Goal: Task Accomplishment & Management: Complete application form

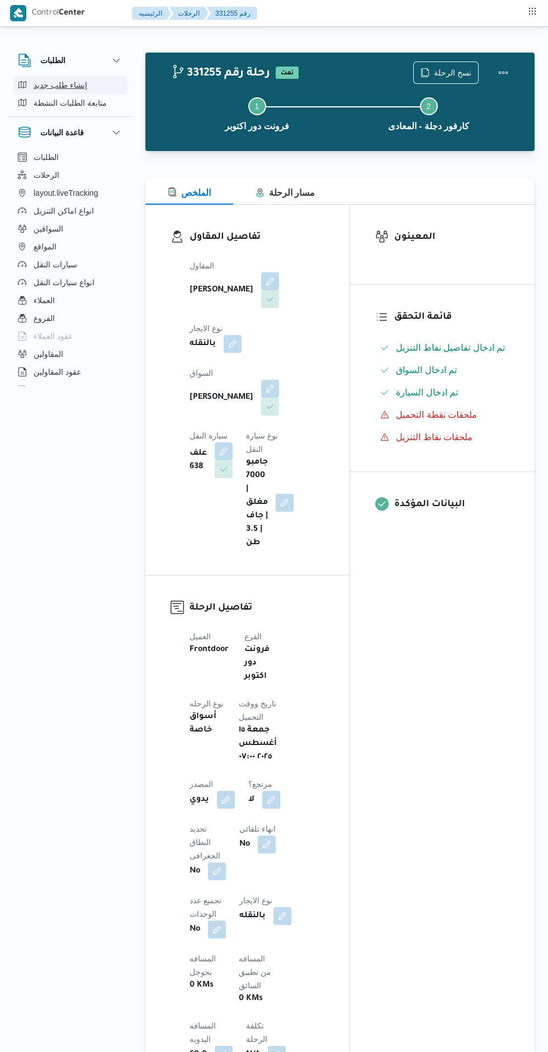
click at [88, 87] on button "إنشاء طلب جديد" at bounding box center [70, 85] width 114 height 18
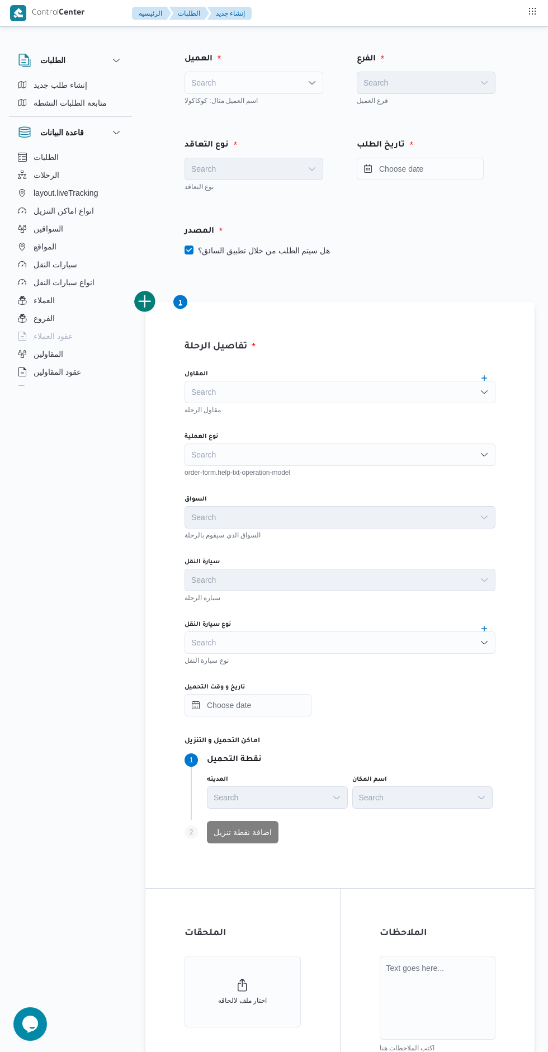
click at [309, 83] on icon "Open list of options" at bounding box center [312, 82] width 9 height 9
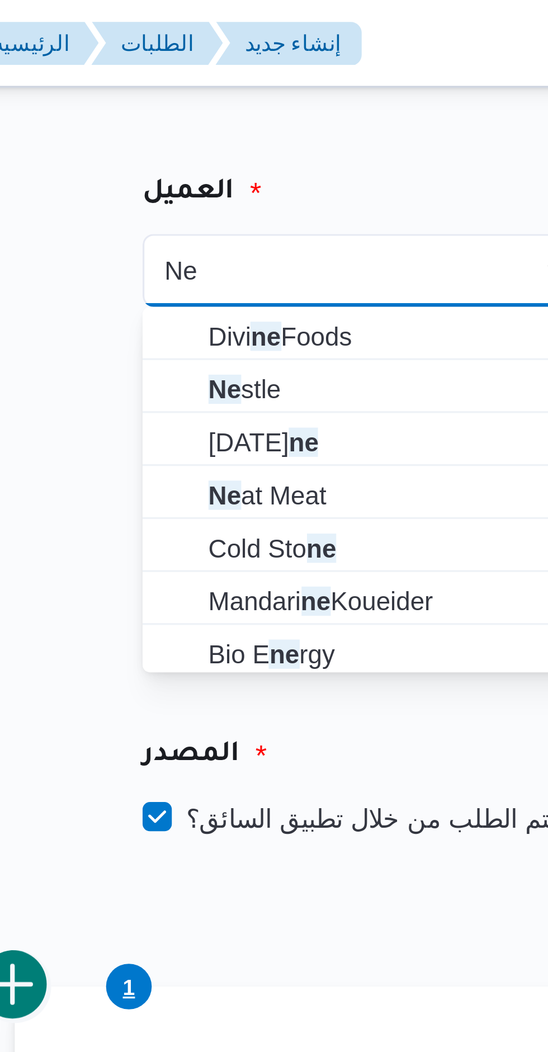
type input "Ne"
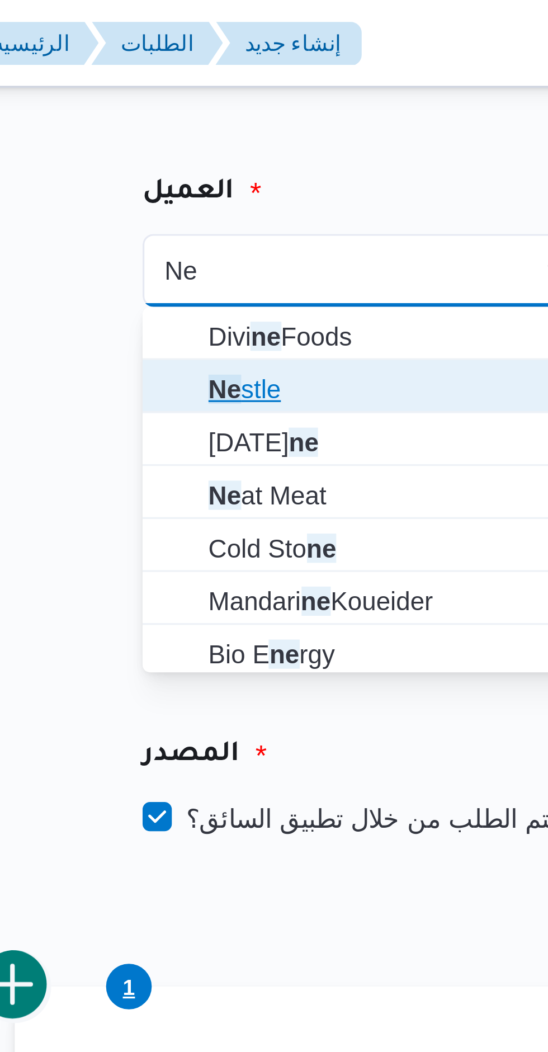
click at [244, 120] on span "Ne stle" at bounding box center [261, 118] width 112 height 13
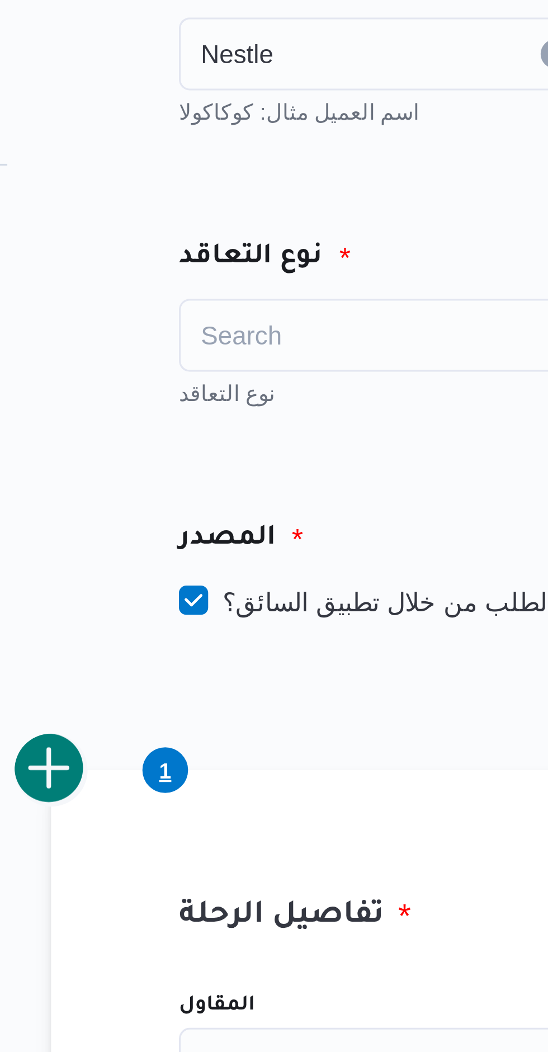
click at [252, 158] on div "Search" at bounding box center [254, 169] width 139 height 22
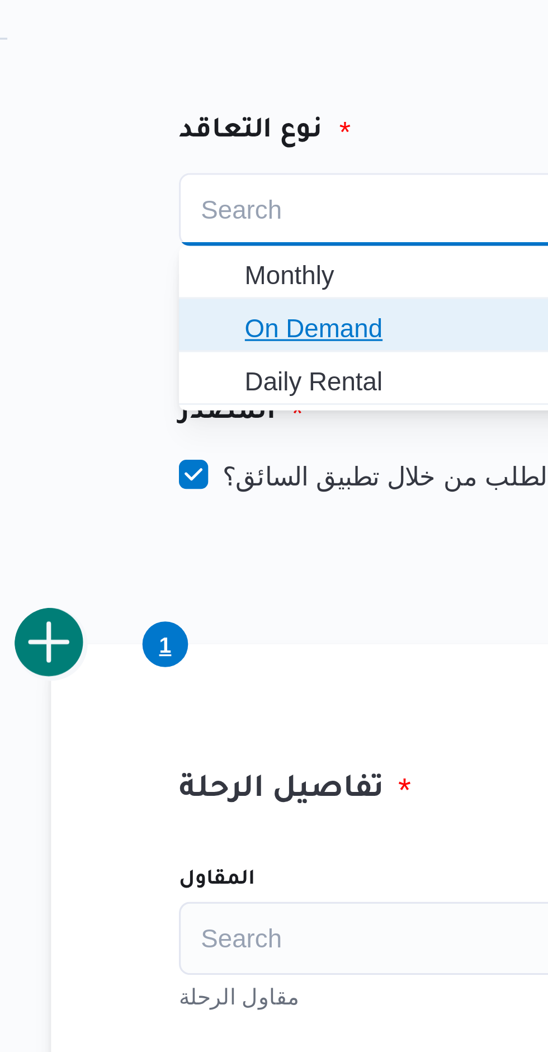
click at [260, 206] on span "On Demand" at bounding box center [261, 205] width 112 height 13
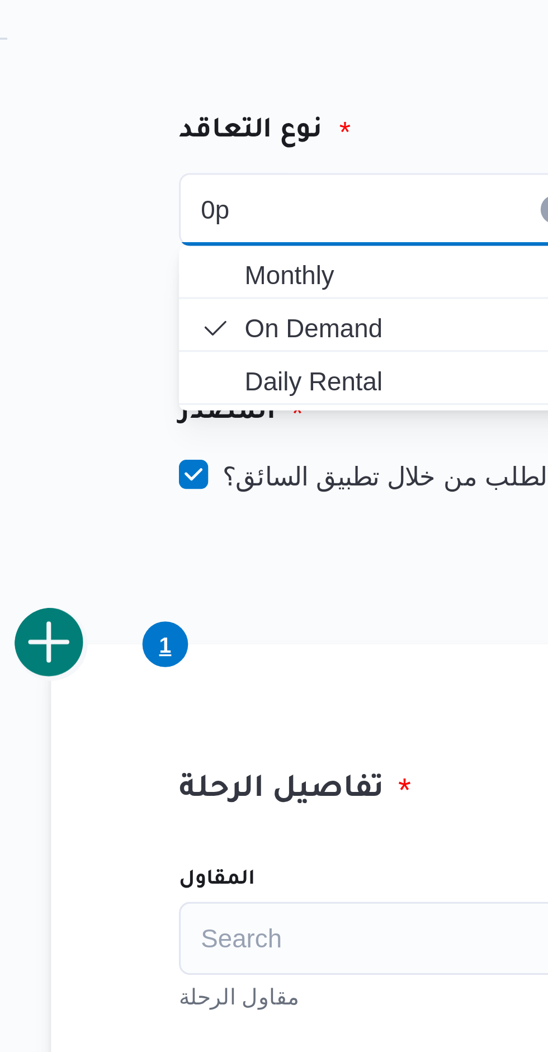
type input "0p"
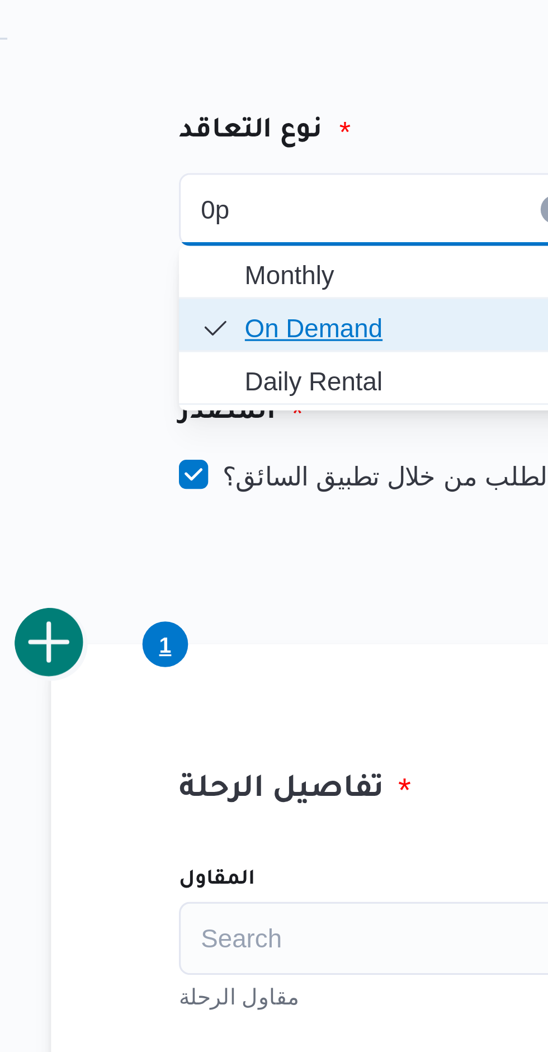
click at [201, 201] on span "On Demand" at bounding box center [254, 205] width 130 height 18
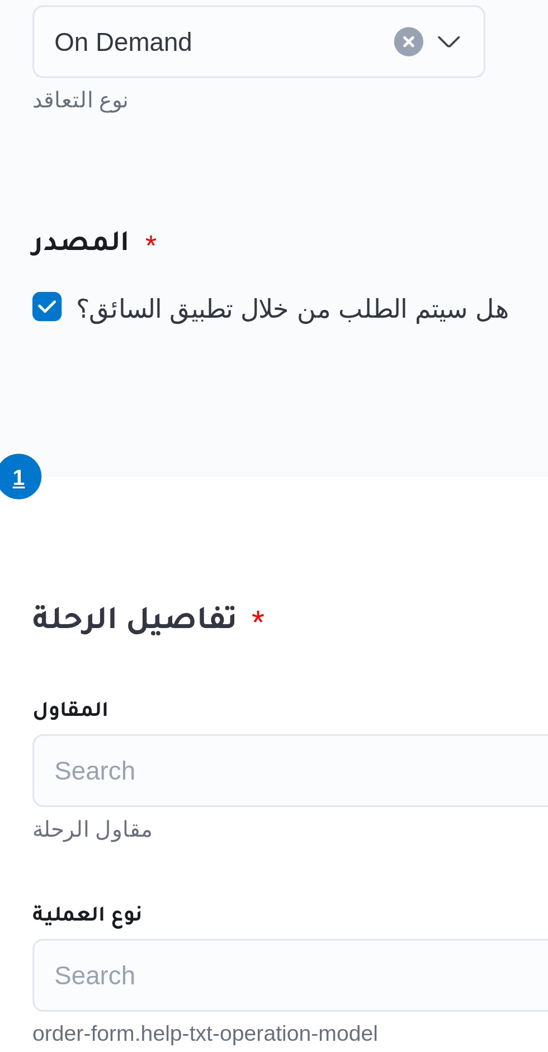
click at [241, 252] on label "هل سيتم الطلب من خلال تطبيق السائق؟" at bounding box center [257, 250] width 145 height 13
checkbox input "false"
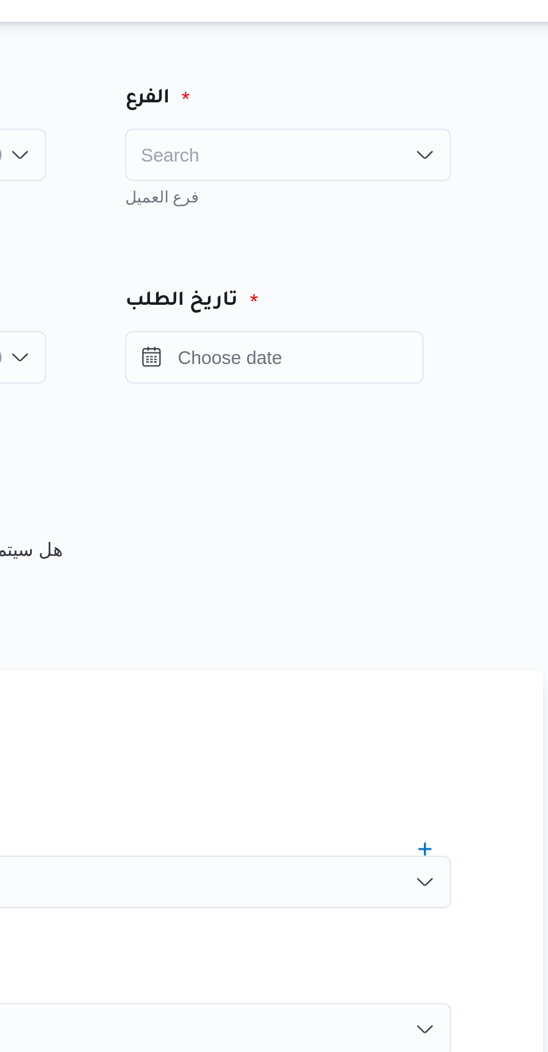
click at [411, 74] on div "Search" at bounding box center [426, 83] width 139 height 22
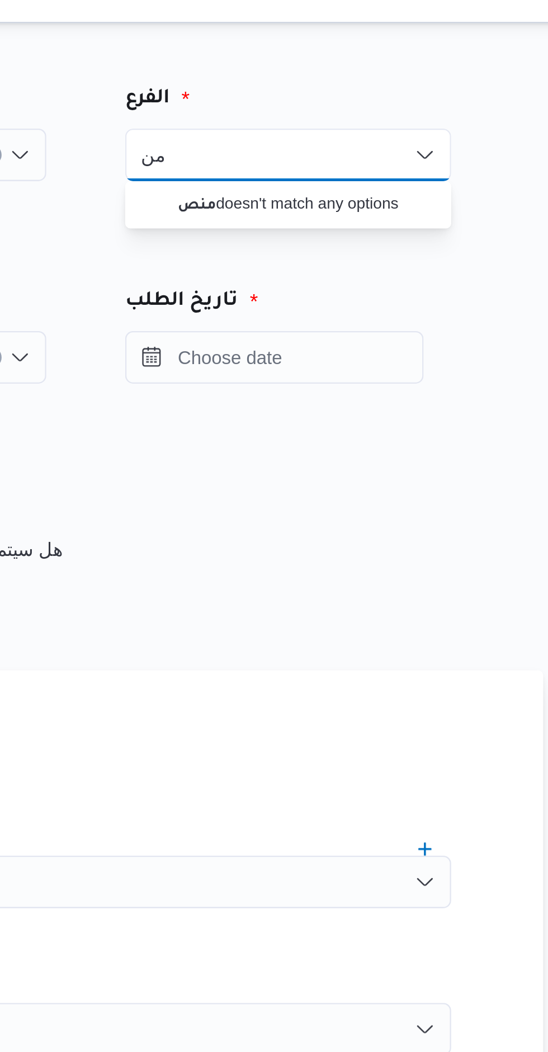
type input "م"
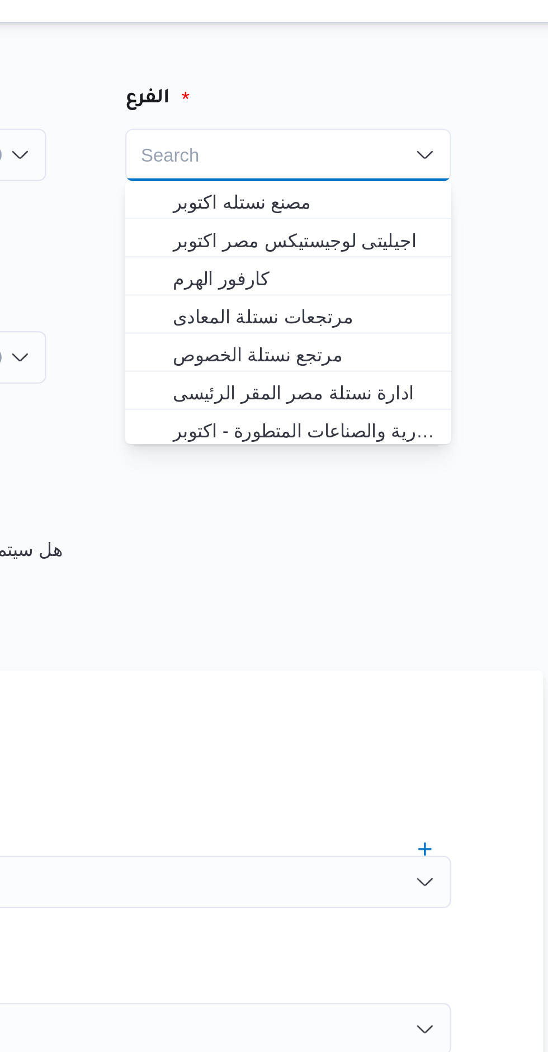
click at [521, 214] on div "المصدر هل سيتم الطلب من خلال تطبيق السائق؟" at bounding box center [339, 241] width 389 height 66
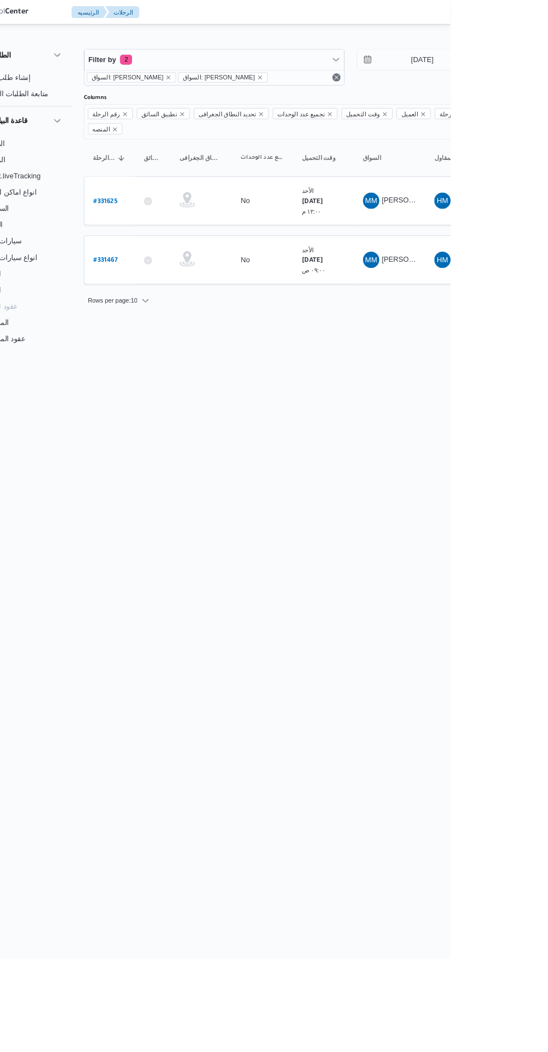
click at [171, 218] on b "# 331625" at bounding box center [169, 222] width 26 height 8
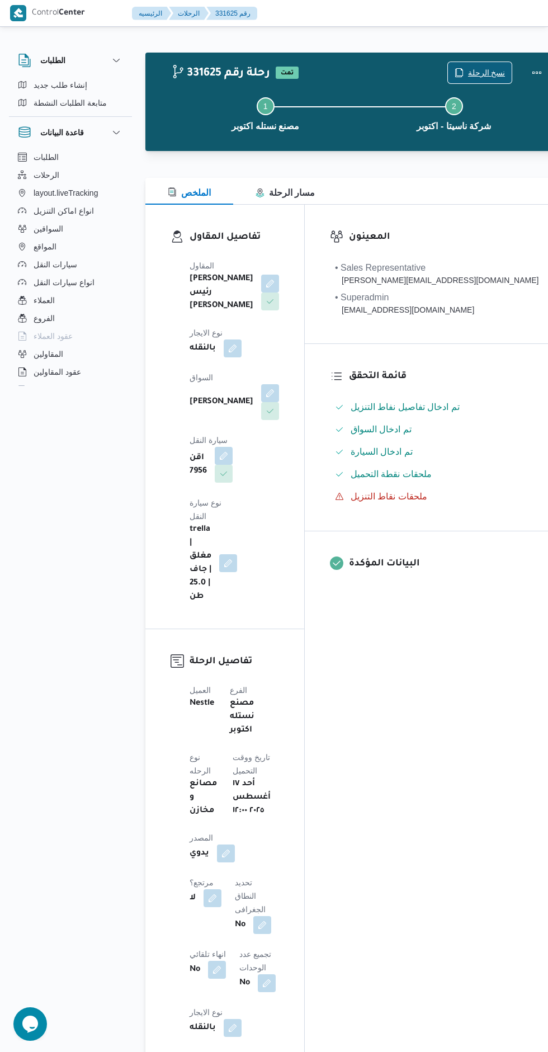
click at [448, 73] on span "نسخ الرحلة" at bounding box center [480, 72] width 64 height 21
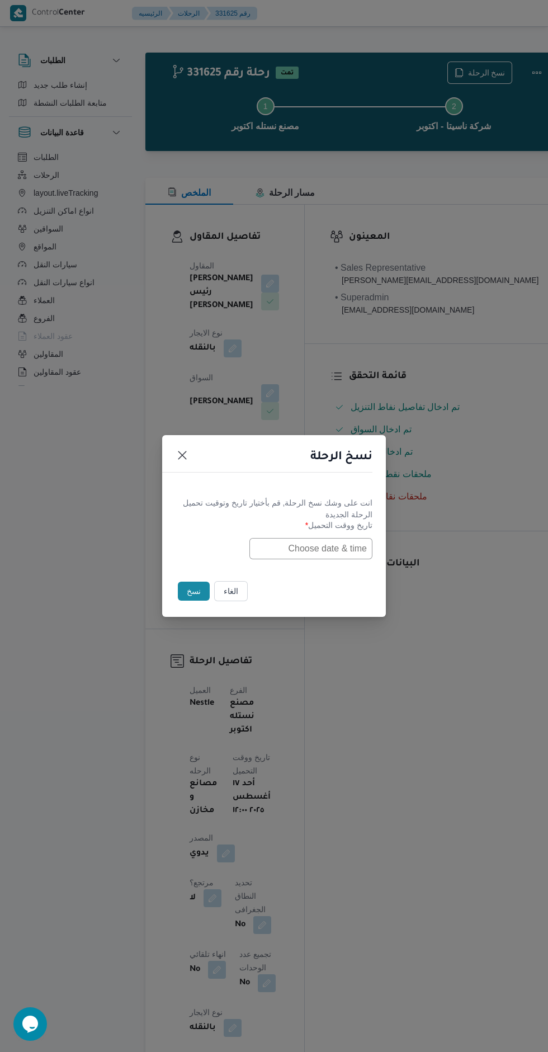
click at [298, 549] on input "text" at bounding box center [311, 548] width 123 height 21
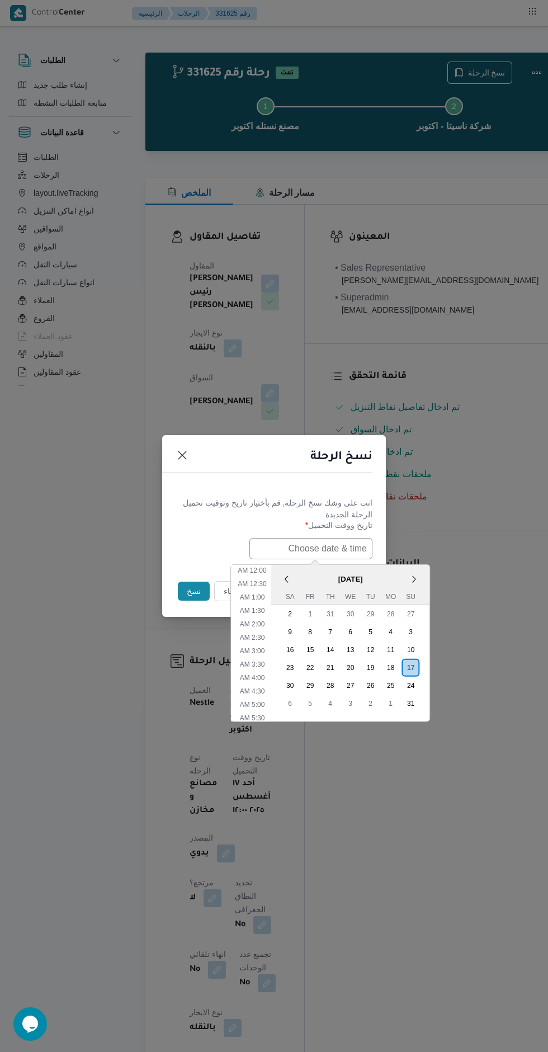
scroll to position [478, 0]
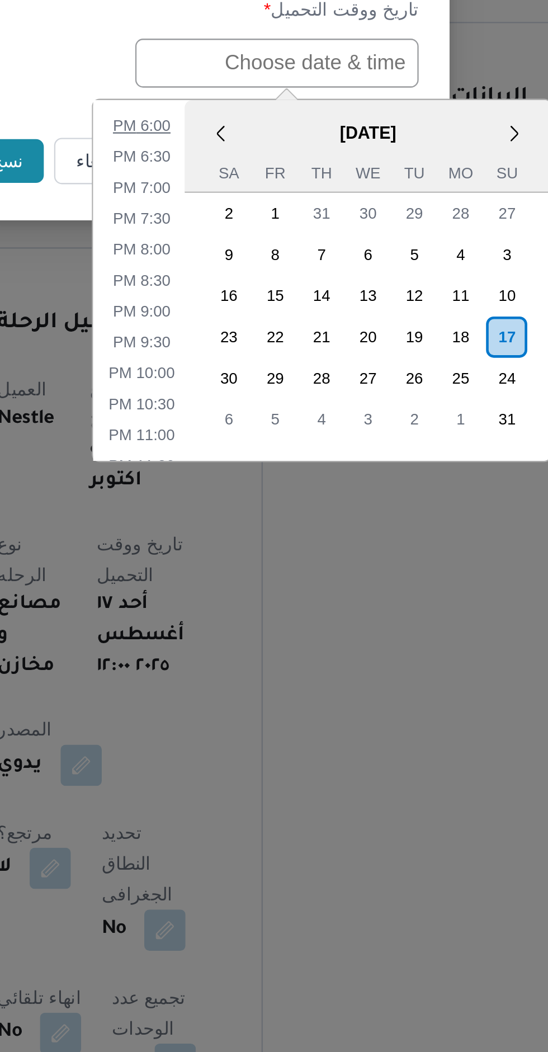
click at [250, 574] on li "6:00 PM" at bounding box center [253, 576] width 34 height 11
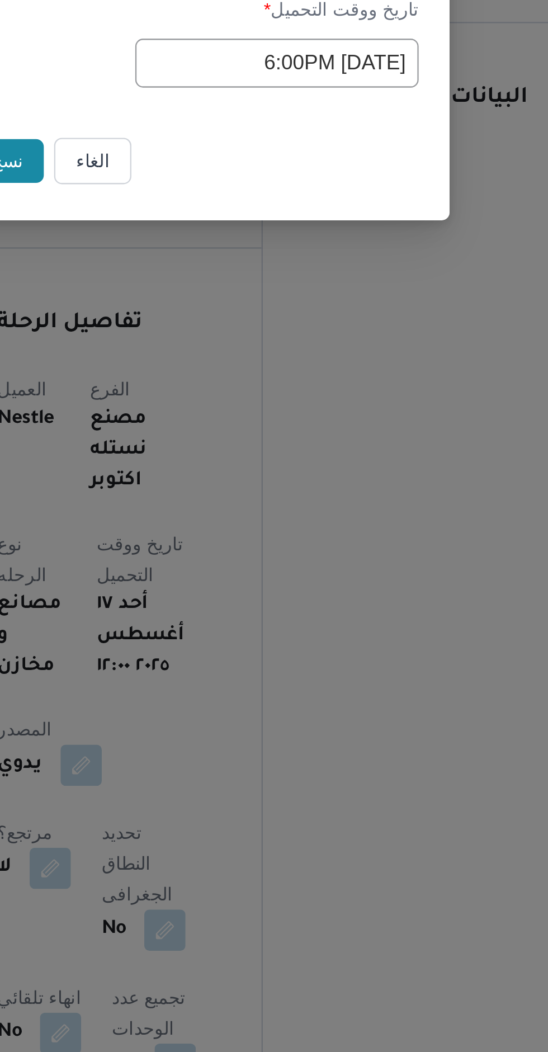
click at [270, 547] on input "17/08/2025 6:00PM" at bounding box center [311, 548] width 123 height 21
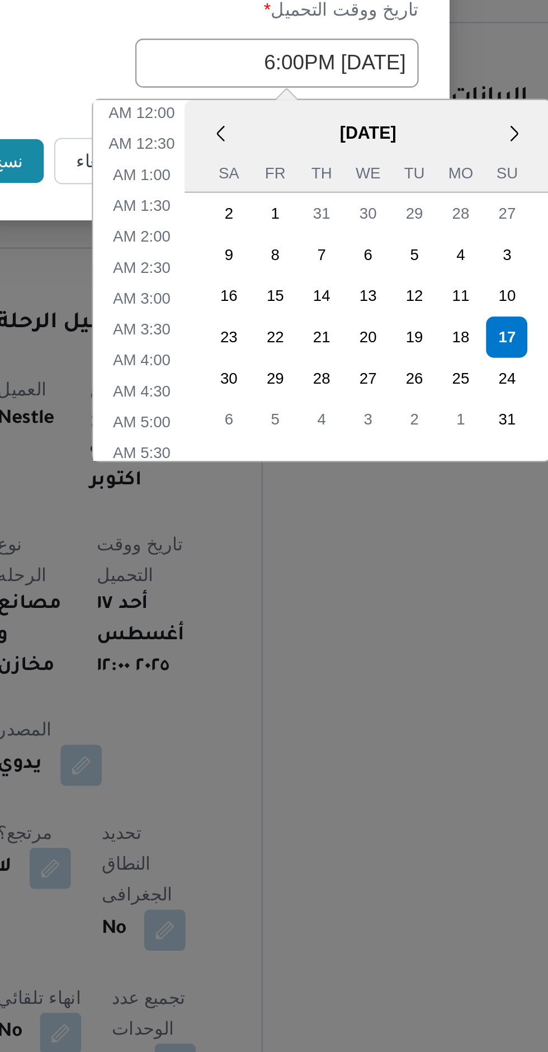
scroll to position [411, 0]
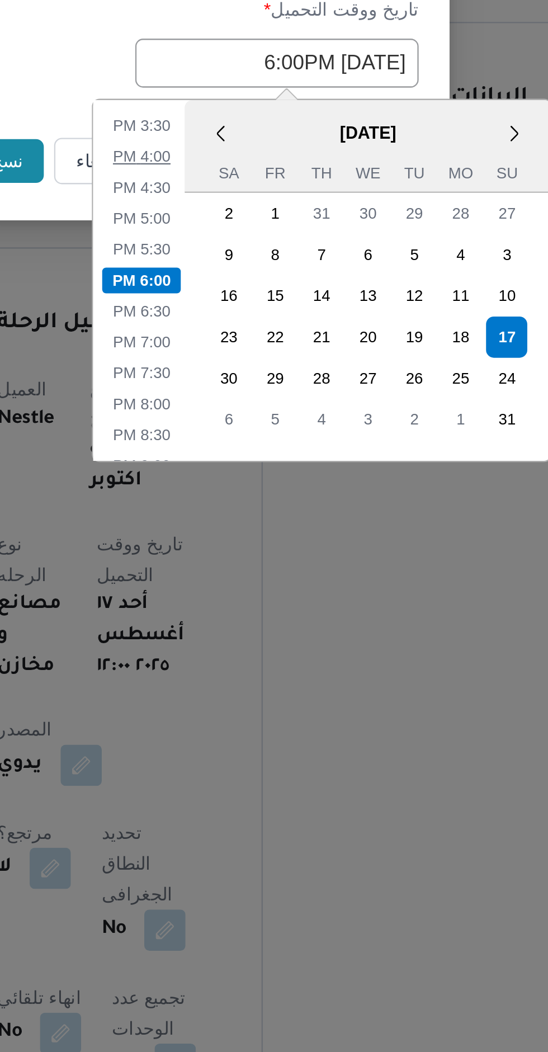
click at [244, 589] on li "4:00 PM" at bounding box center [253, 589] width 34 height 11
type input "17/08/2025 4:00PM"
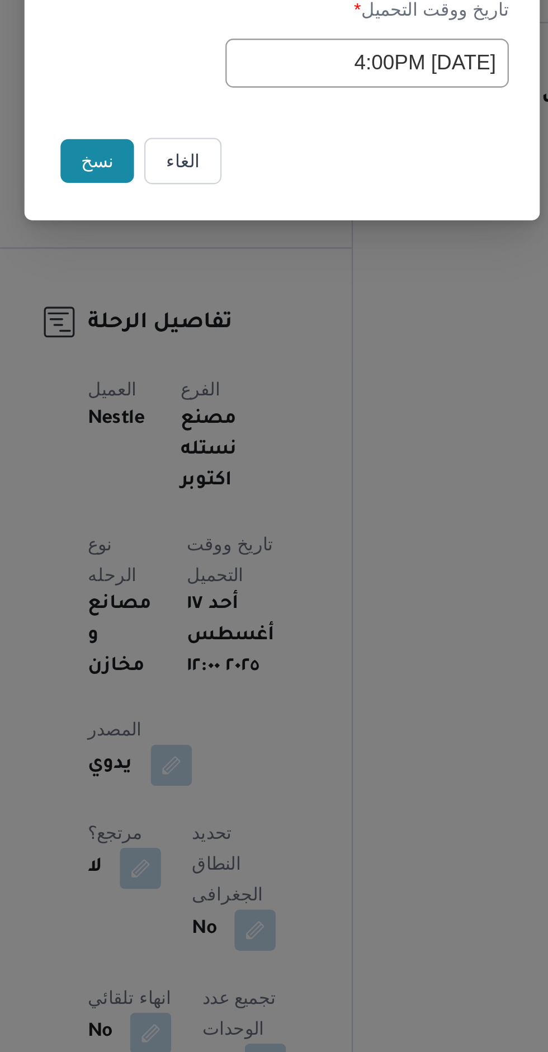
click at [183, 594] on button "نسخ" at bounding box center [194, 591] width 32 height 19
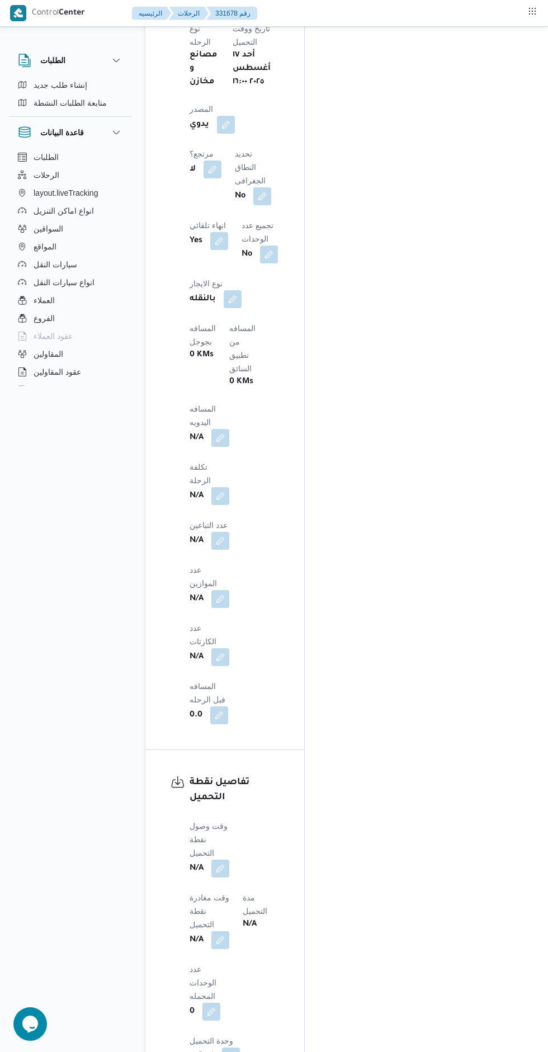
scroll to position [780, 0]
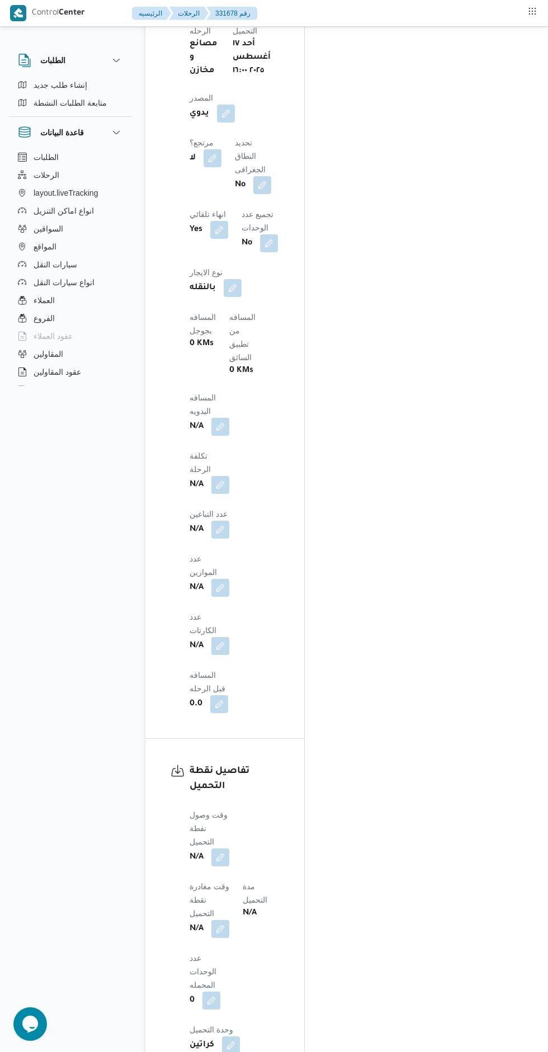
click at [223, 849] on button "button" at bounding box center [220, 858] width 18 height 18
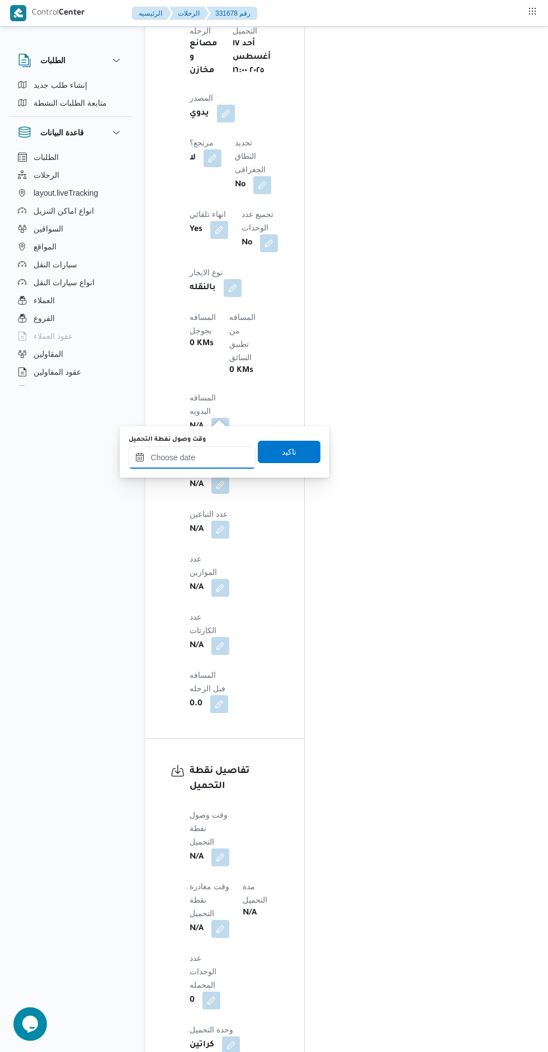
click at [193, 461] on input "وقت وصول نفطة التحميل" at bounding box center [192, 457] width 127 height 22
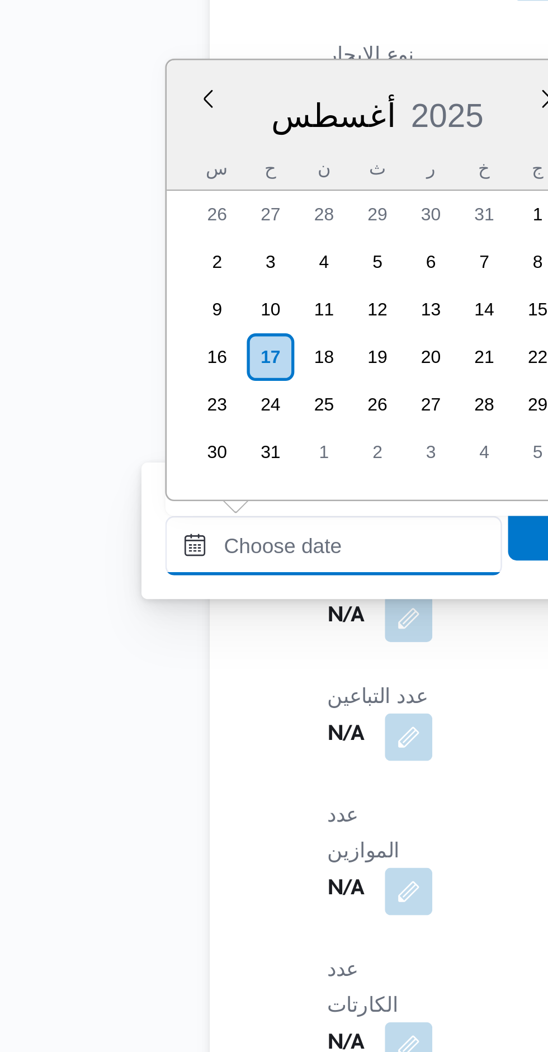
scroll to position [0, 0]
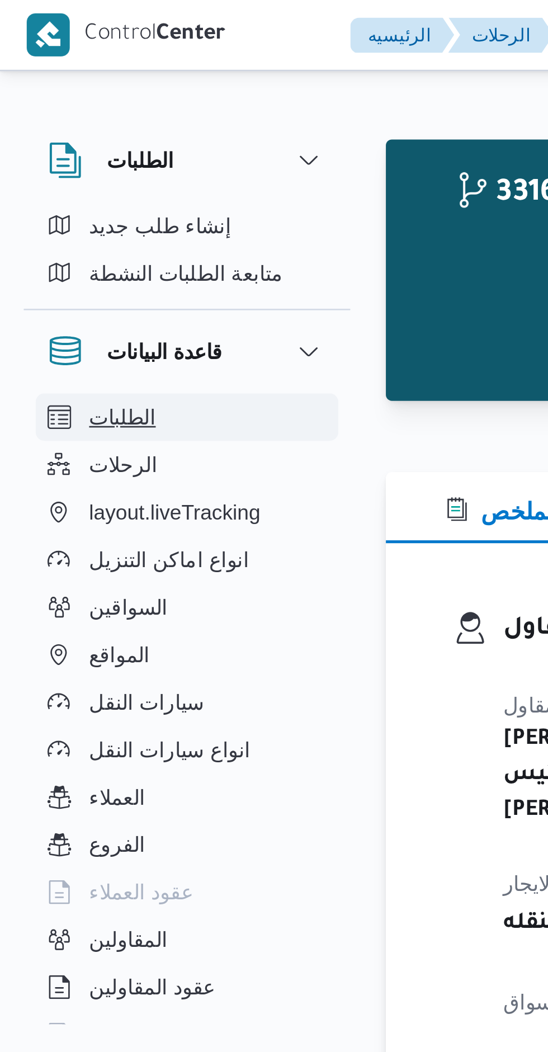
click at [109, 149] on button "الطلبات" at bounding box center [70, 157] width 114 height 18
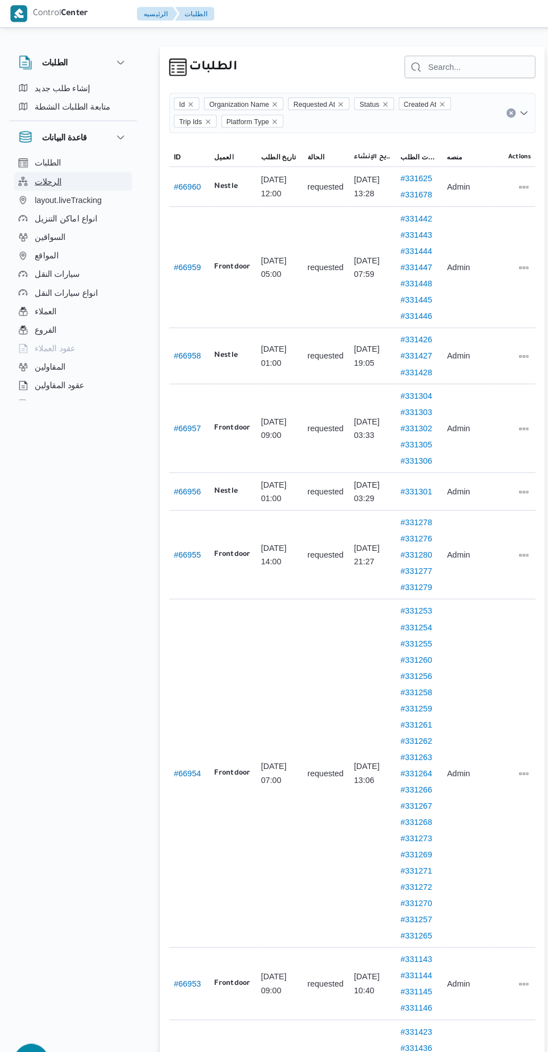
click at [36, 180] on span "الرحلات" at bounding box center [47, 174] width 26 height 13
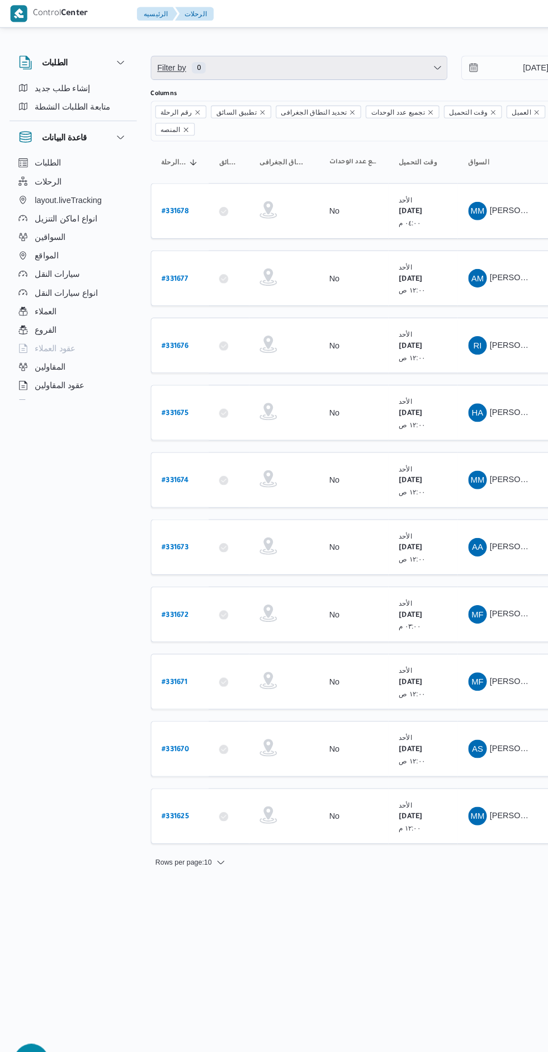
click at [247, 72] on span "Filter by 0" at bounding box center [288, 65] width 285 height 22
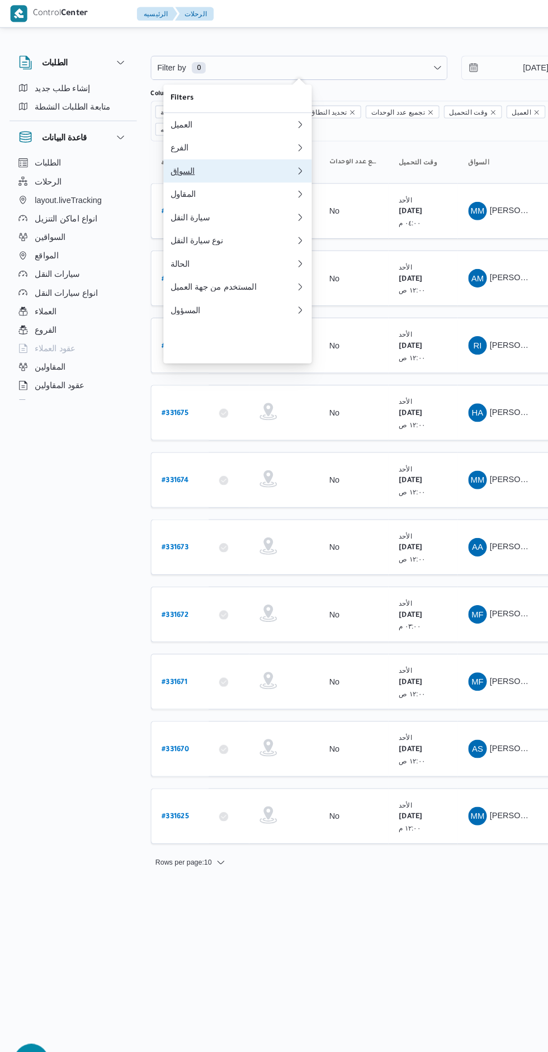
click at [199, 170] on div "السواق" at bounding box center [224, 165] width 121 height 9
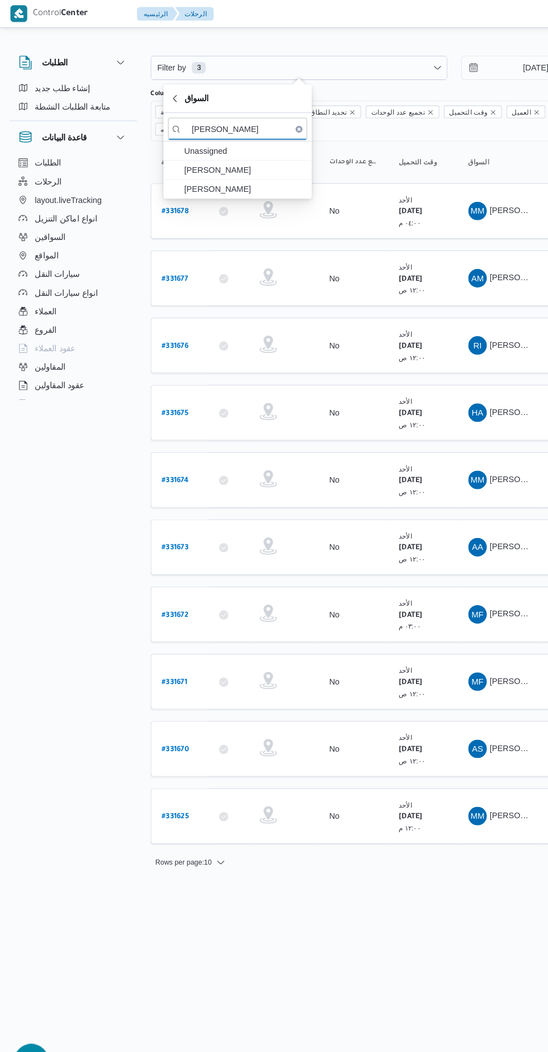
type input "محمد مروان"
click at [205, 178] on span "[PERSON_NAME]" at bounding box center [236, 182] width 116 height 13
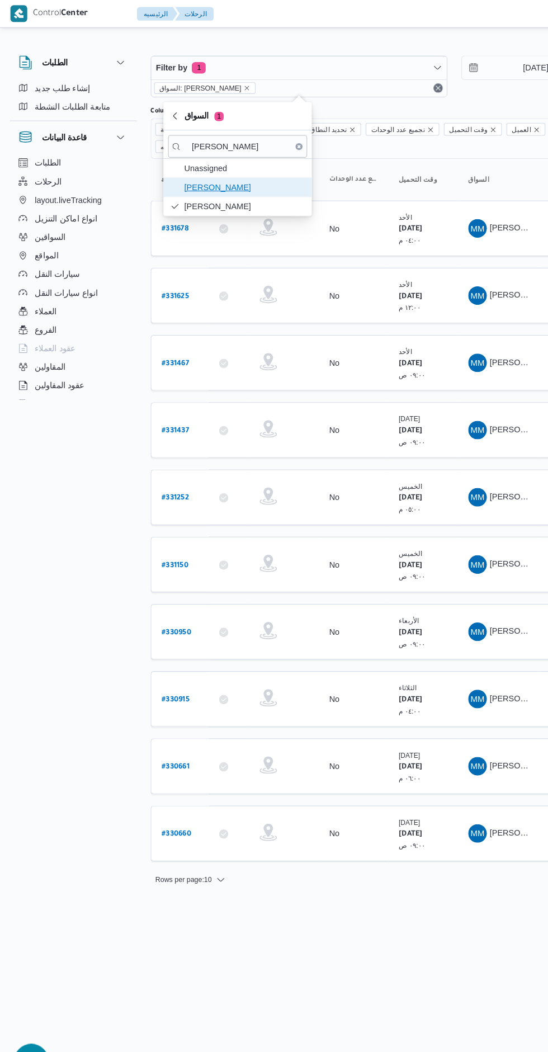
click at [204, 181] on span "[PERSON_NAME]" at bounding box center [236, 180] width 116 height 13
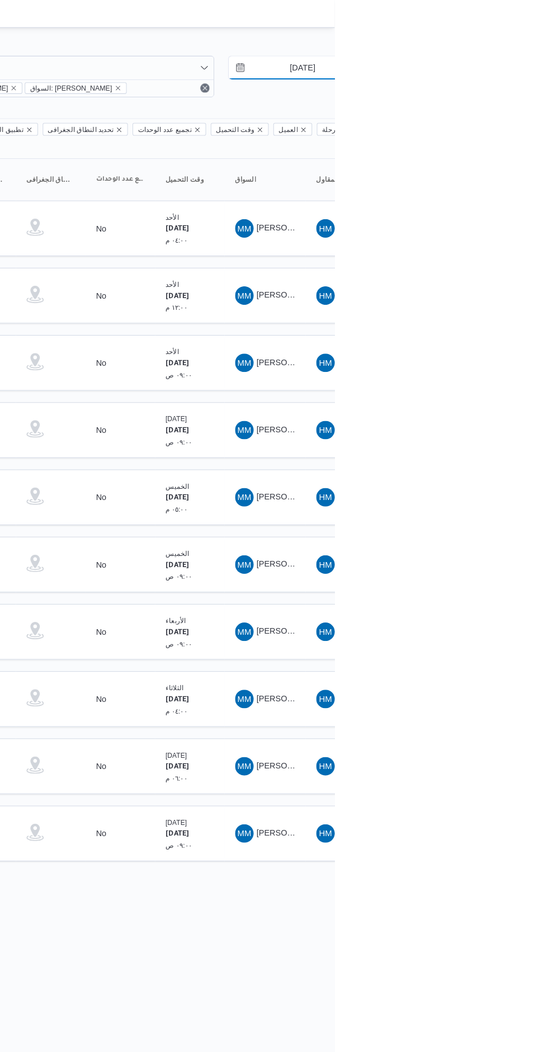
click at [483, 65] on input "10/8/2025" at bounding box center [509, 65] width 127 height 22
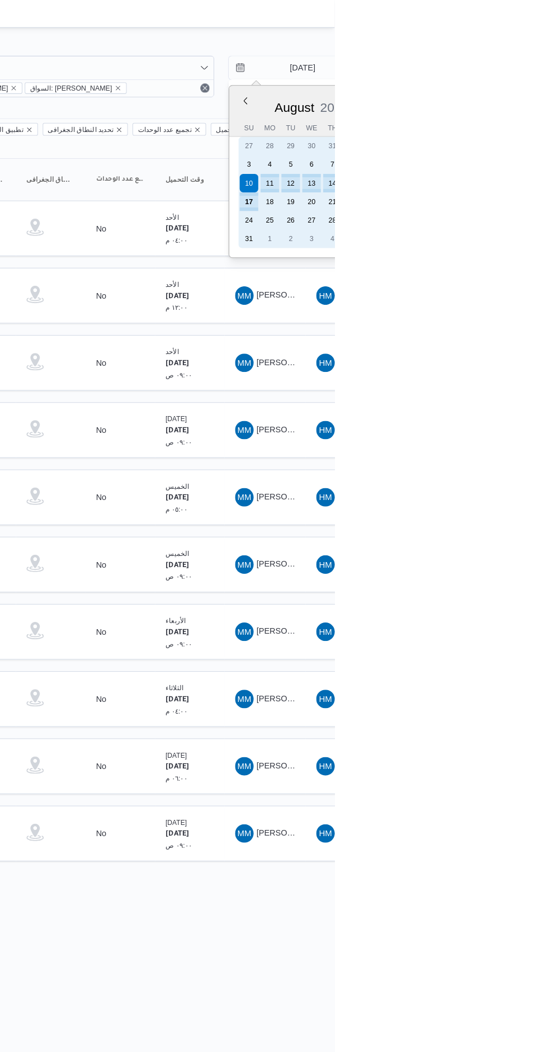
click at [459, 203] on div "17" at bounding box center [465, 195] width 18 height 18
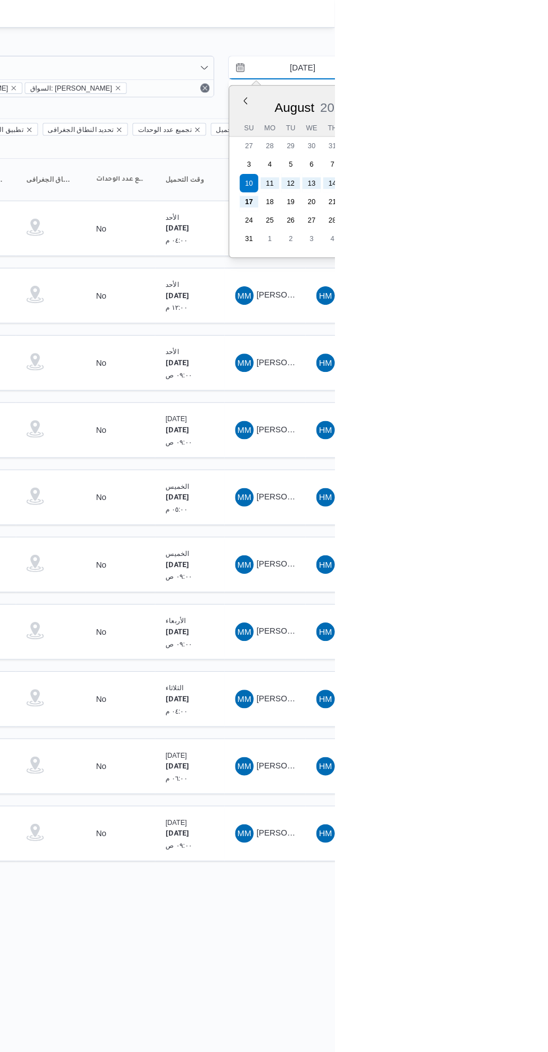
type input "[DATE]"
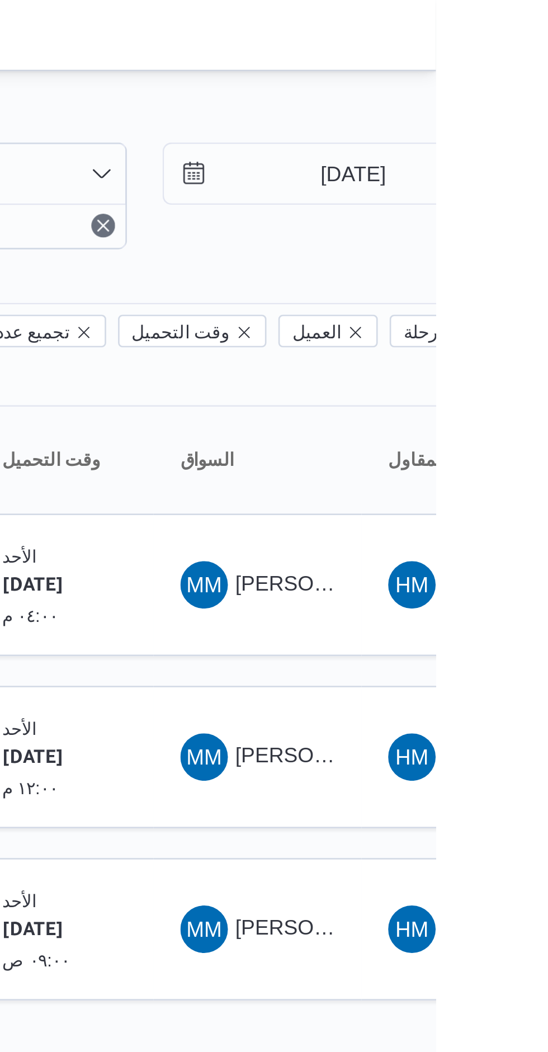
click at [439, 36] on div at bounding box center [480, 45] width 671 height 18
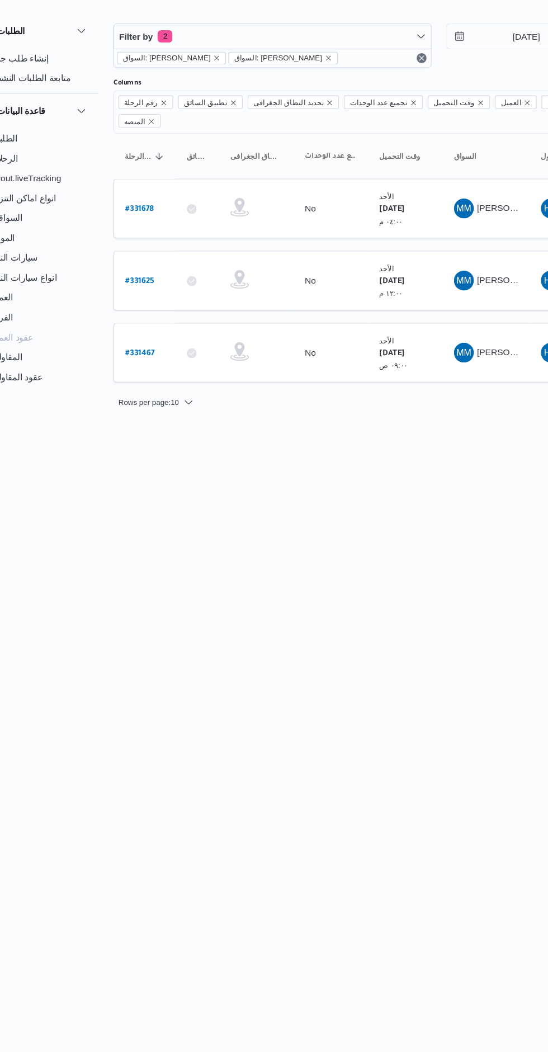
click at [180, 218] on b "# 331678" at bounding box center [169, 222] width 26 height 8
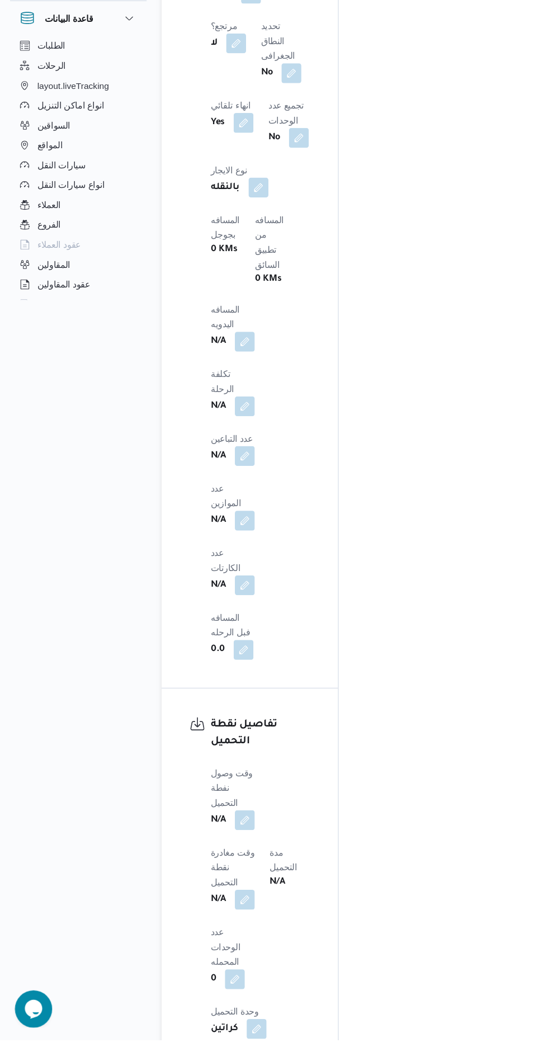
scroll to position [779, 0]
click at [222, 845] on button "button" at bounding box center [220, 854] width 18 height 18
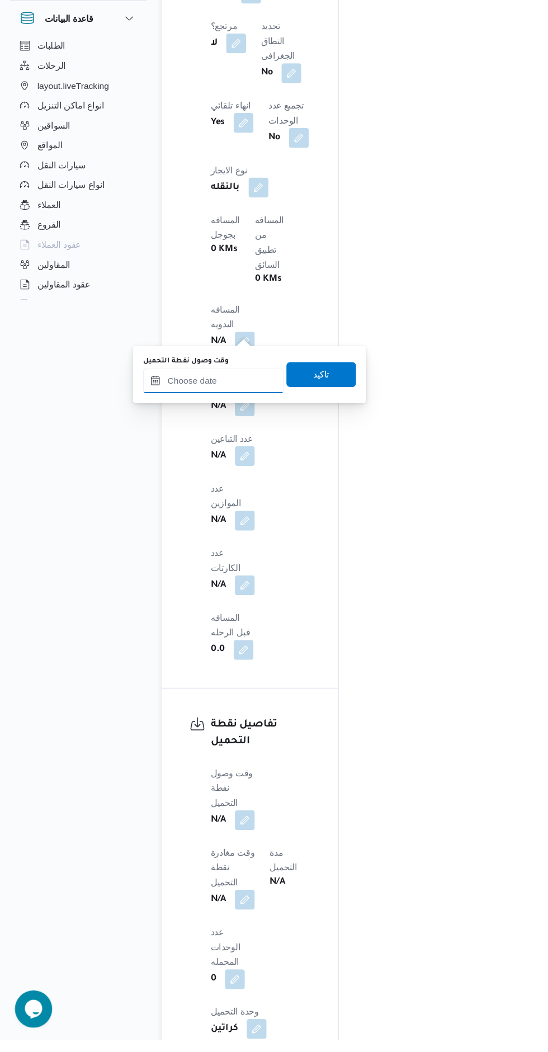
click at [205, 458] on input "وقت وصول نفطة التحميل" at bounding box center [192, 459] width 127 height 22
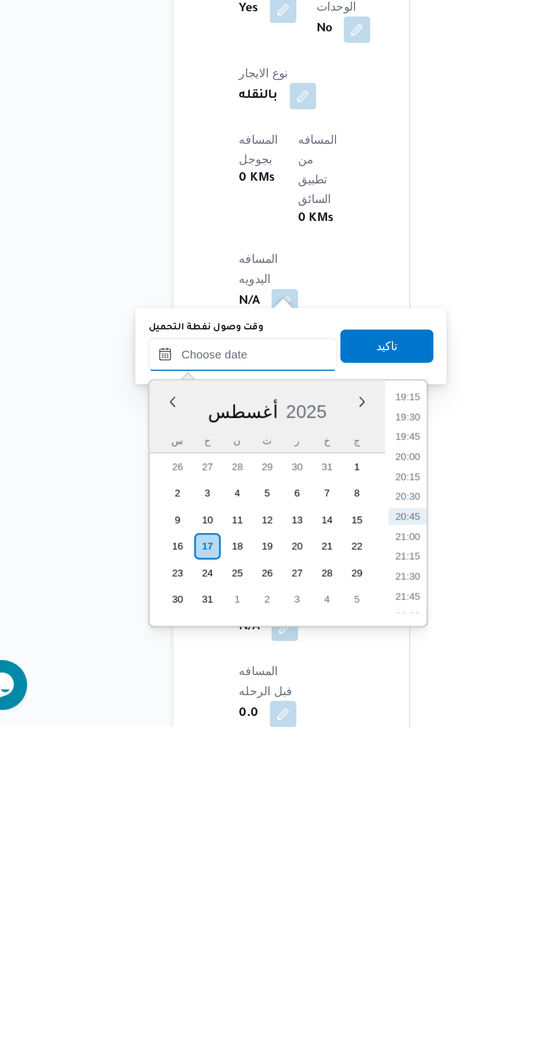
scroll to position [436, 0]
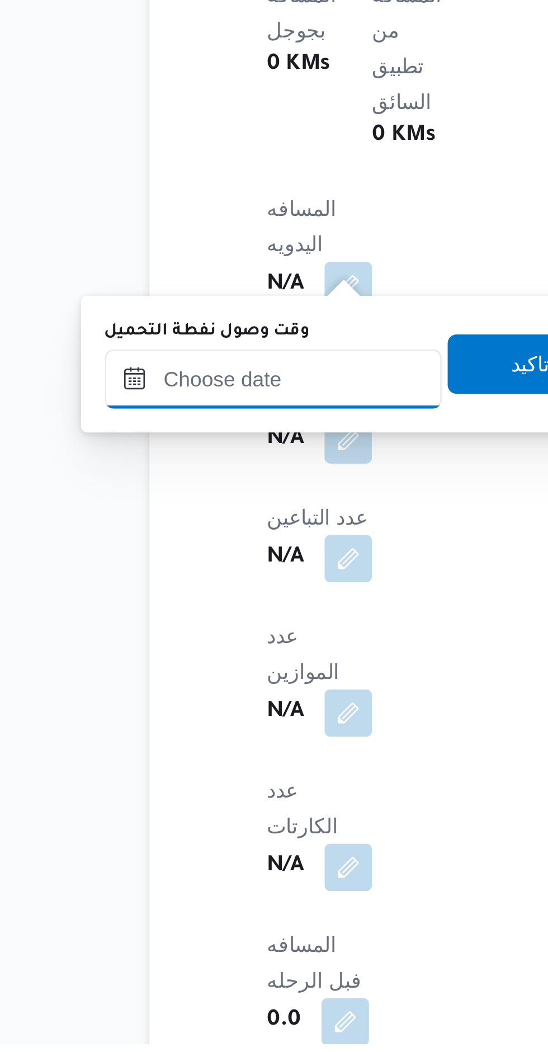
click at [195, 803] on input "وقت وصول نفطة التحميل" at bounding box center [192, 801] width 127 height 22
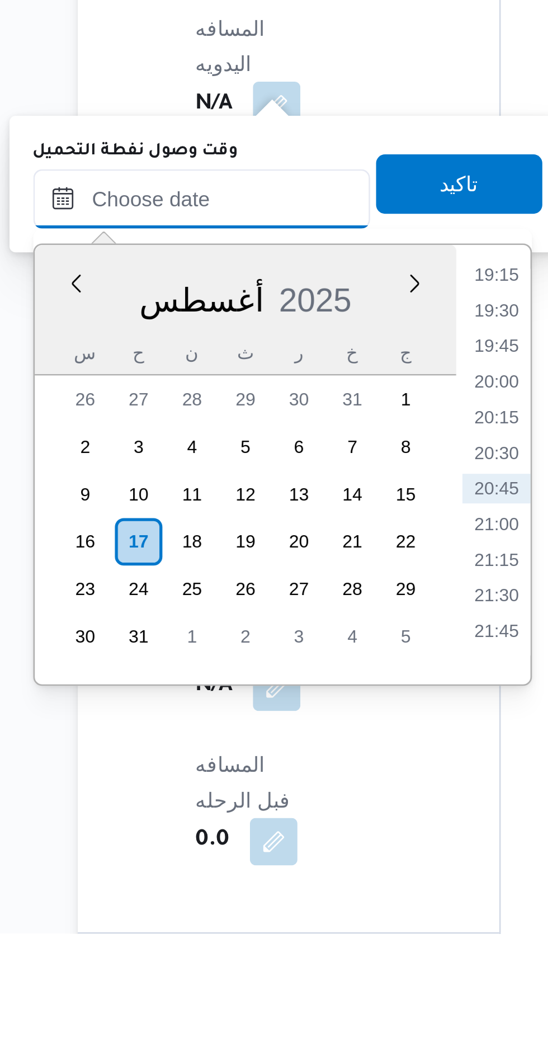
scroll to position [463, 0]
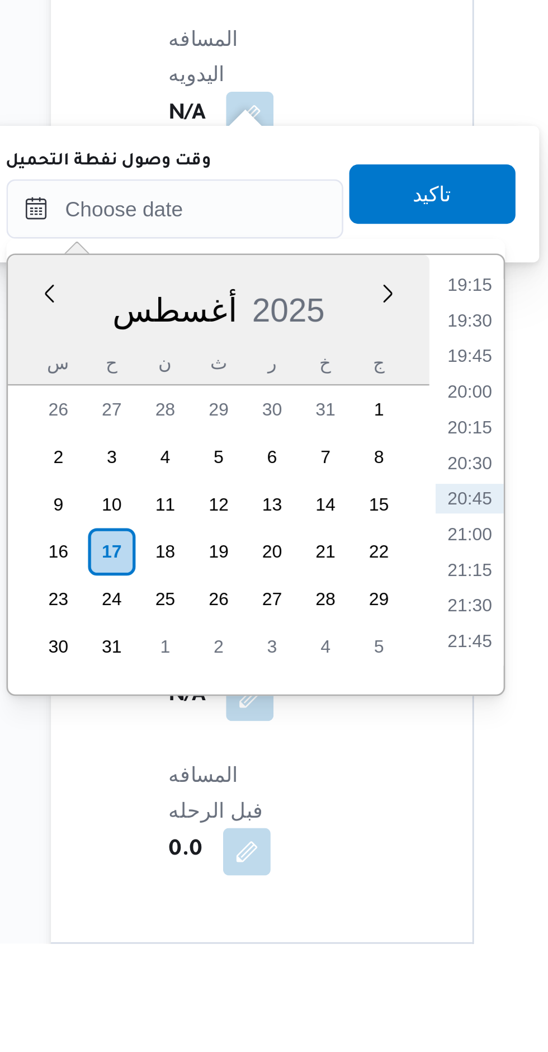
click at [306, 803] on li "19:15" at bounding box center [303, 803] width 26 height 11
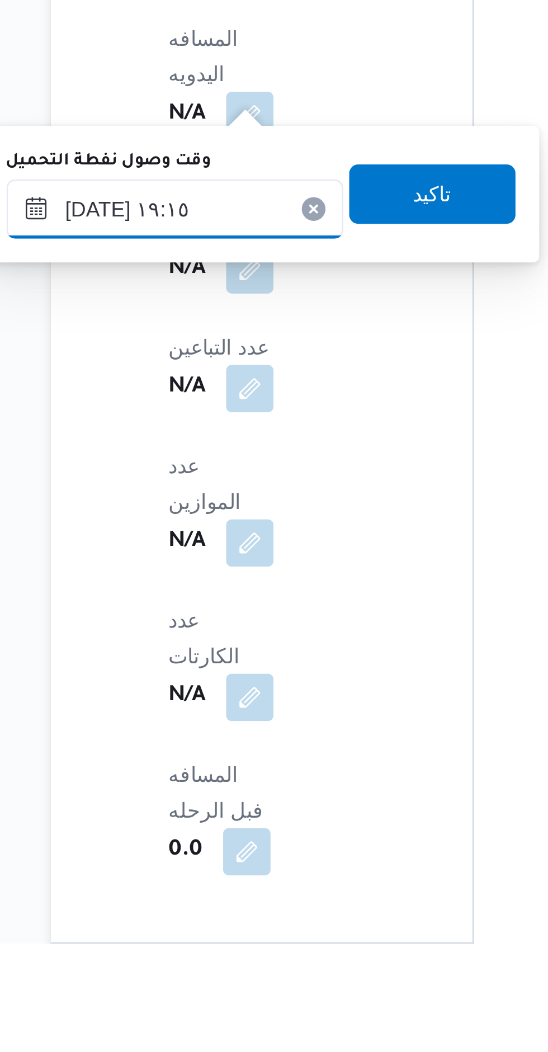
click at [207, 772] on input "١٧/٠٨/٢٠٢٥ ١٩:١٥" at bounding box center [192, 775] width 127 height 22
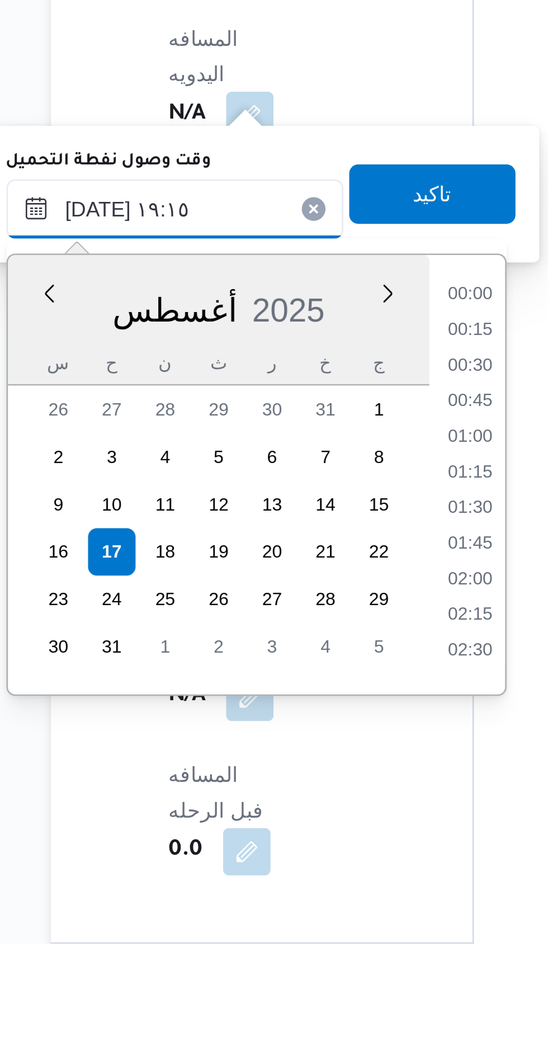
scroll to position [957, 0]
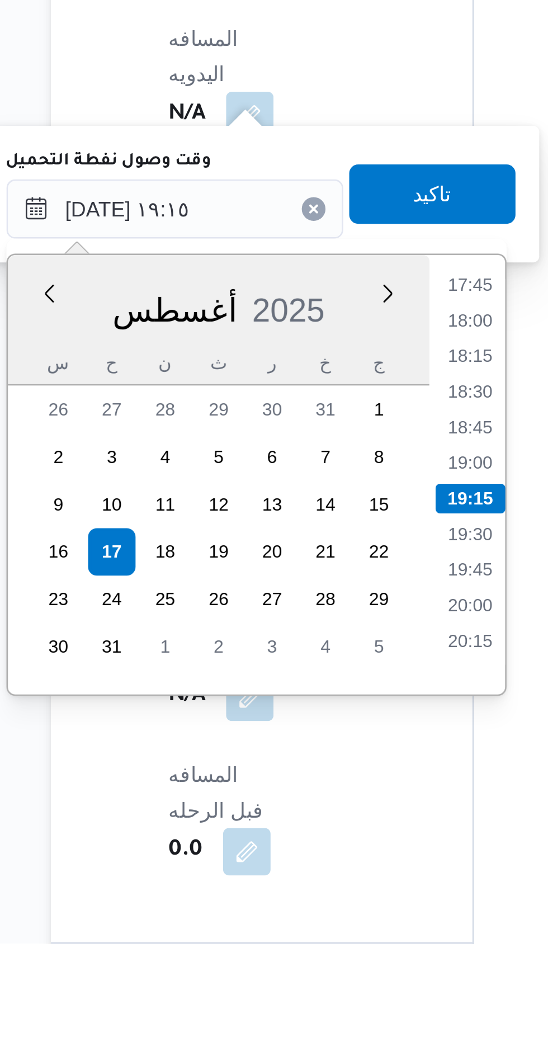
click at [300, 806] on li "17:45" at bounding box center [303, 803] width 26 height 11
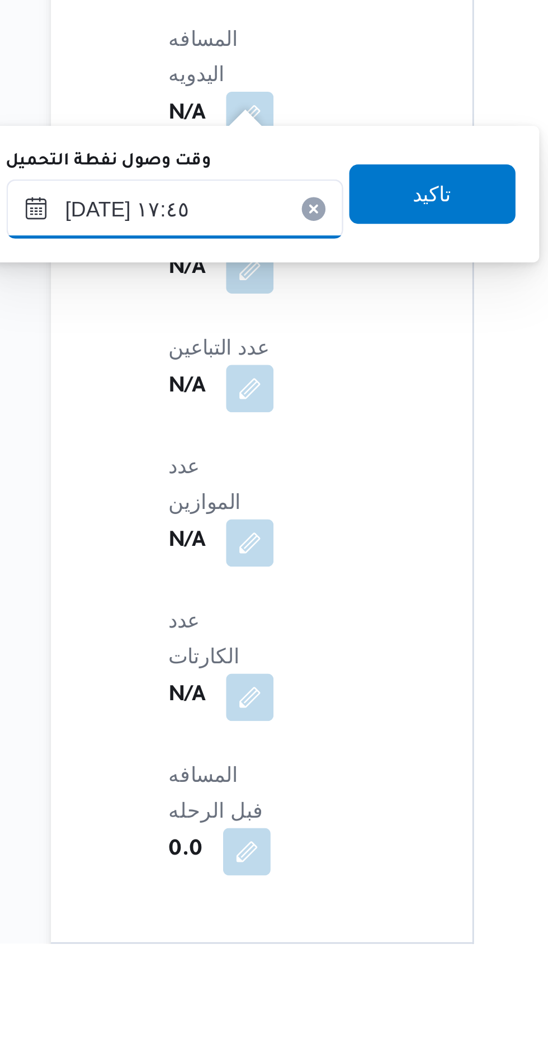
click at [183, 776] on input "١٧/٠٨/٢٠٢٥ ١٧:٤٥" at bounding box center [192, 775] width 127 height 22
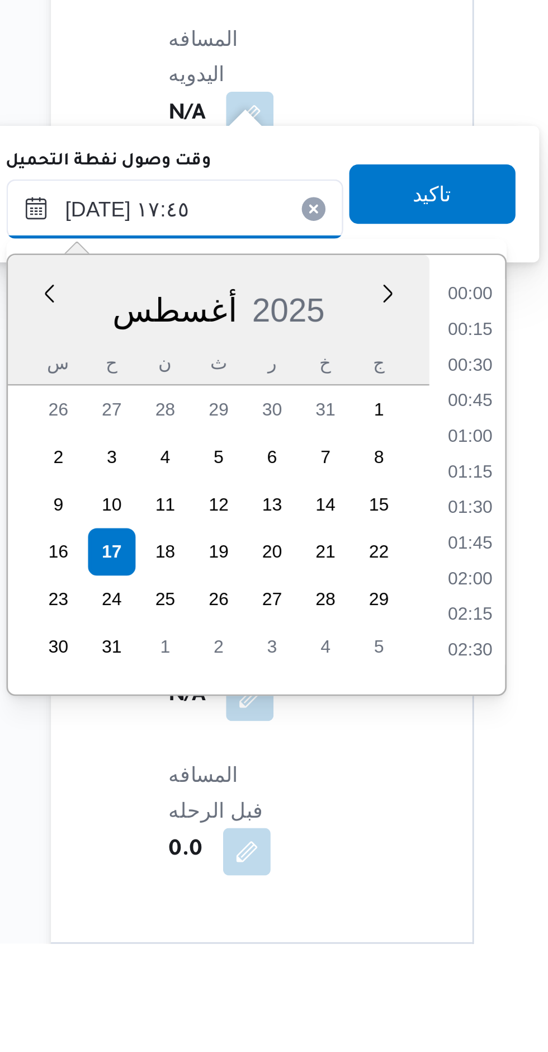
scroll to position [876, 0]
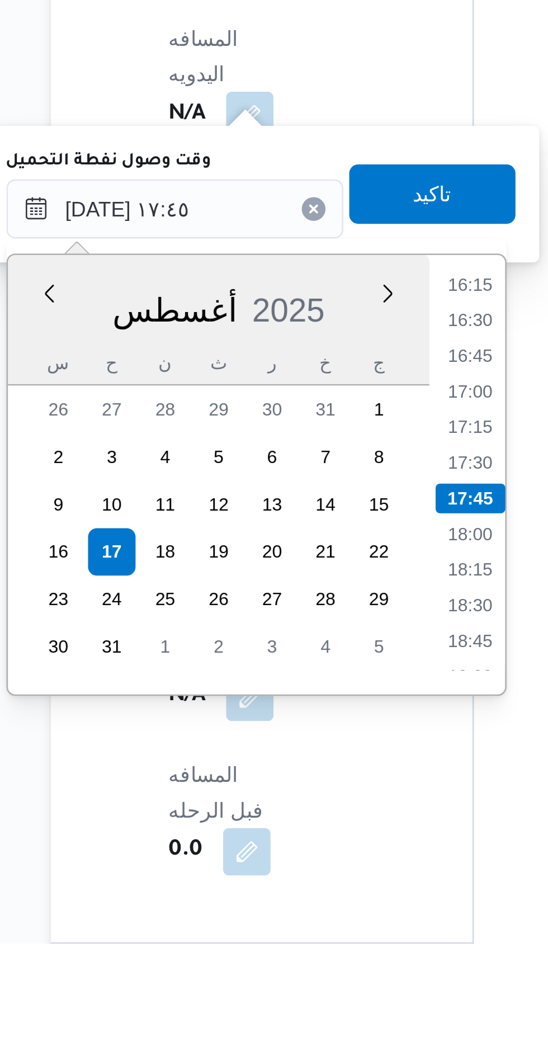
click at [302, 803] on li "16:15" at bounding box center [303, 803] width 26 height 11
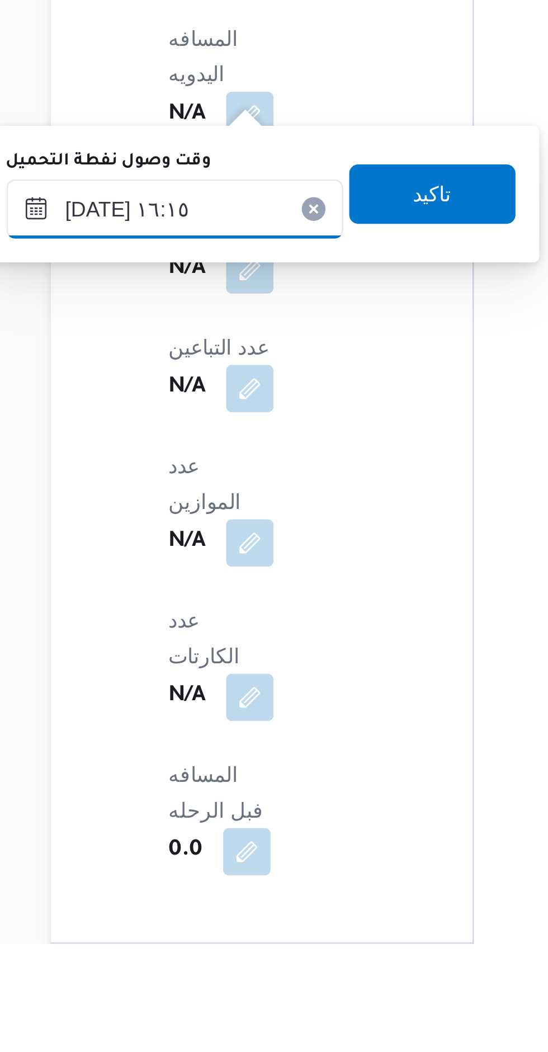
click at [197, 776] on input "١٧/٠٨/٢٠٢٥ ١٦:١٥" at bounding box center [192, 775] width 127 height 22
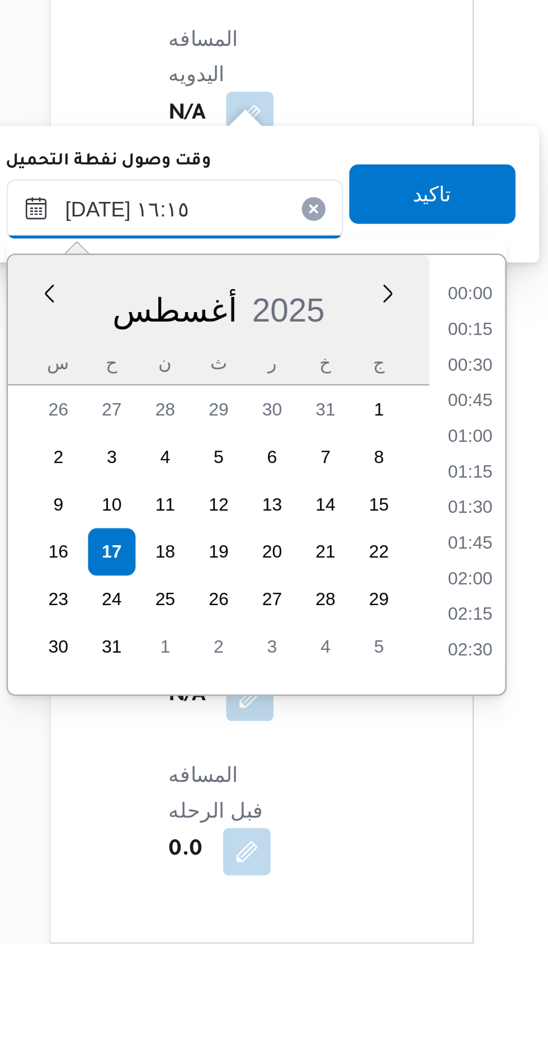
scroll to position [796, 0]
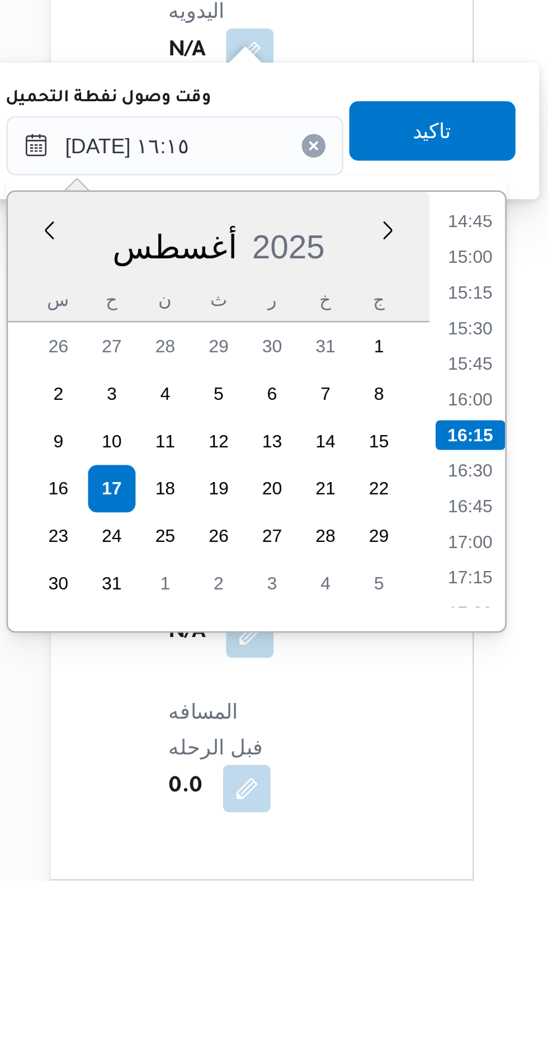
click at [305, 870] on li "16:00" at bounding box center [303, 870] width 26 height 11
type input "١٧/٠٨/٢٠٢٥ ١٦:٠٠"
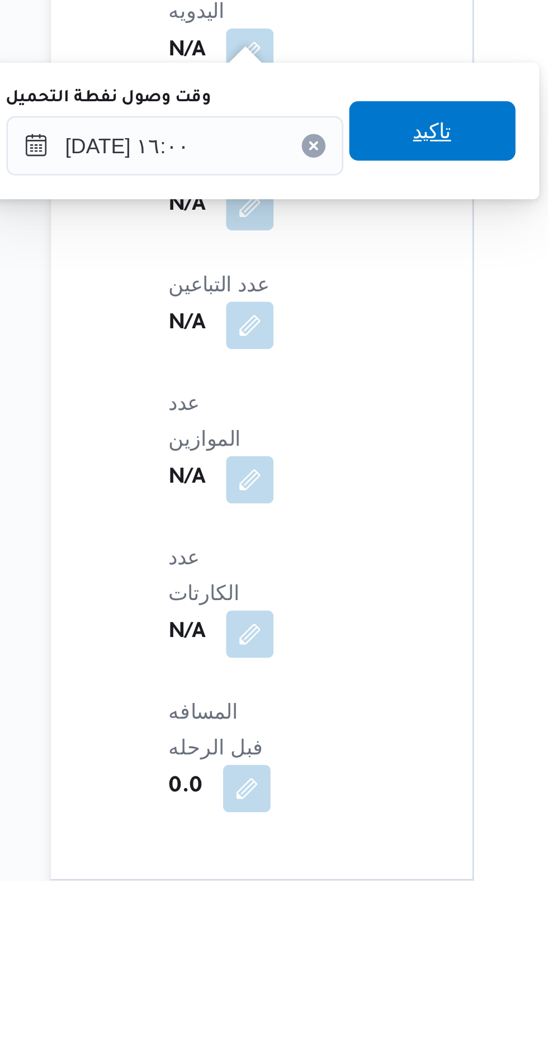
click at [299, 770] on span "تاكيد" at bounding box center [289, 770] width 63 height 22
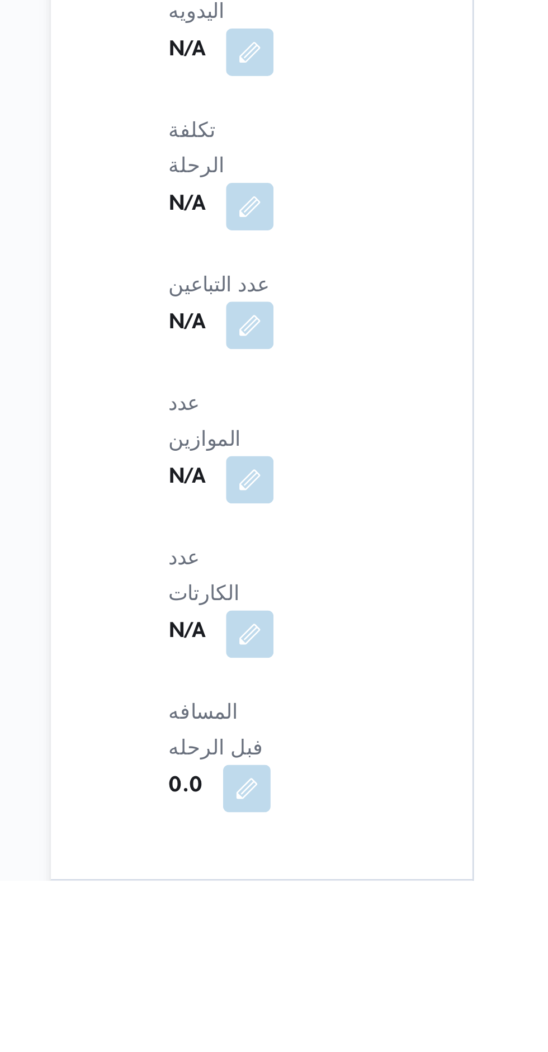
scroll to position [463, 0]
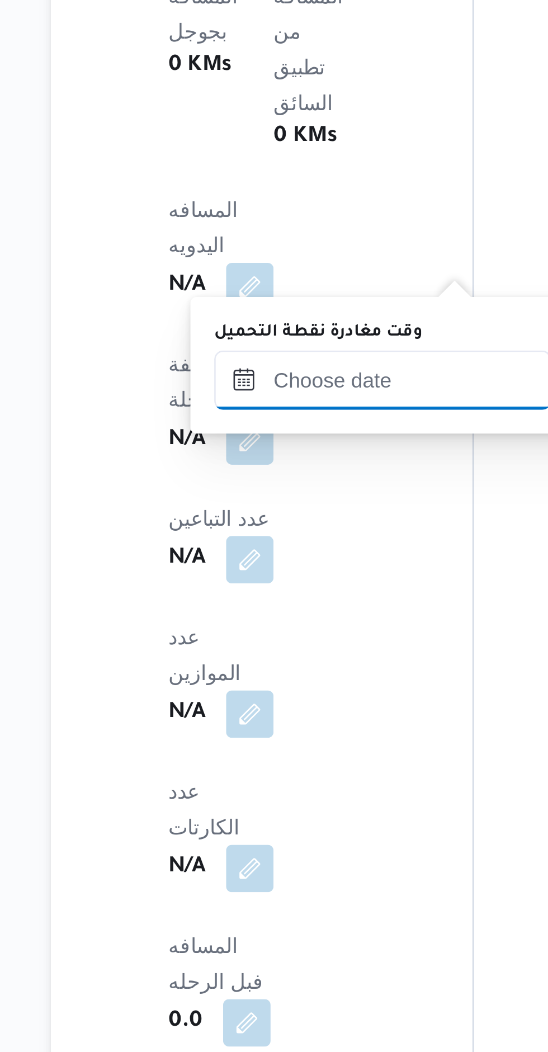
click at [270, 785] on input "وقت مغادرة نقطة التحميل" at bounding box center [270, 775] width 127 height 22
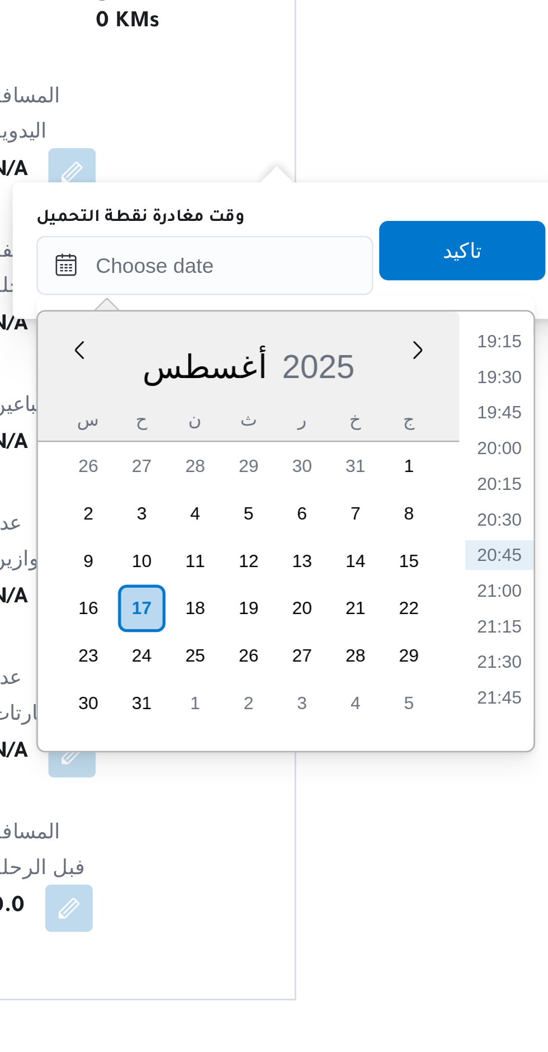
click at [383, 816] on li "19:30" at bounding box center [382, 817] width 26 height 11
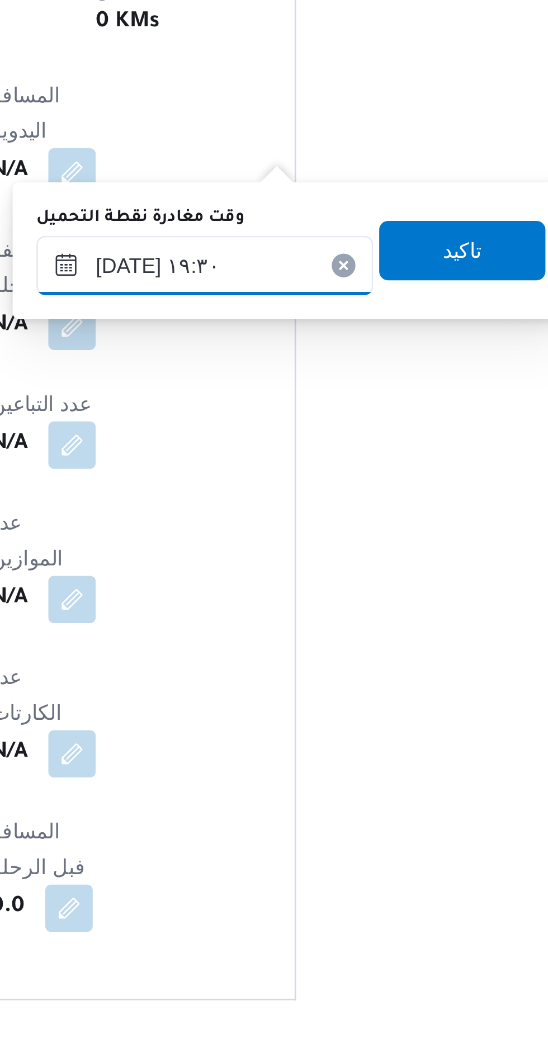
click at [271, 771] on input "١٧/٠٨/٢٠٢٥ ١٩:٣٠" at bounding box center [270, 775] width 127 height 22
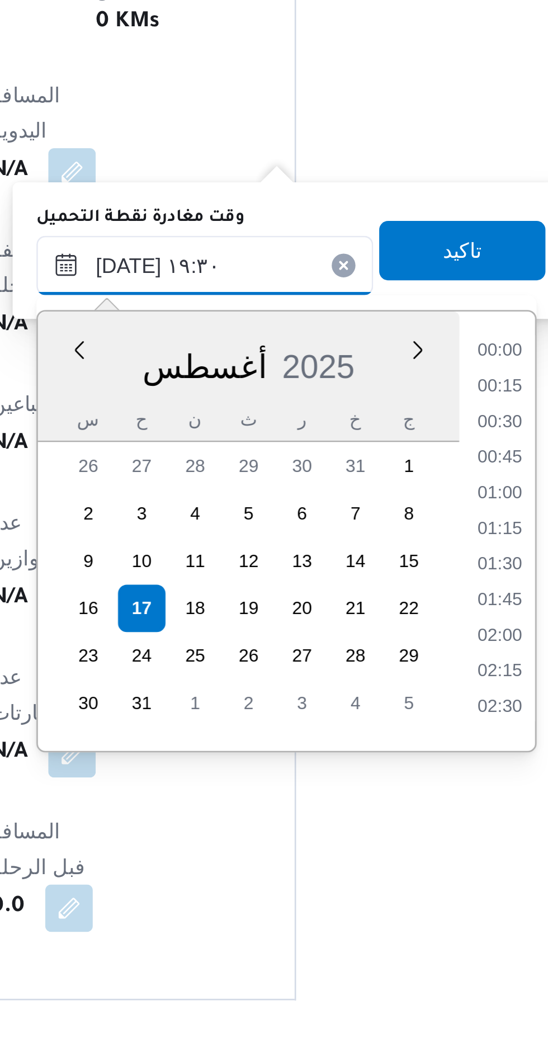
scroll to position [970, 0]
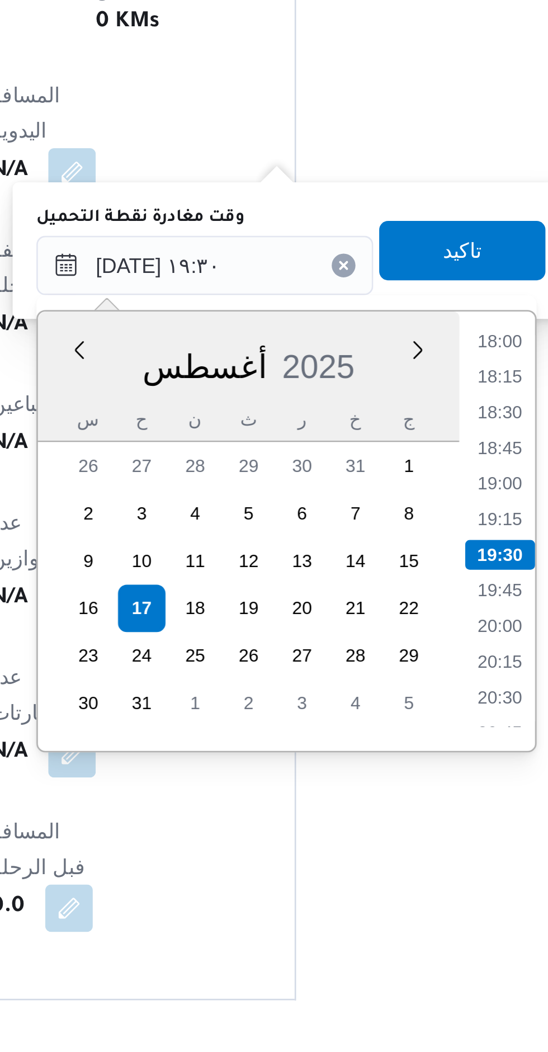
click at [382, 806] on li "18:00" at bounding box center [382, 803] width 26 height 11
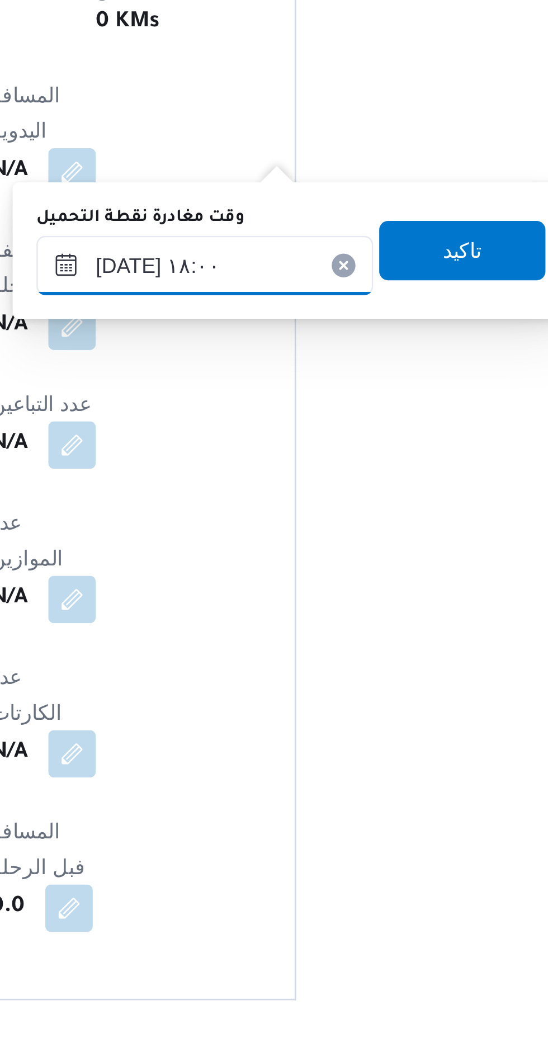
click at [276, 778] on input "١٧/٠٨/٢٠٢٥ ١٨:٠٠" at bounding box center [270, 775] width 127 height 22
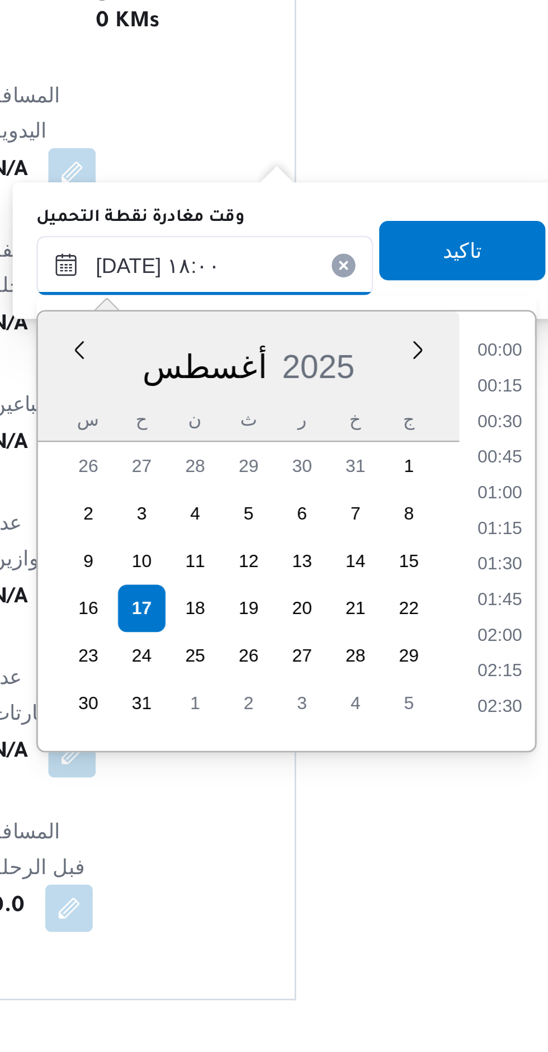
scroll to position [889, 0]
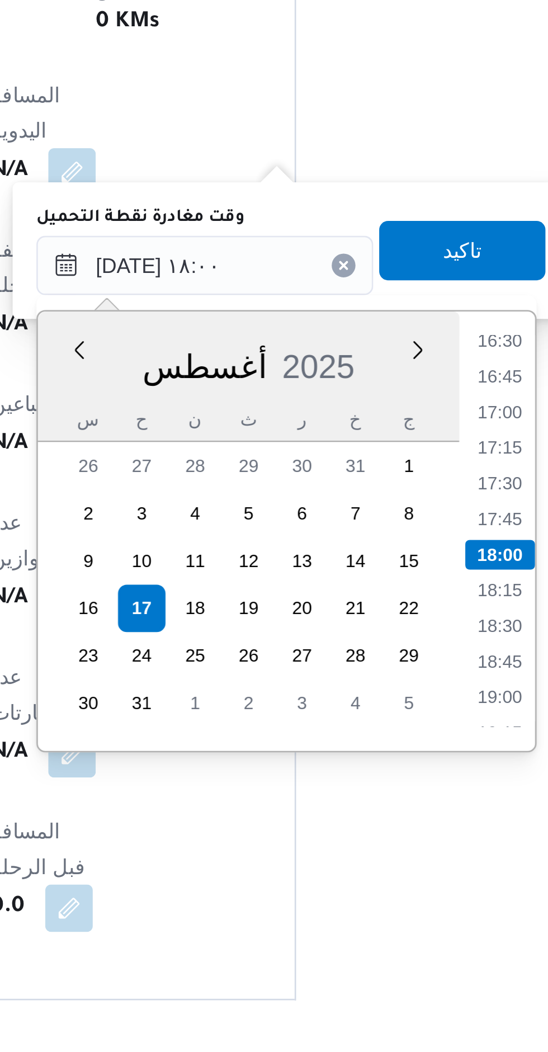
click at [382, 829] on li "17:00" at bounding box center [382, 830] width 26 height 11
type input "١٧/٠٨/٢٠٢٥ ١٧:٠٠"
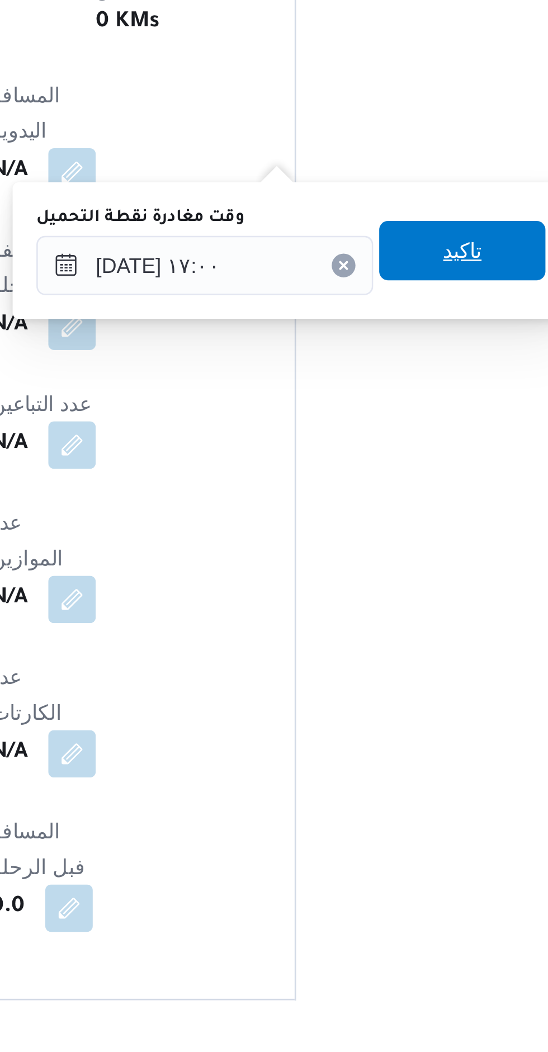
click at [376, 771] on span "تاكيد" at bounding box center [367, 770] width 63 height 22
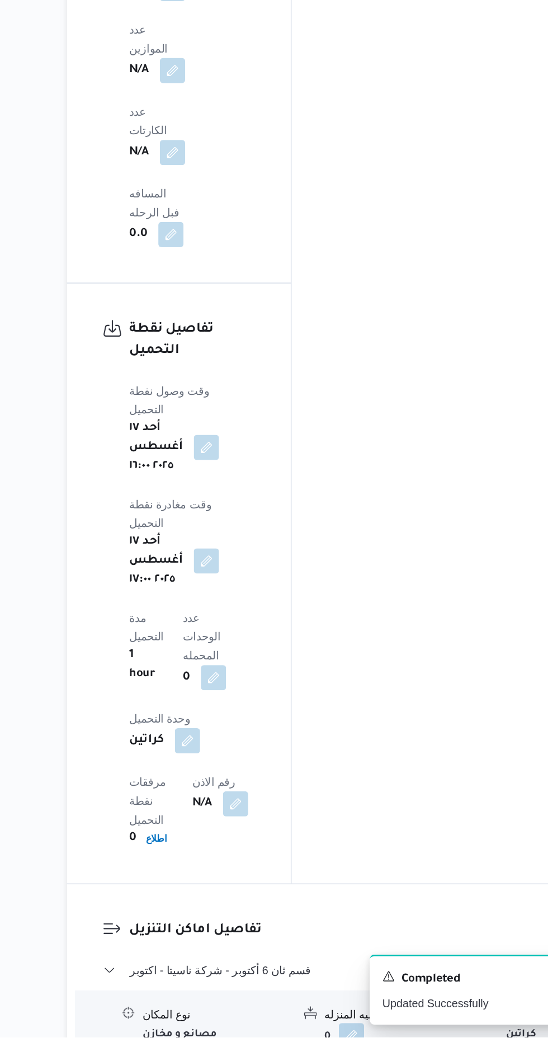
scroll to position [1042, 0]
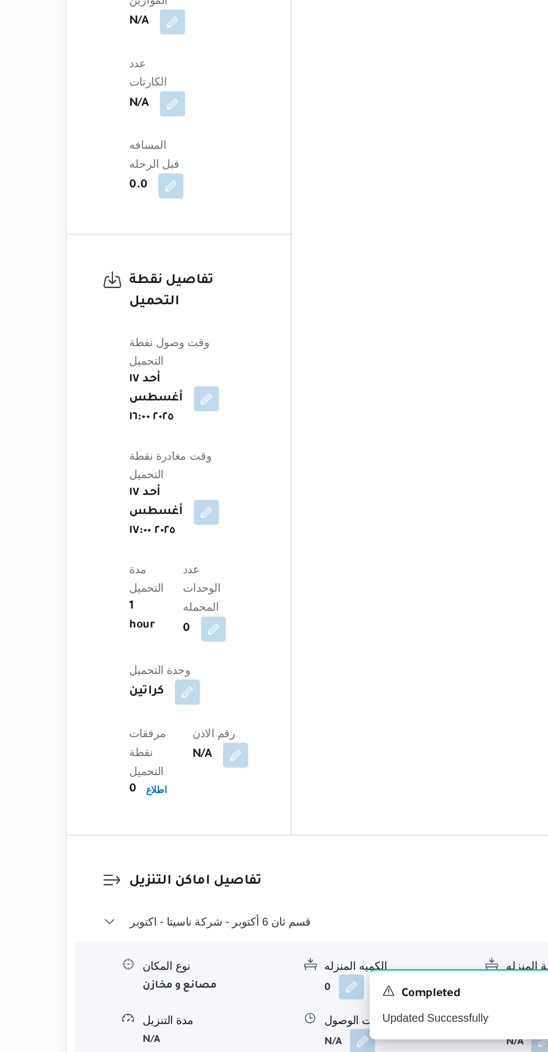
click at [350, 1036] on button "button" at bounding box center [355, 1045] width 18 height 18
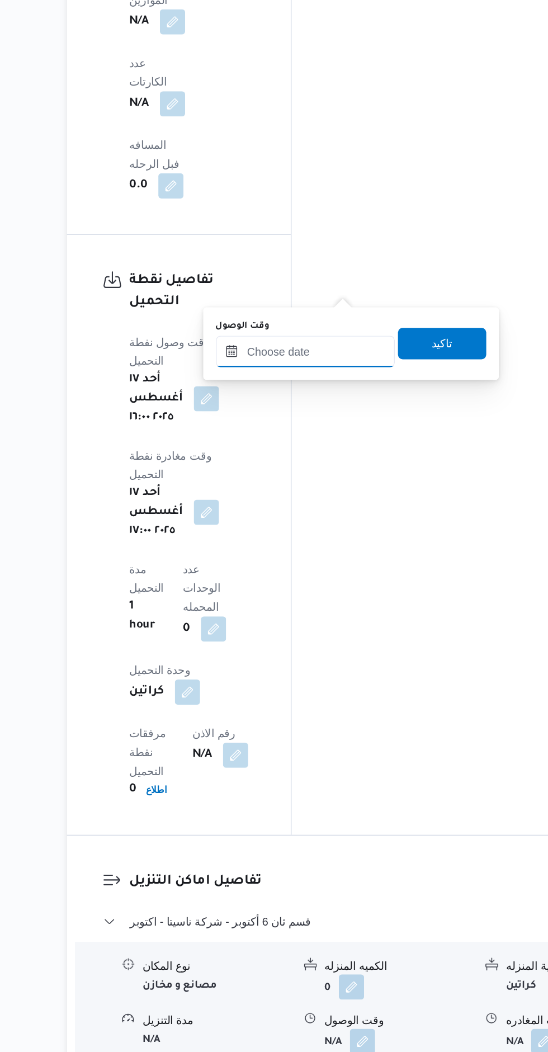
click at [316, 554] on input "وقت الوصول" at bounding box center [314, 555] width 127 height 22
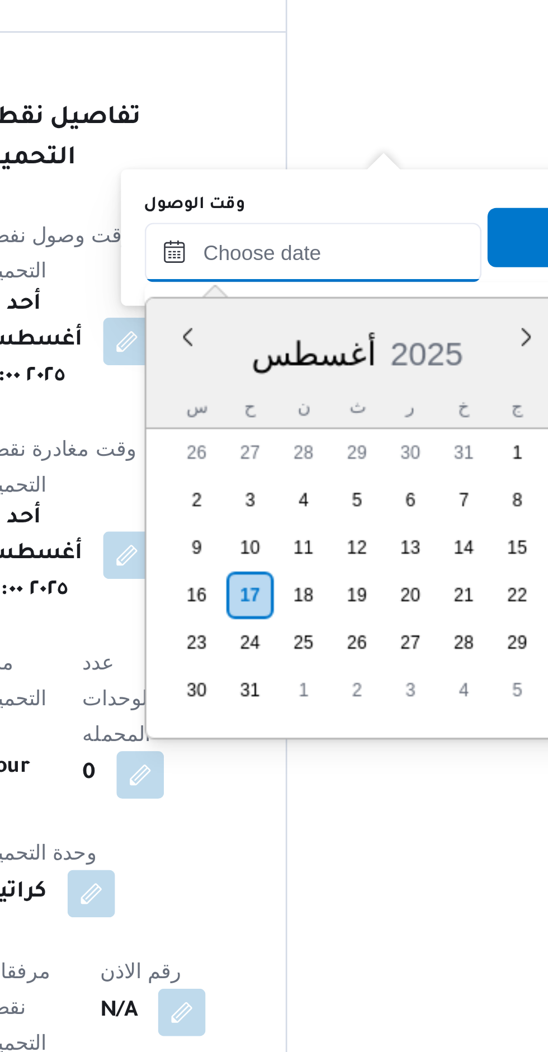
scroll to position [901, 0]
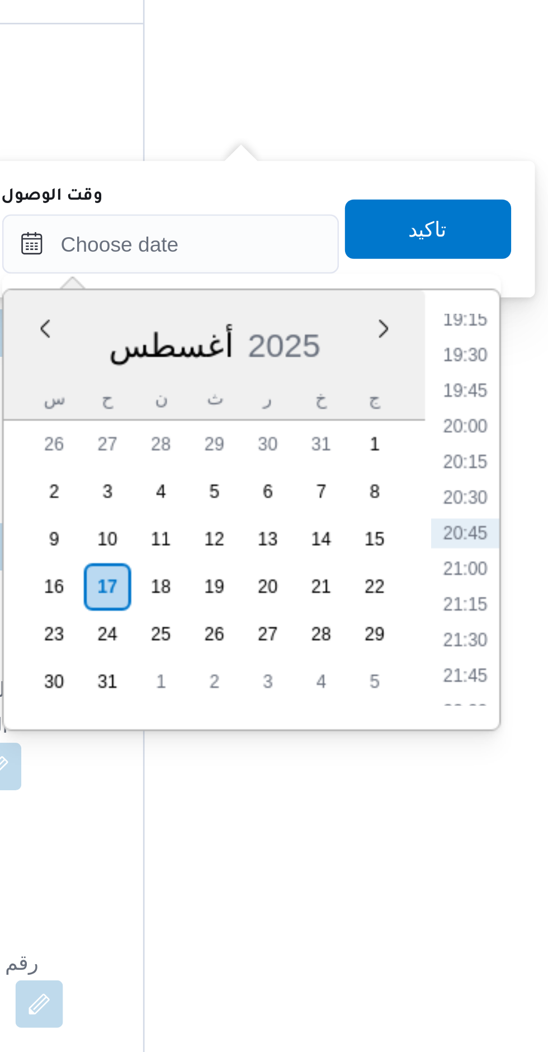
click at [426, 728] on li "19:15" at bounding box center [426, 725] width 26 height 11
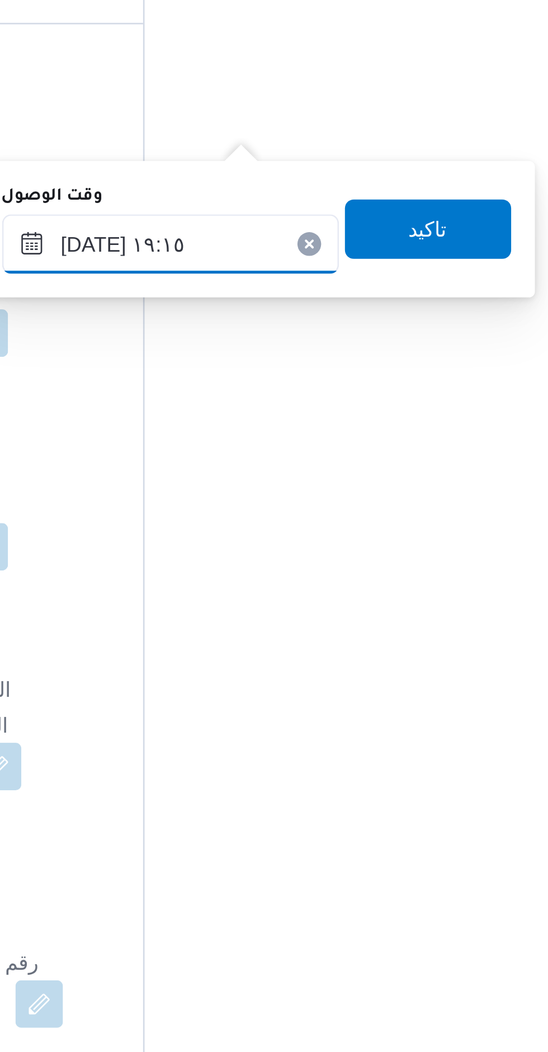
click at [327, 700] on input "١٧/٠٨/٢٠٢٥ ١٩:١٥" at bounding box center [314, 697] width 127 height 22
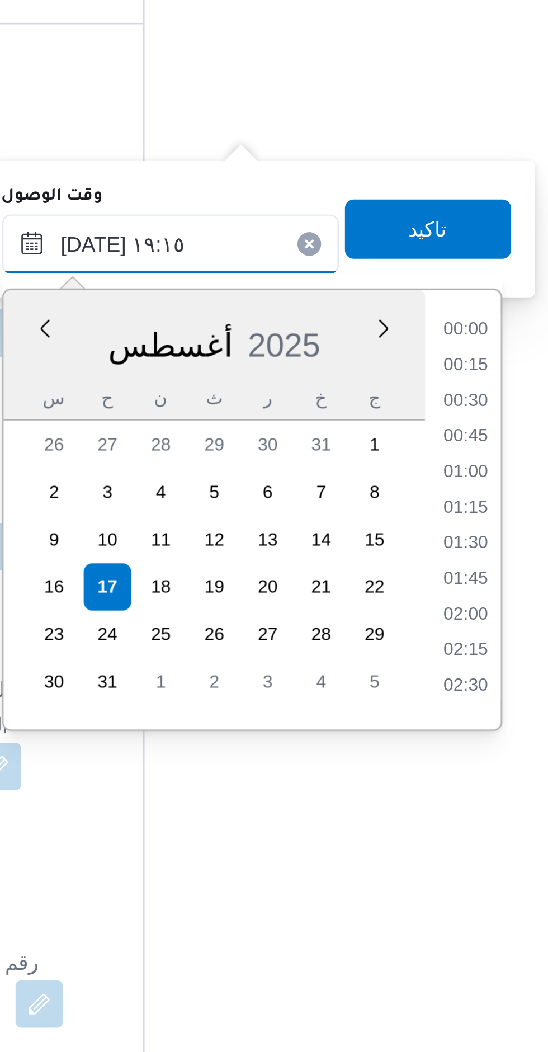
scroll to position [957, 0]
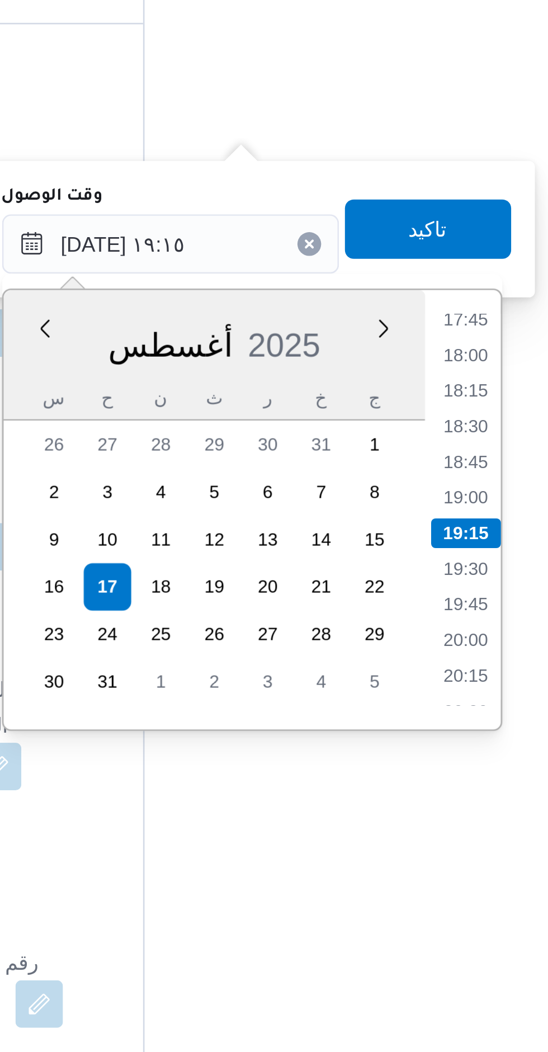
click at [425, 728] on li "17:45" at bounding box center [426, 725] width 26 height 11
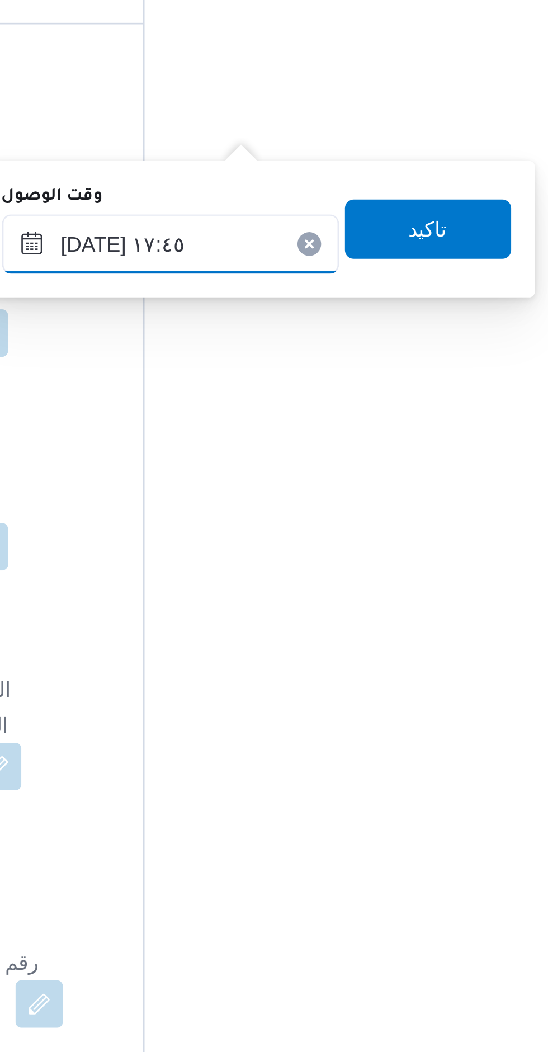
click at [323, 699] on input "١٧/٠٨/٢٠٢٥ ١٧:٤٥" at bounding box center [314, 697] width 127 height 22
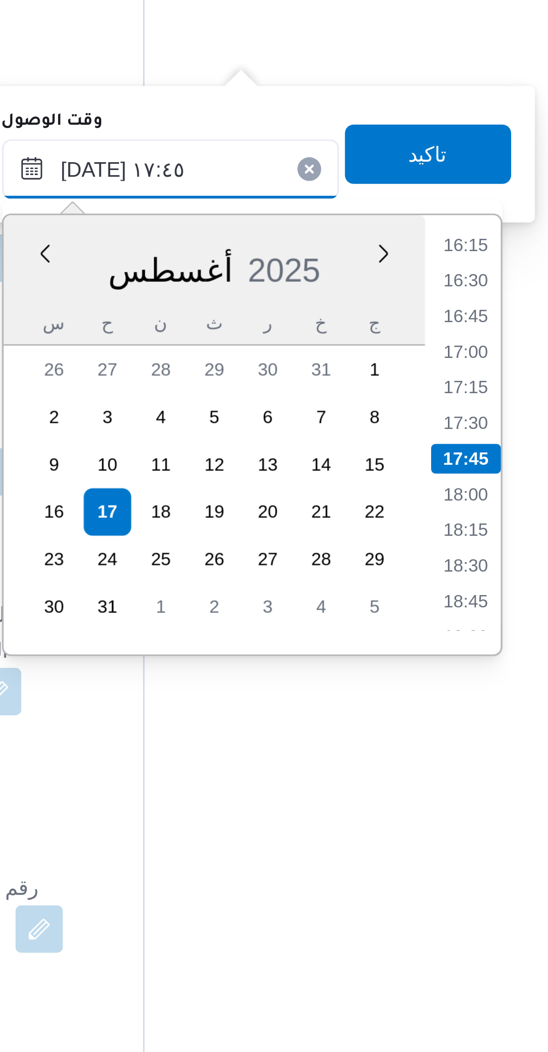
scroll to position [901, 0]
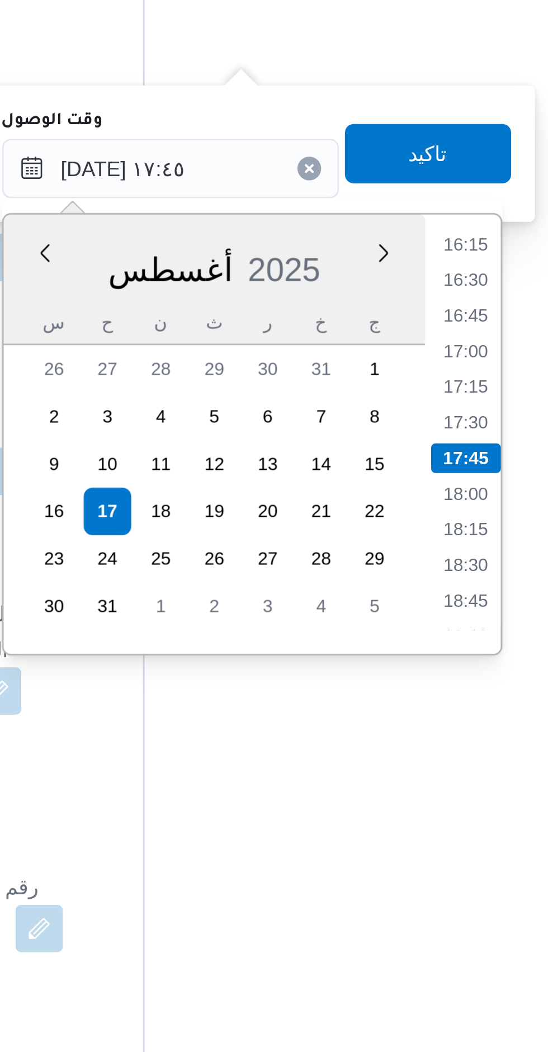
click at [427, 791] on li "17:30" at bounding box center [426, 792] width 26 height 11
type input "١٧/٠٨/٢٠٢٥ ١٧:٣٠"
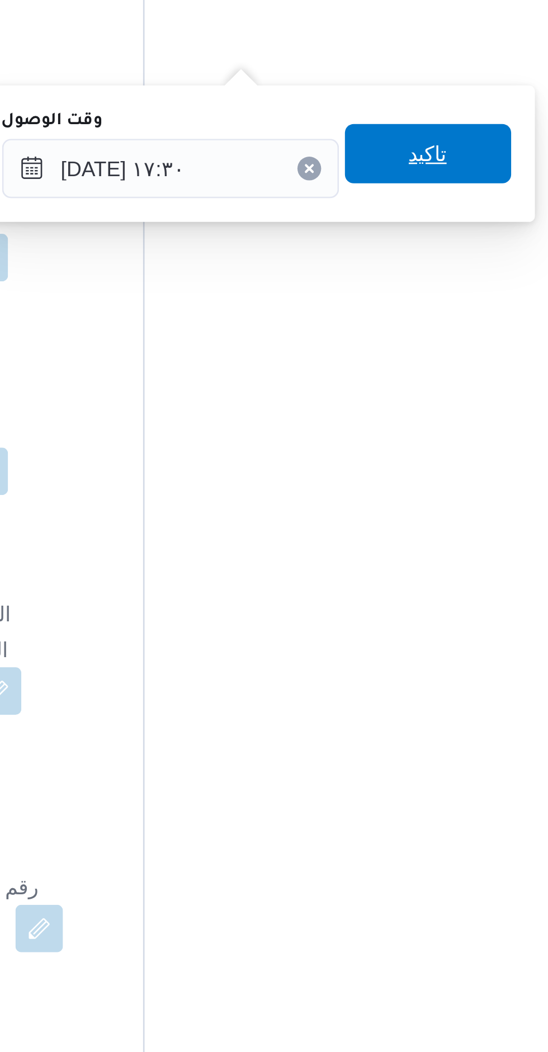
click at [427, 694] on span "تاكيد" at bounding box center [411, 691] width 63 height 22
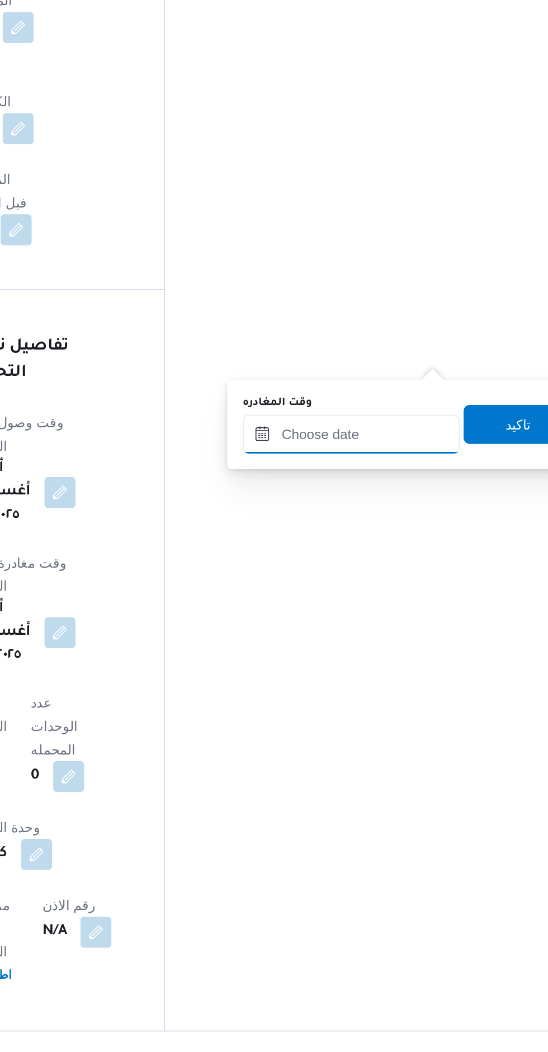
click at [428, 698] on input "وقت المغادره" at bounding box center [412, 697] width 125 height 22
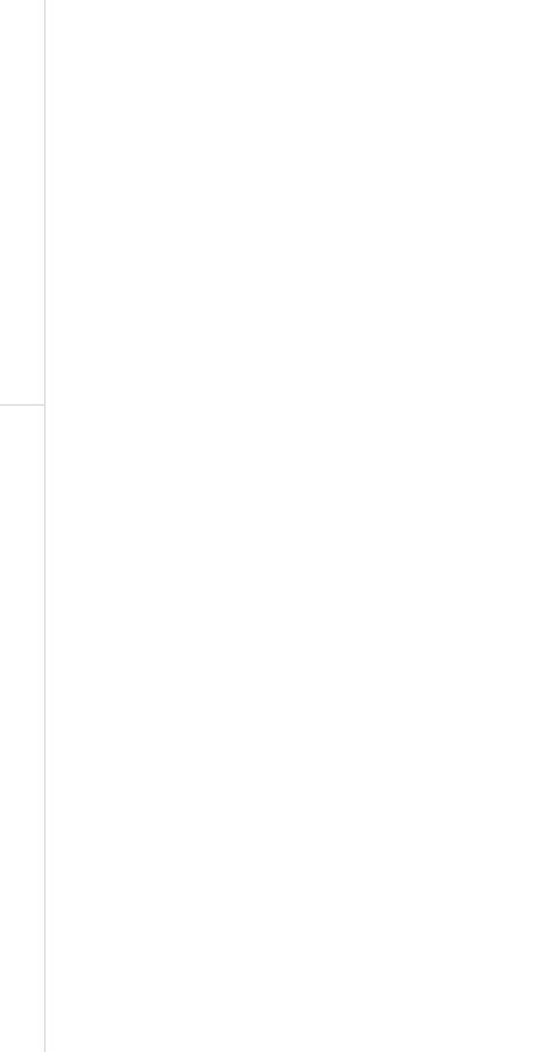
scroll to position [799, 0]
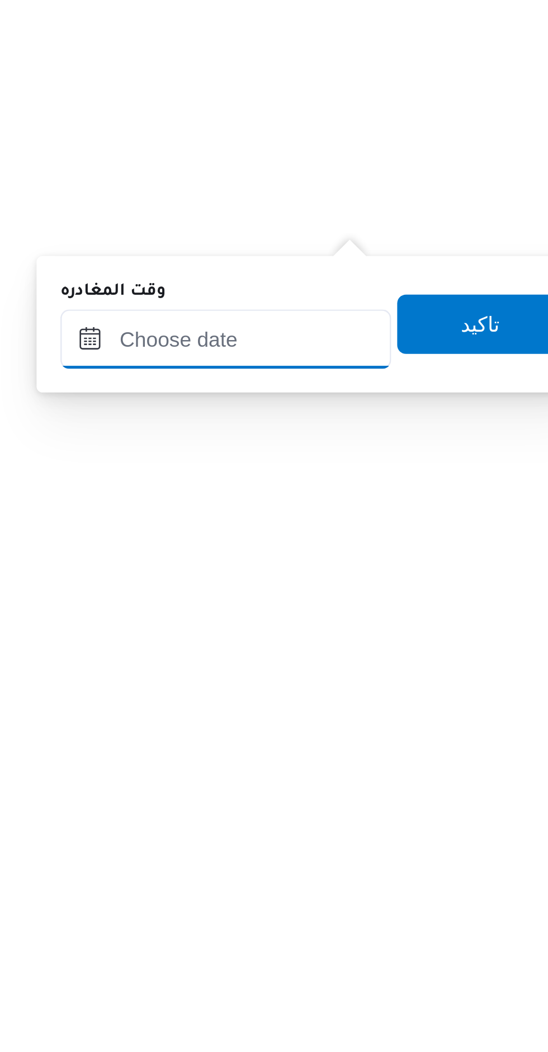
click at [427, 799] on input "وقت المغادره" at bounding box center [412, 799] width 125 height 22
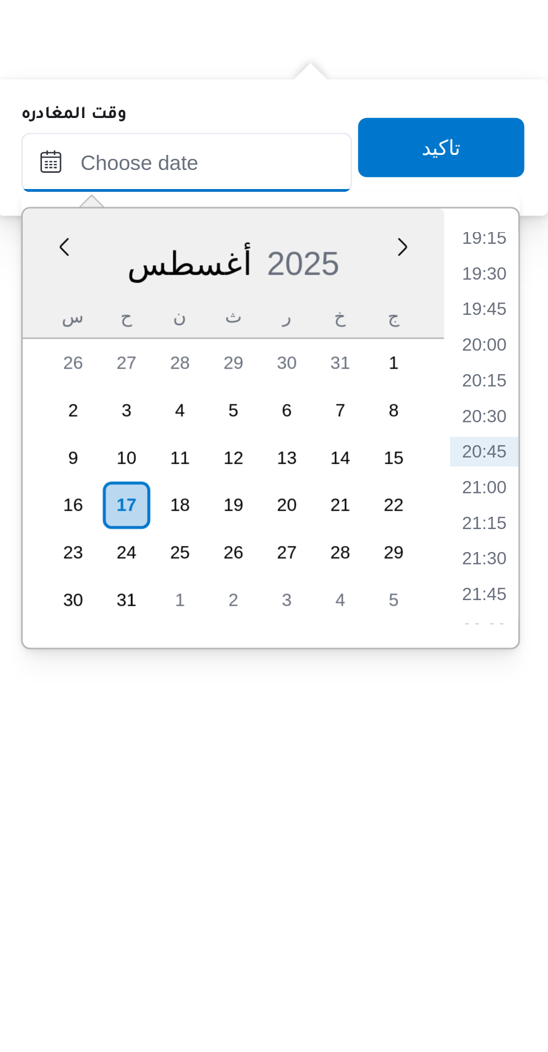
scroll to position [845, 0]
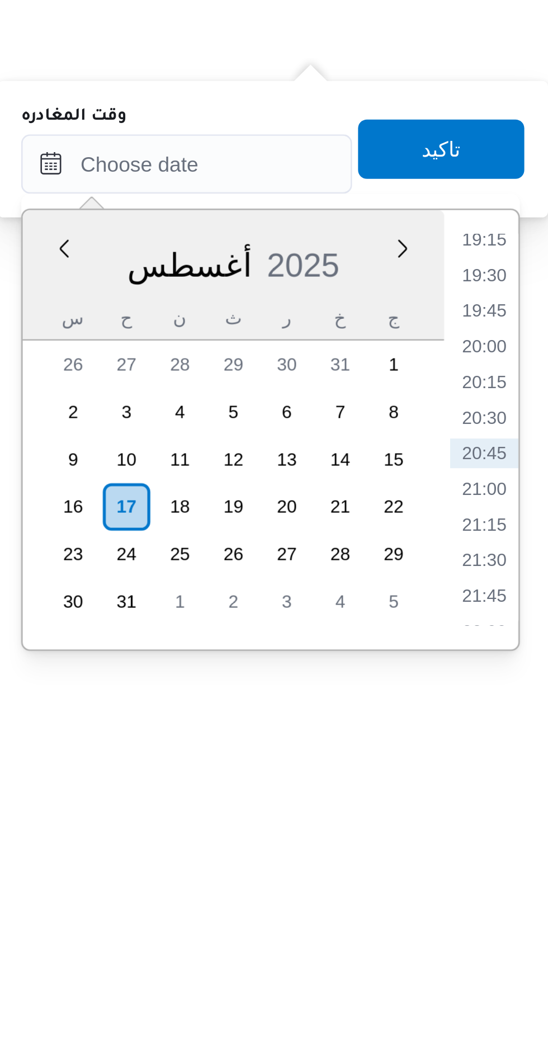
click at [525, 823] on li "20:00" at bounding box center [524, 821] width 26 height 11
type input "١٧/٠٨/٢٠٢٥ ٢٠:٠٠"
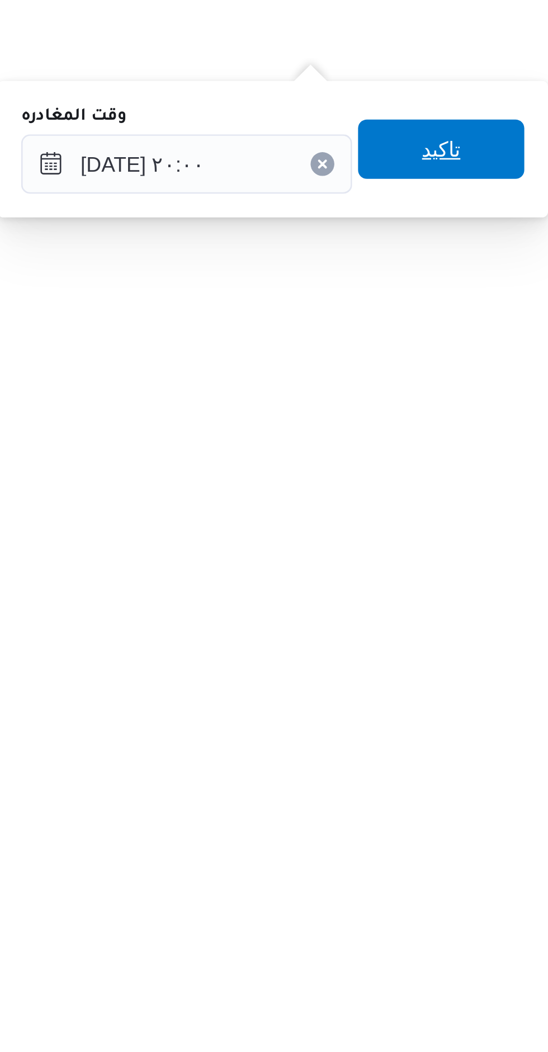
click at [487, 751] on span "تاكيد" at bounding box center [508, 747] width 63 height 22
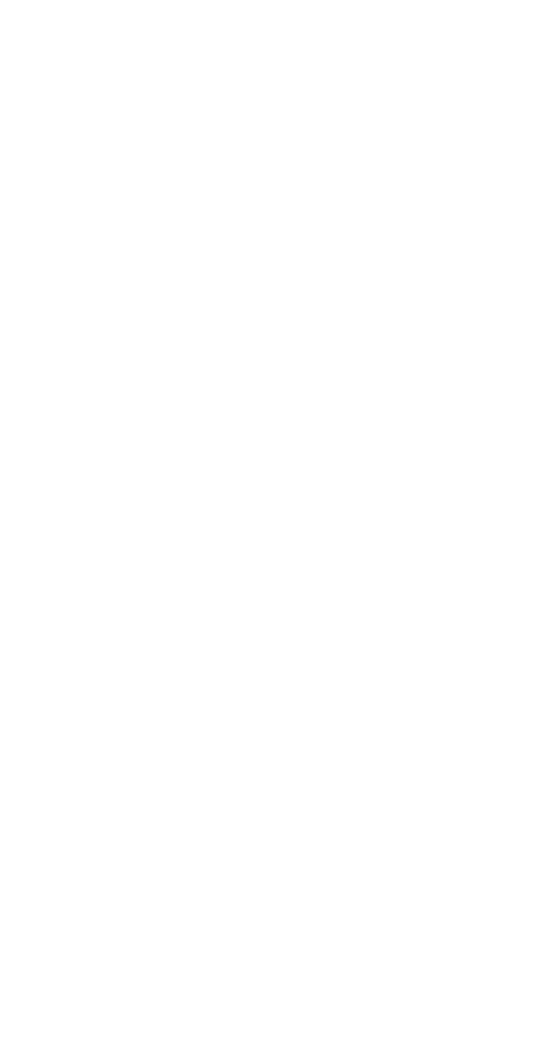
scroll to position [0, 0]
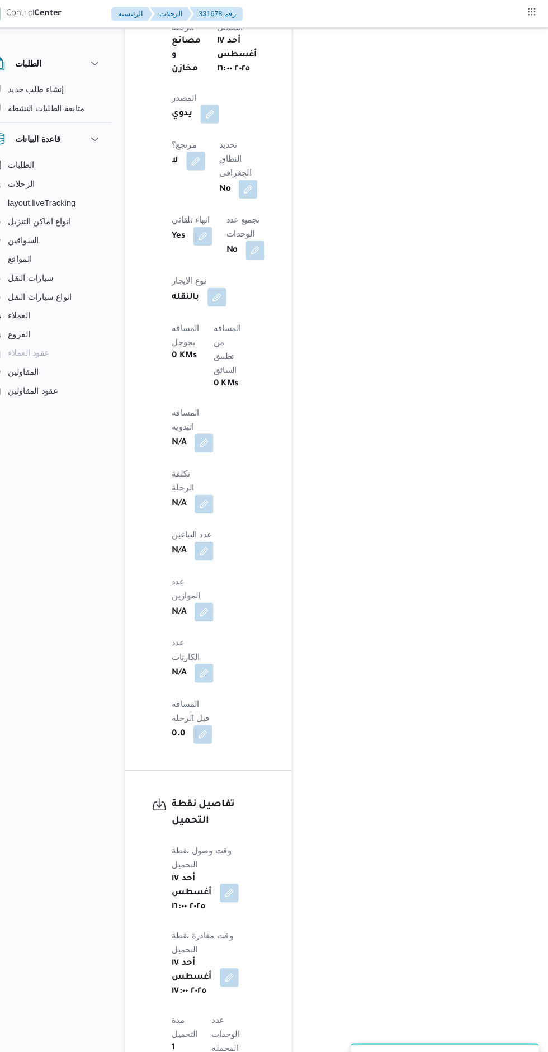
click at [229, 413] on button "button" at bounding box center [220, 422] width 18 height 18
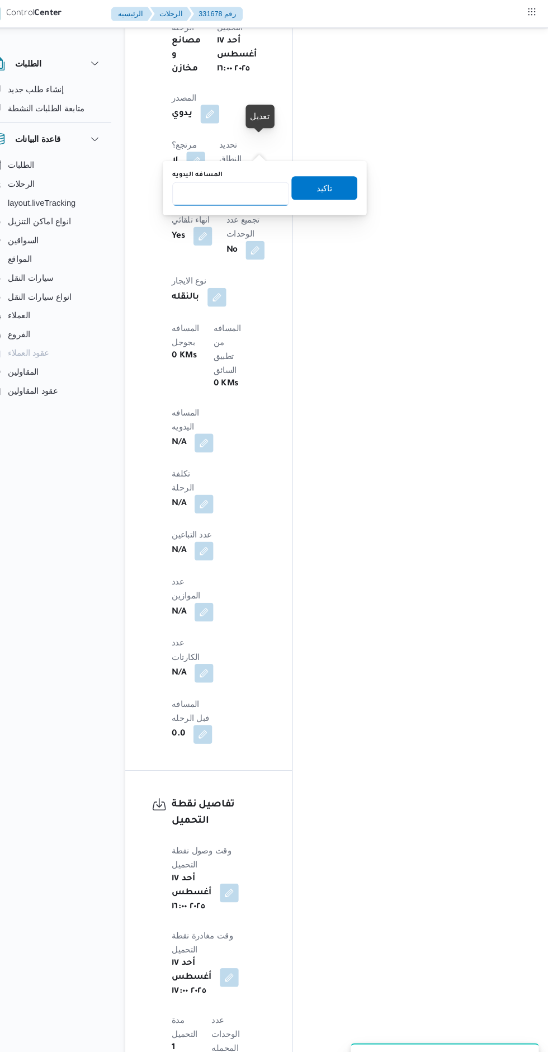
click at [242, 184] on input "المسافه اليدويه" at bounding box center [245, 184] width 111 height 22
type input "8"
click at [336, 185] on span "تاكيد" at bounding box center [335, 179] width 63 height 22
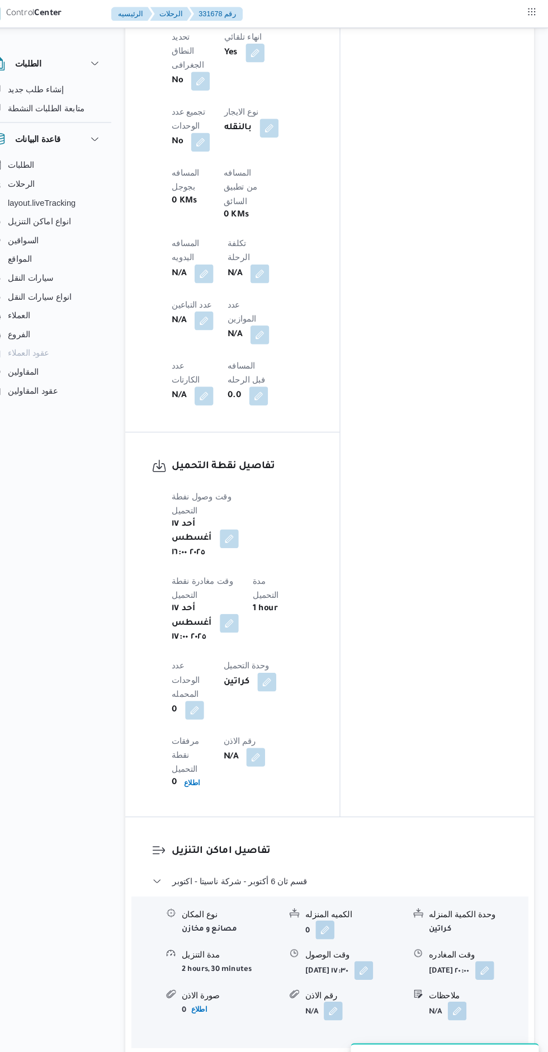
click at [402, 484] on div "المعينون قائمة التحقق تم ادخال تفاصيل نفاط التنزيل تم ادخال السواق تم ادخال الس…" at bounding box center [442, 101] width 185 height 1354
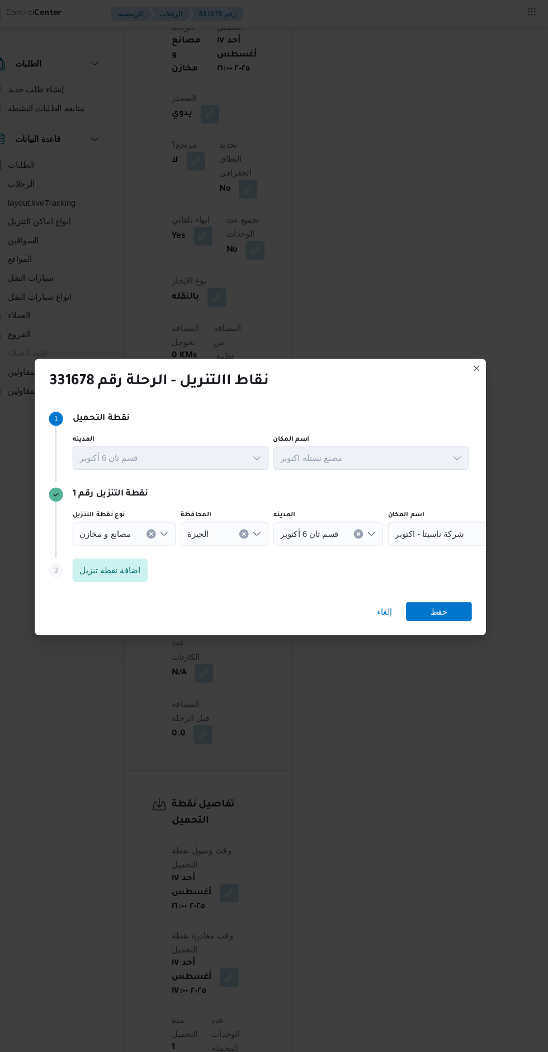
click at [429, 505] on span "شركة ناسيتا - اكتوبر" at bounding box center [434, 508] width 65 height 12
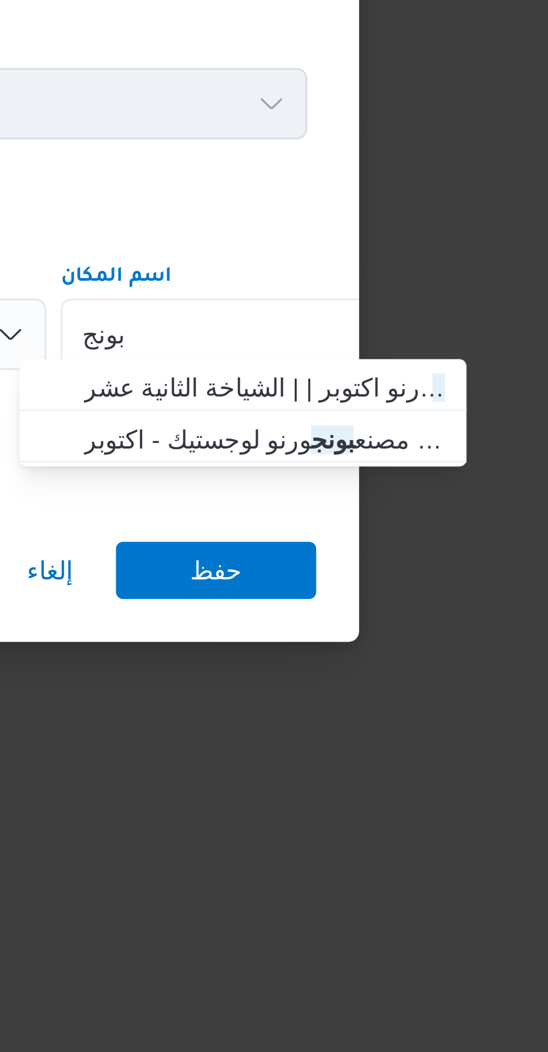
type input "بونج"
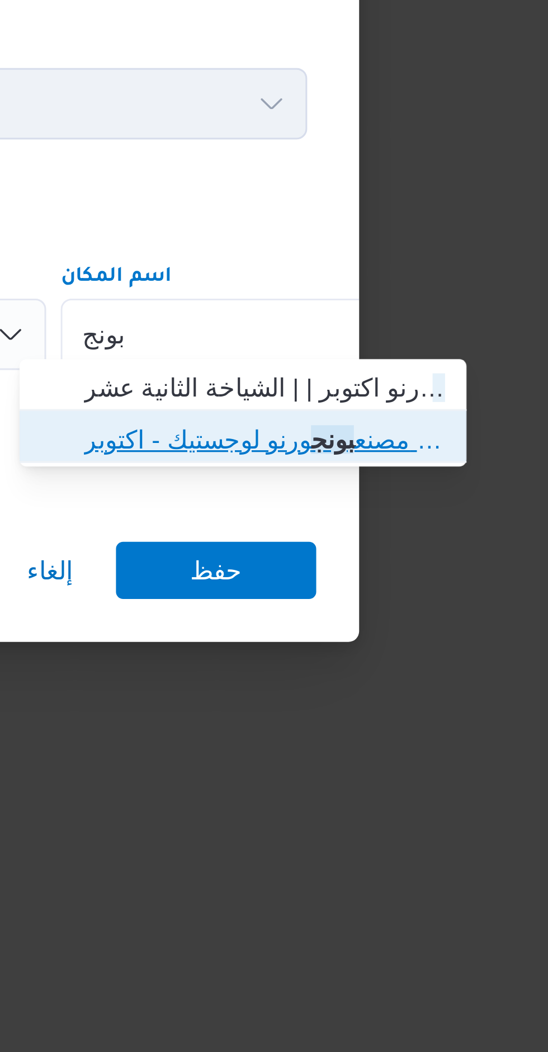
click at [426, 547] on span "مصنع بونج ورنو لوجستيك - اكتوبر | Bonjorno New Coffe Factory | null" at bounding box center [459, 541] width 113 height 13
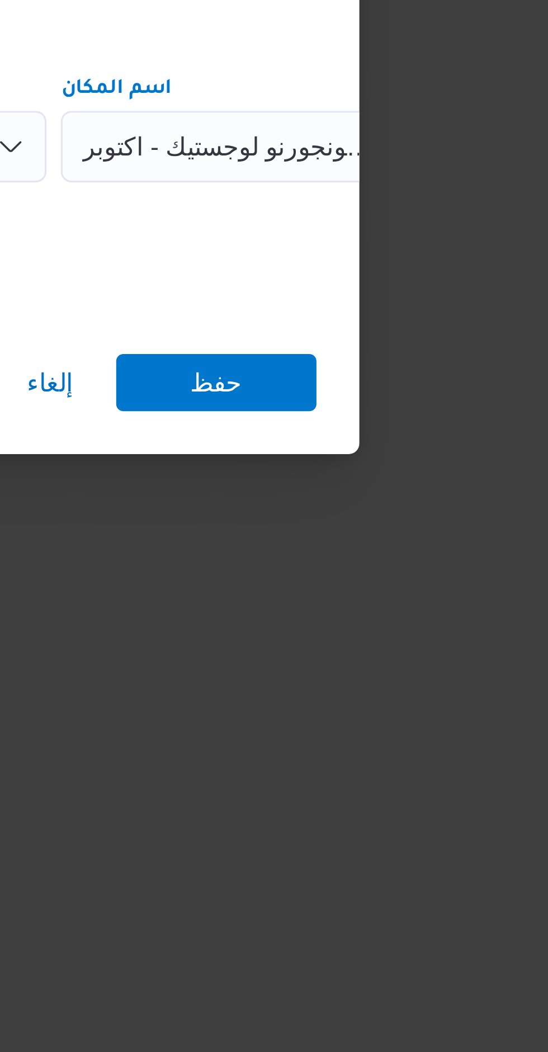
scroll to position [781, 0]
click at [439, 579] on span "حفظ" at bounding box center [444, 582] width 16 height 18
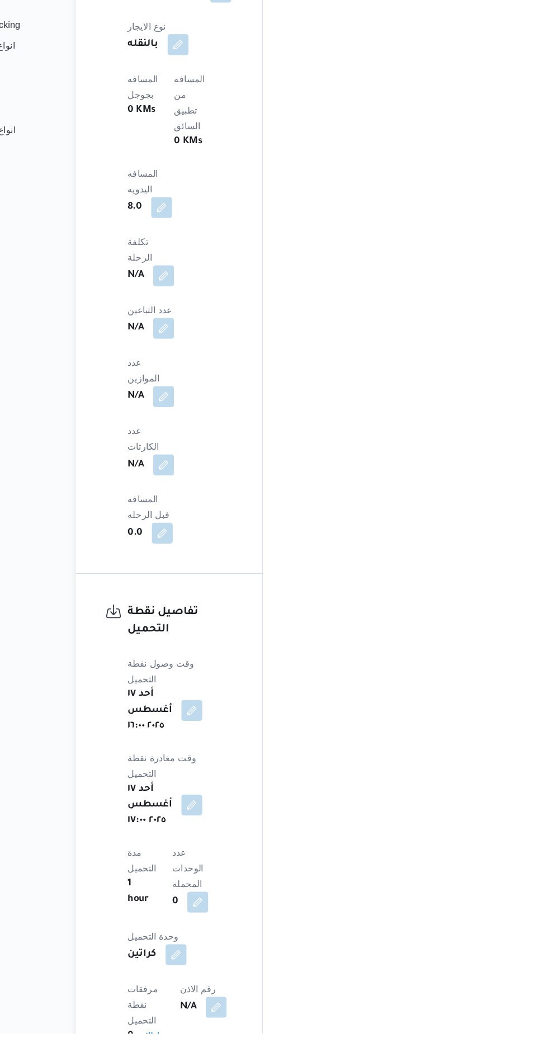
scroll to position [854, 0]
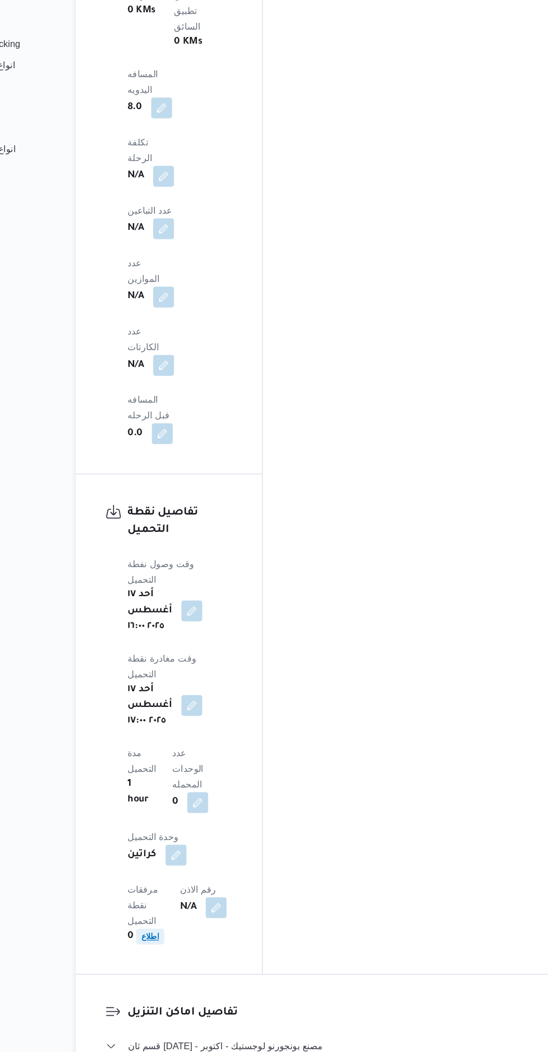
click at [216, 950] on b "اطلاع" at bounding box center [208, 954] width 15 height 8
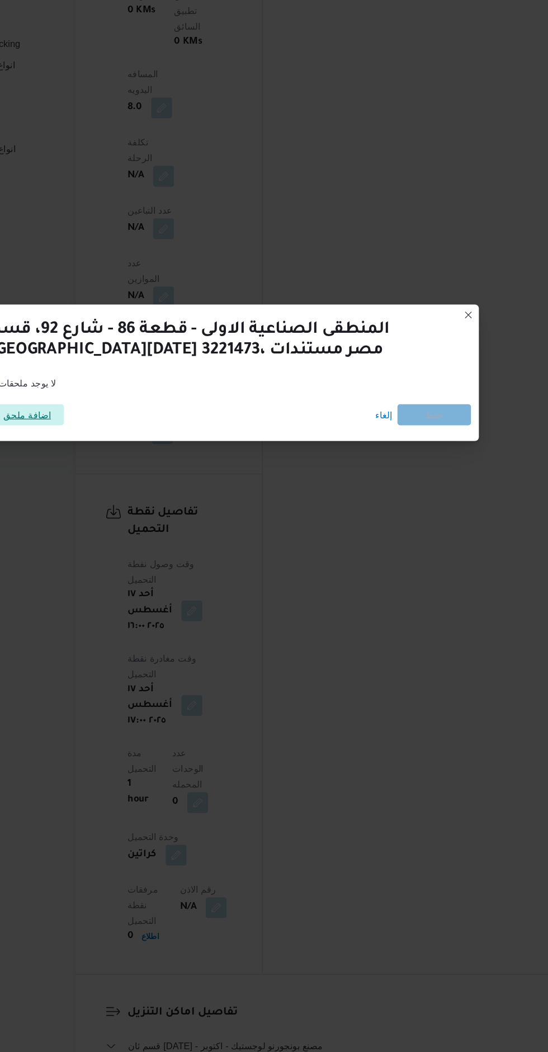
click at [118, 508] on span "اضافة ملحق" at bounding box center [104, 509] width 41 height 18
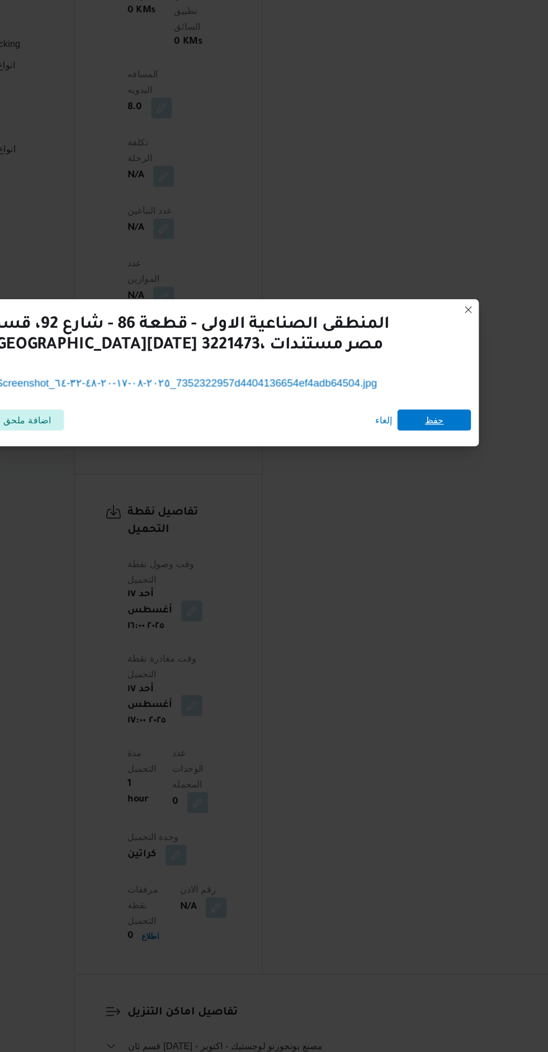
click at [451, 509] on span "حفظ" at bounding box center [451, 514] width 16 height 18
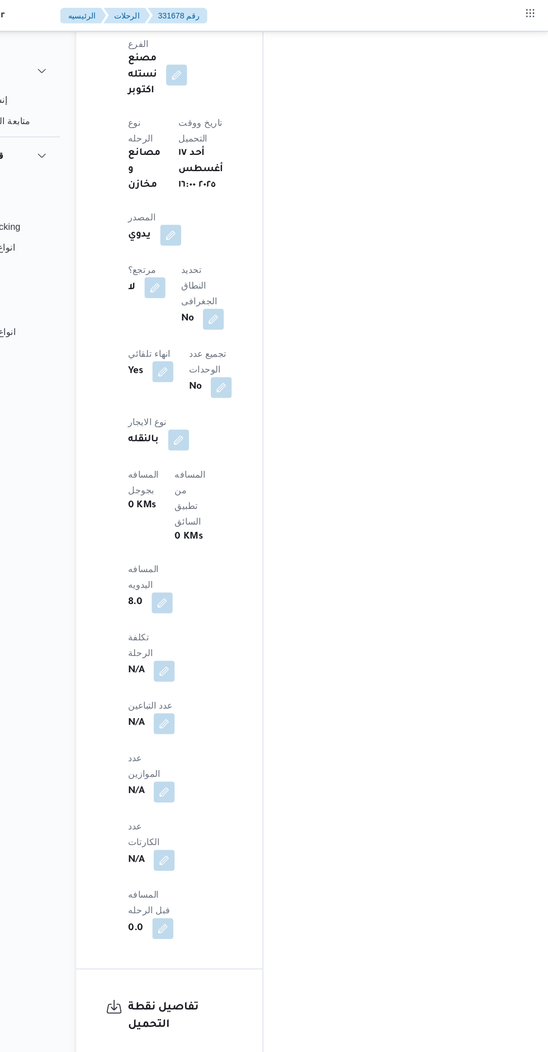
scroll to position [175, 0]
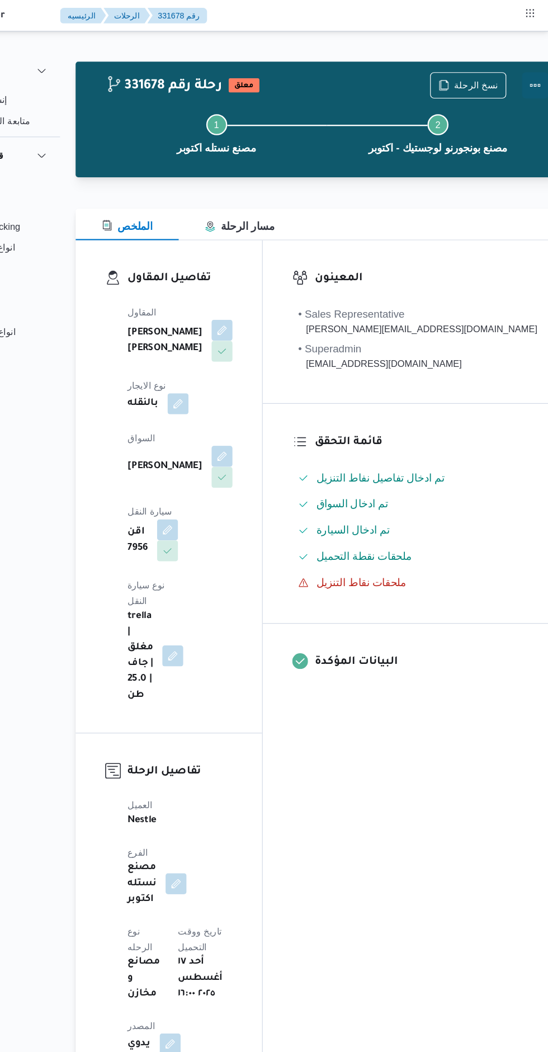
click at [526, 73] on button "Actions" at bounding box center [537, 73] width 22 height 22
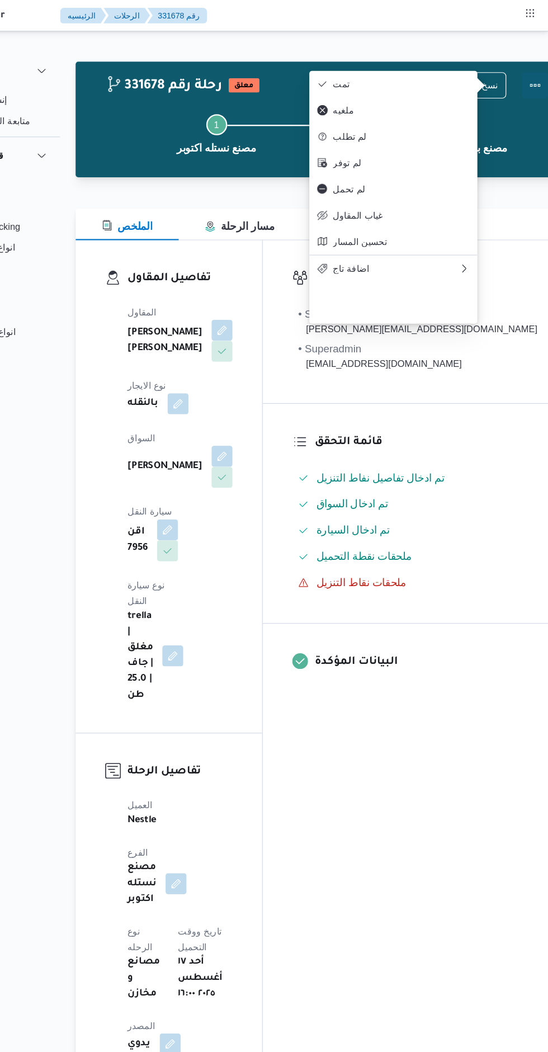
click at [526, 77] on button "Actions" at bounding box center [537, 73] width 22 height 22
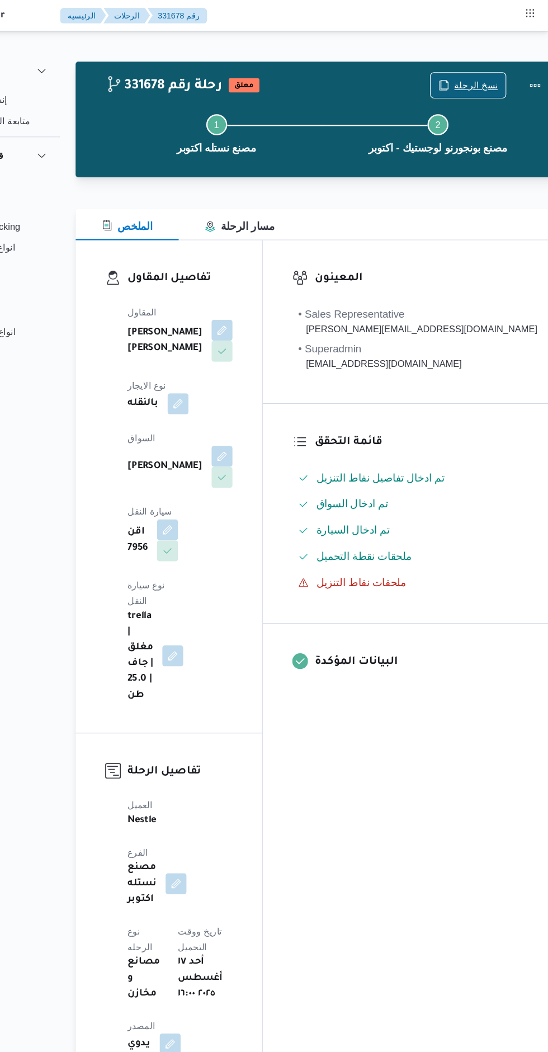
click at [472, 65] on span "نسخ الرحلة" at bounding box center [480, 72] width 64 height 21
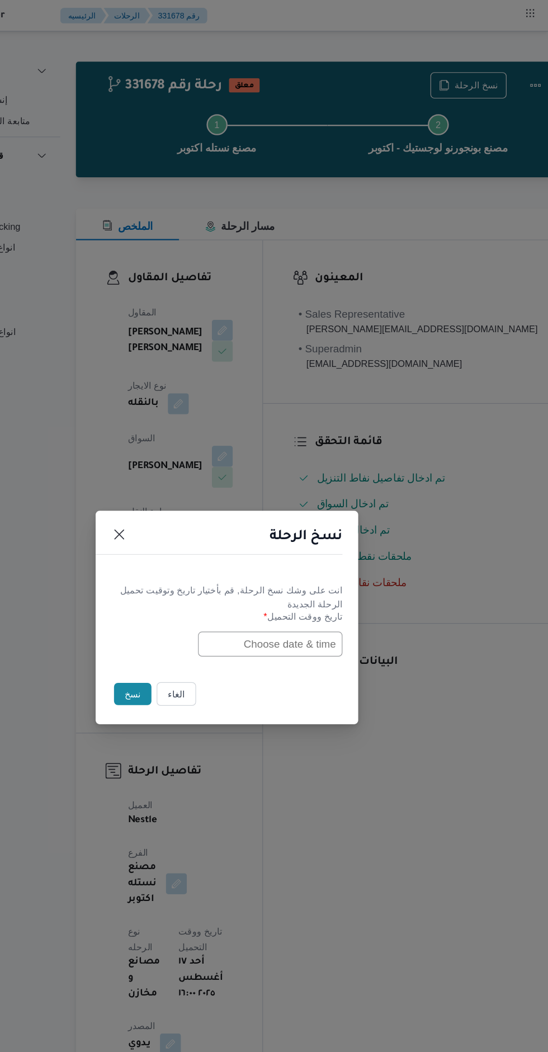
click at [233, 592] on button "الغاء" at bounding box center [231, 591] width 34 height 20
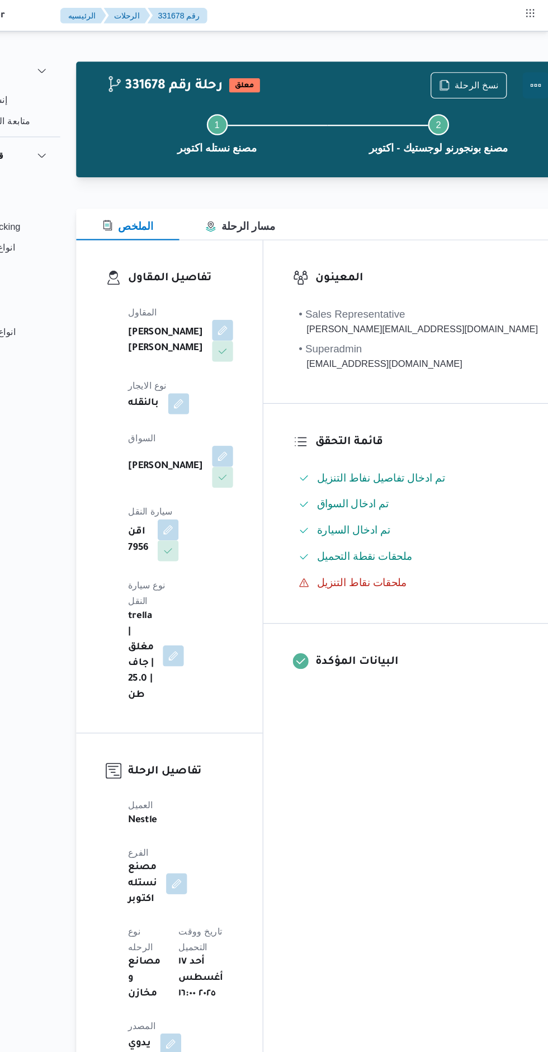
click at [526, 71] on button "Actions" at bounding box center [537, 73] width 22 height 22
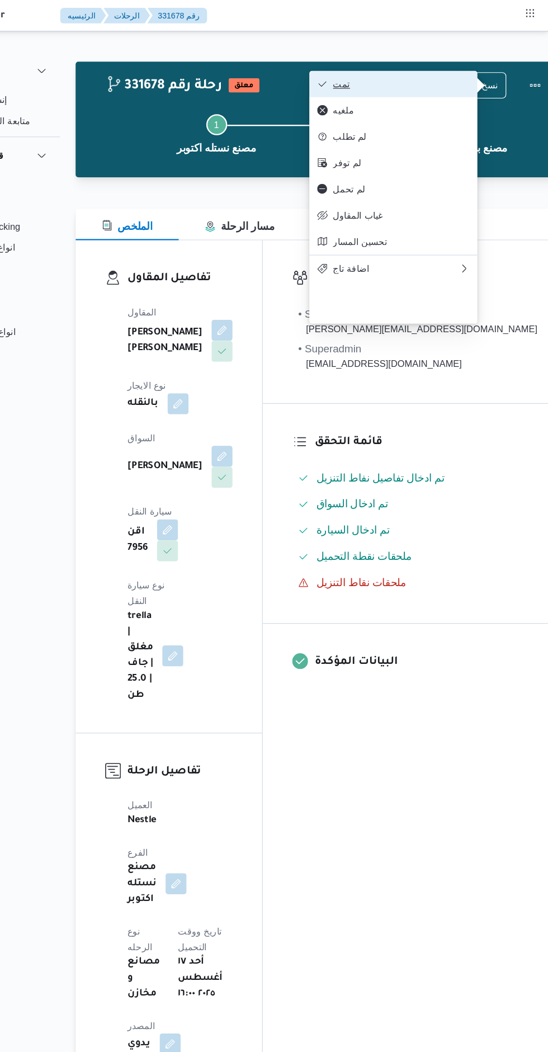
click at [446, 76] on span "تمت" at bounding box center [423, 71] width 116 height 9
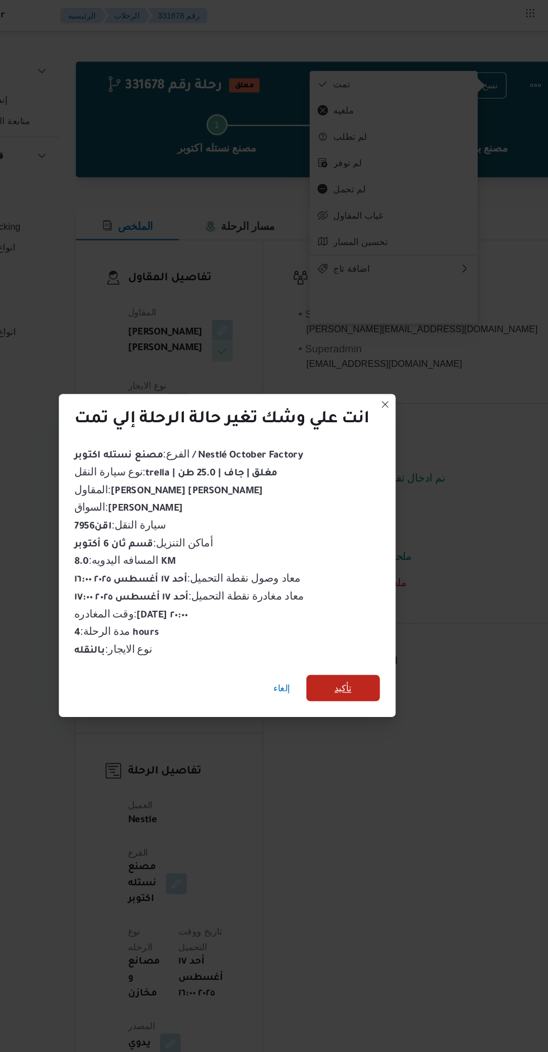
click at [392, 590] on span "تأكيد" at bounding box center [373, 586] width 63 height 22
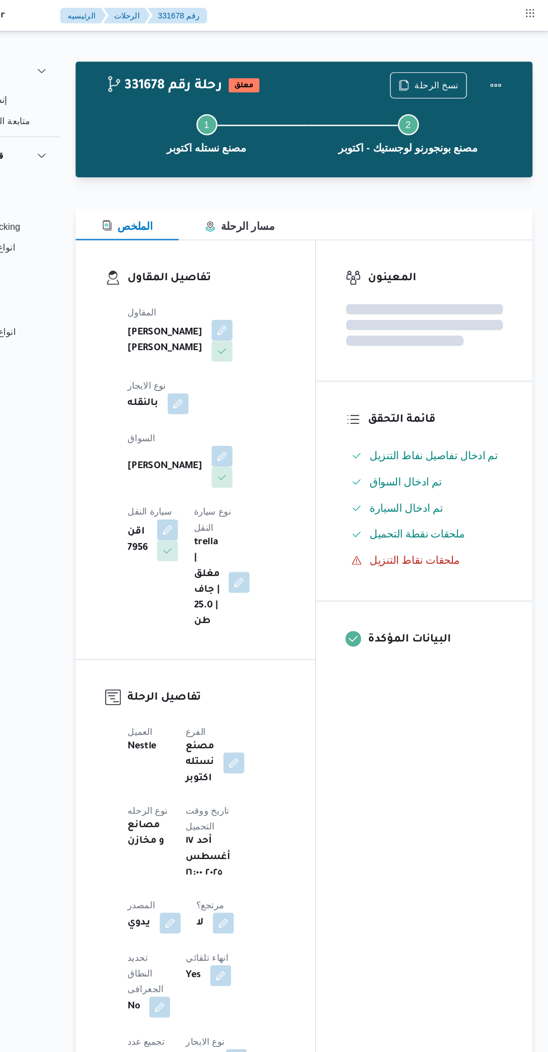
click at [423, 677] on div "المعينون قائمة التحقق تم ادخال تفاصيل نفاط التنزيل تم ادخال السواق تم ادخال الس…" at bounding box center [442, 882] width 185 height 1354
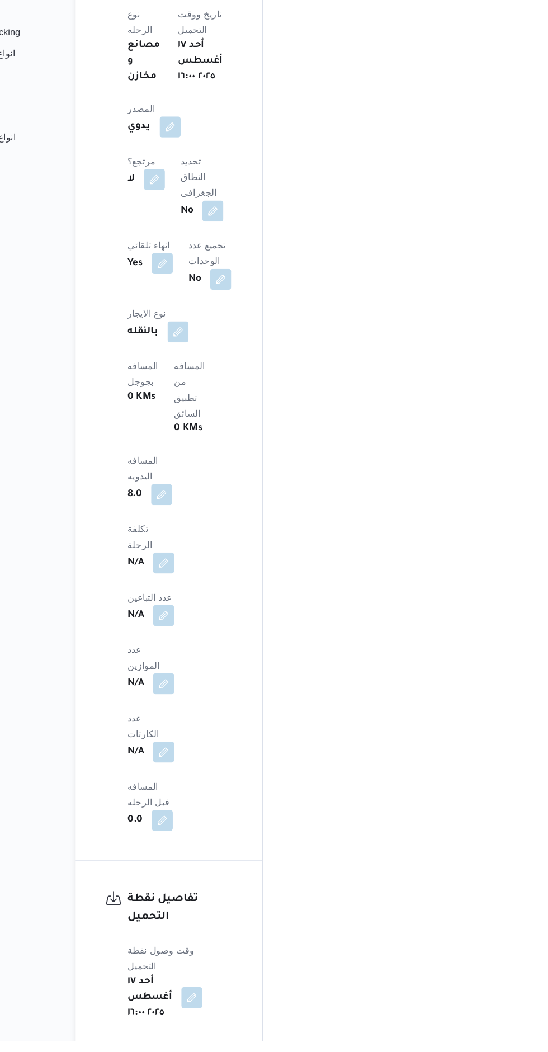
scroll to position [272, 0]
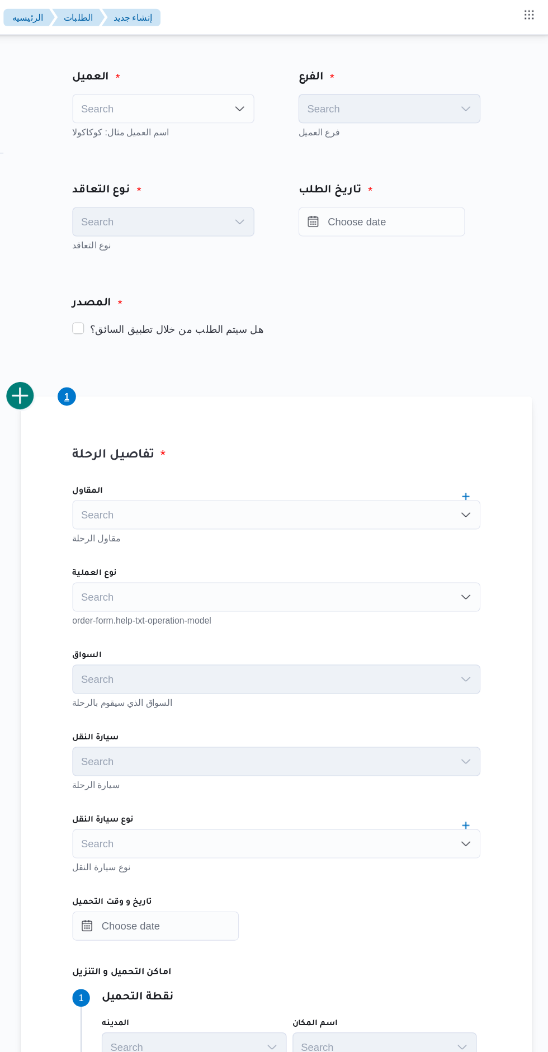
click at [232, 83] on div "Search" at bounding box center [254, 83] width 139 height 22
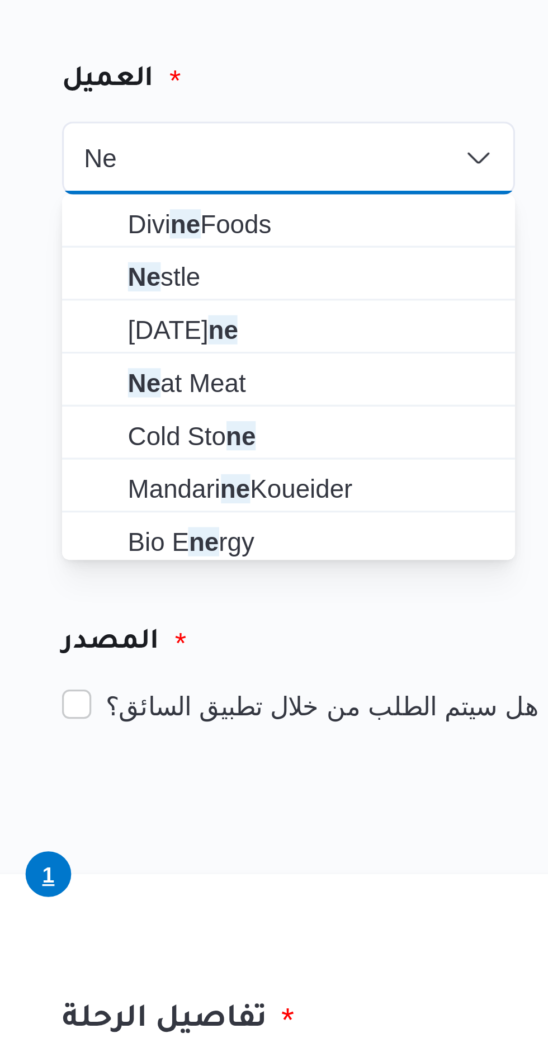
type input "Ne"
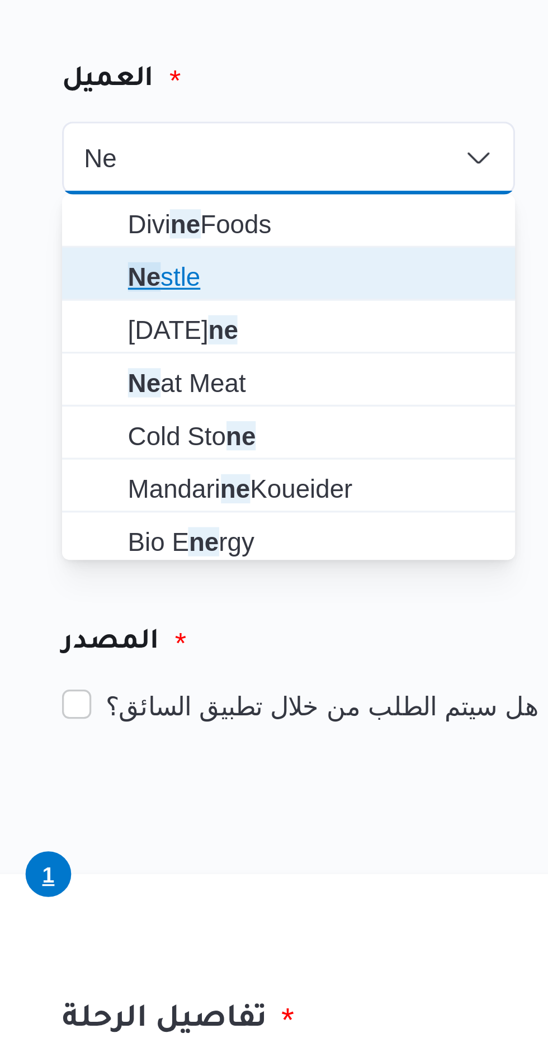
click at [209, 116] on mark "Ne" at bounding box center [210, 119] width 10 height 9
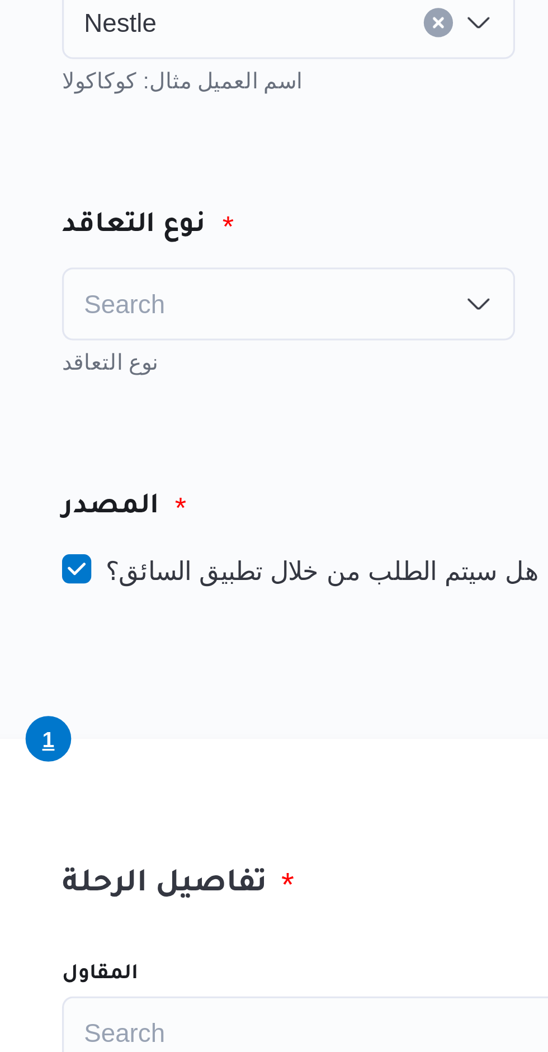
click at [223, 171] on div "Search" at bounding box center [254, 169] width 139 height 22
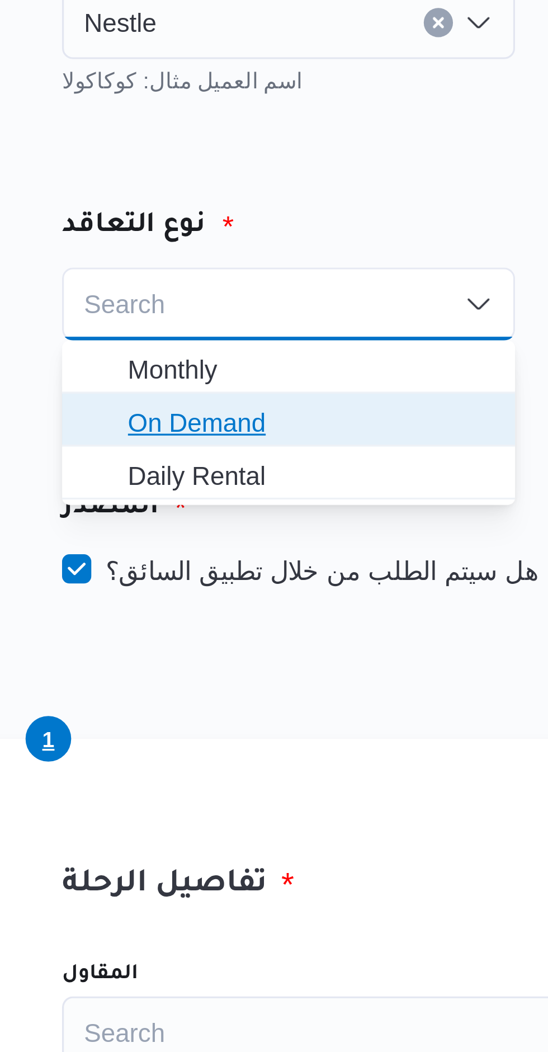
click at [225, 205] on span "On Demand" at bounding box center [261, 205] width 112 height 13
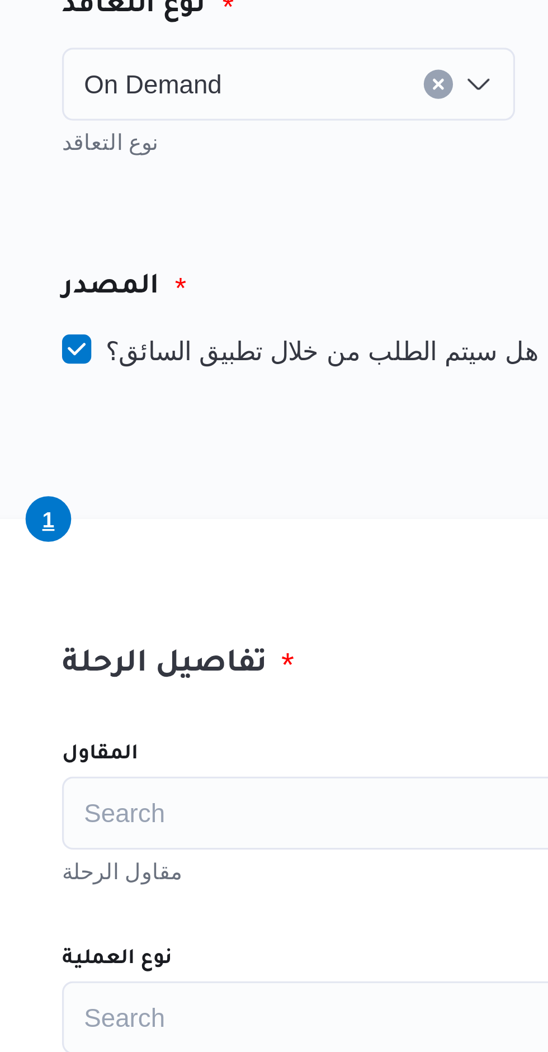
click at [241, 255] on label "هل سيتم الطلب من خلال تطبيق السائق؟" at bounding box center [257, 250] width 145 height 13
checkbox input "false"
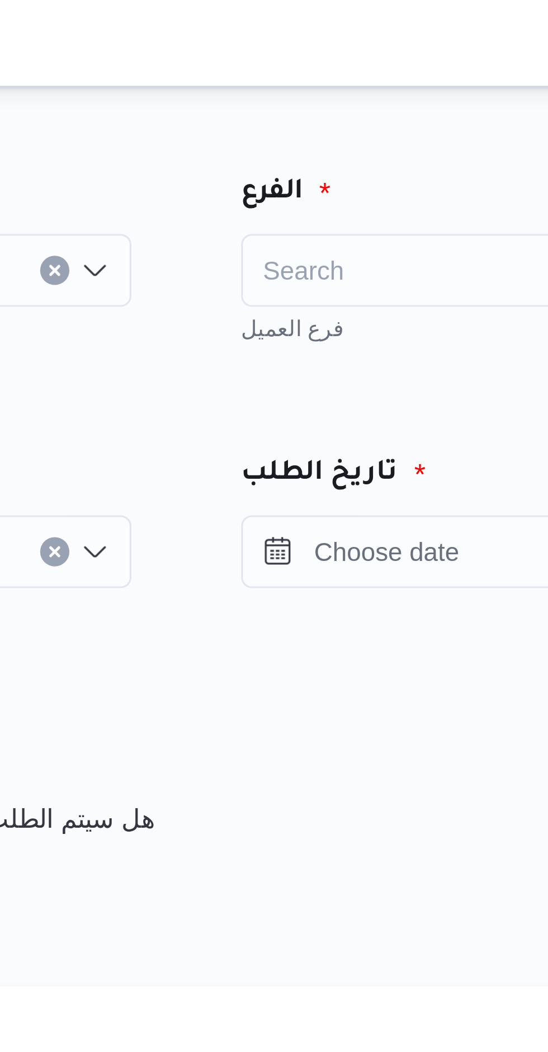
click at [373, 87] on div "Search" at bounding box center [426, 83] width 139 height 22
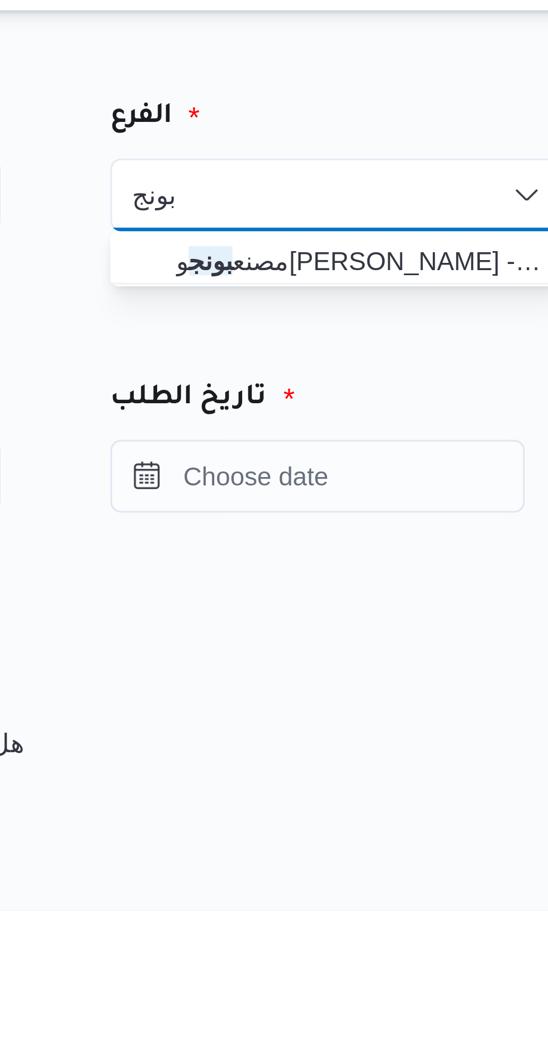
type input "بونج"
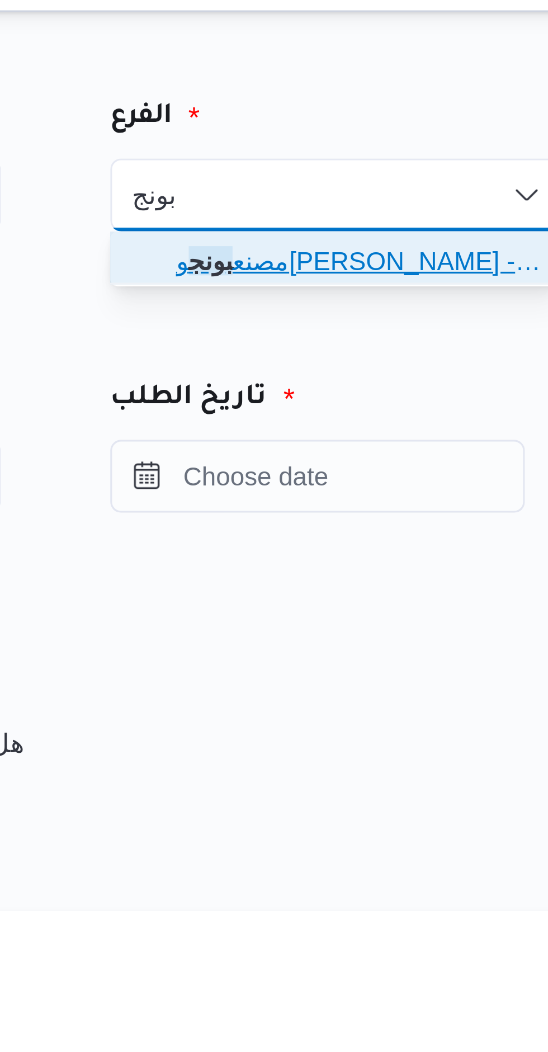
click at [385, 101] on span "مصنع بونج ورنو لوجستيك - اكتوبر" at bounding box center [433, 102] width 112 height 13
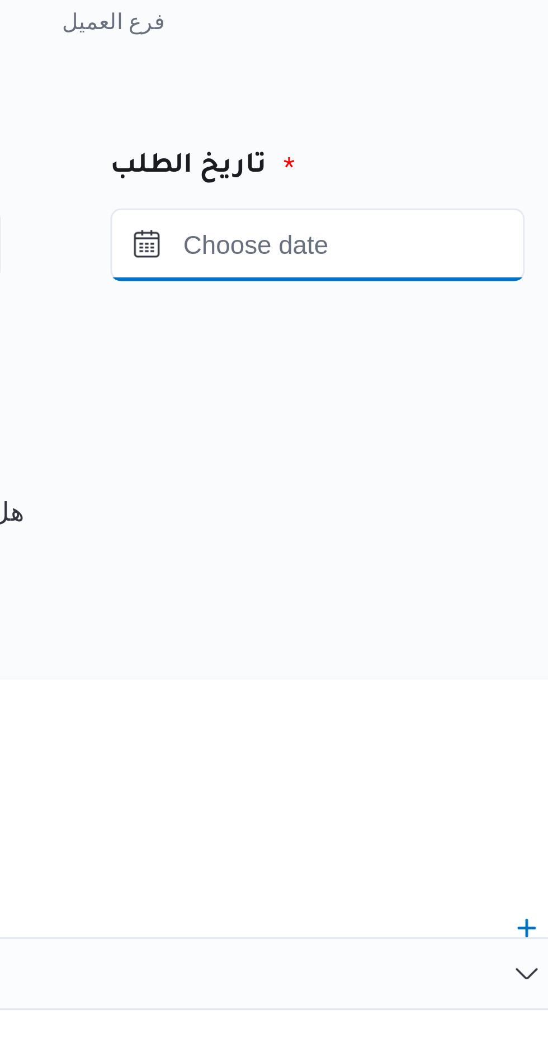
click at [413, 171] on input "Press the down key to open a popover containing a calendar." at bounding box center [420, 169] width 127 height 22
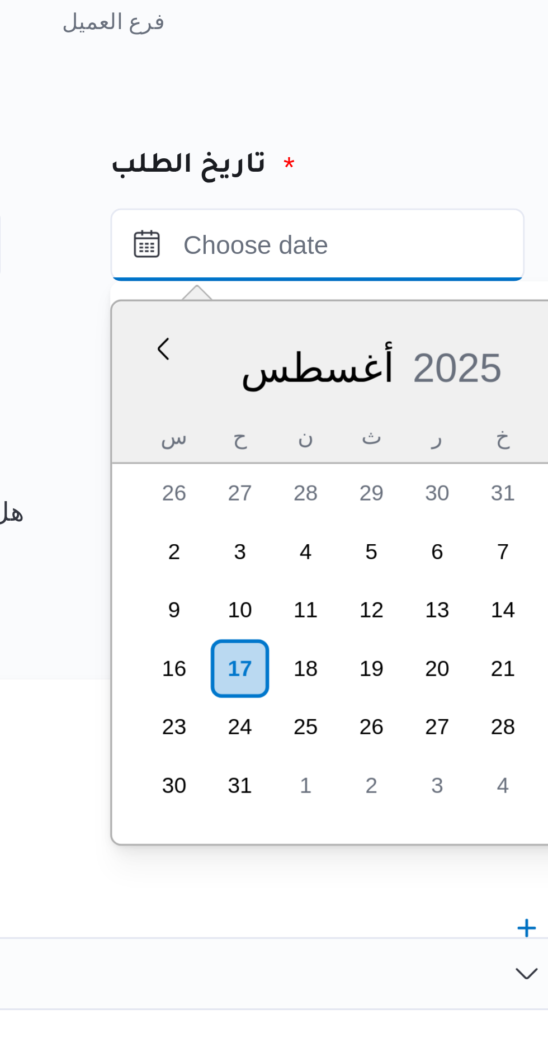
scroll to position [1037, 0]
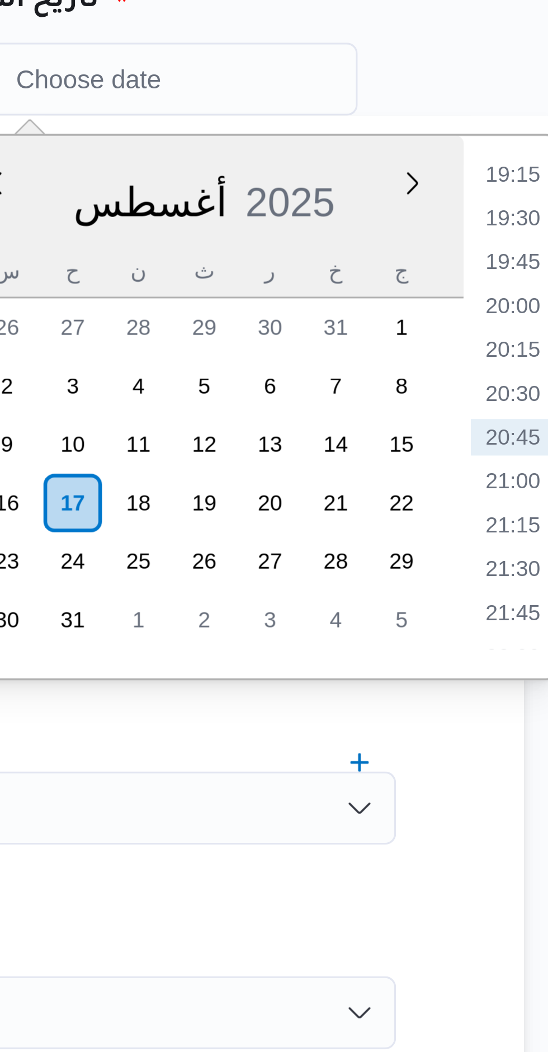
click at [530, 237] on li "20:00" at bounding box center [532, 238] width 26 height 11
type input "[DATE] ٢٠:٠٠"
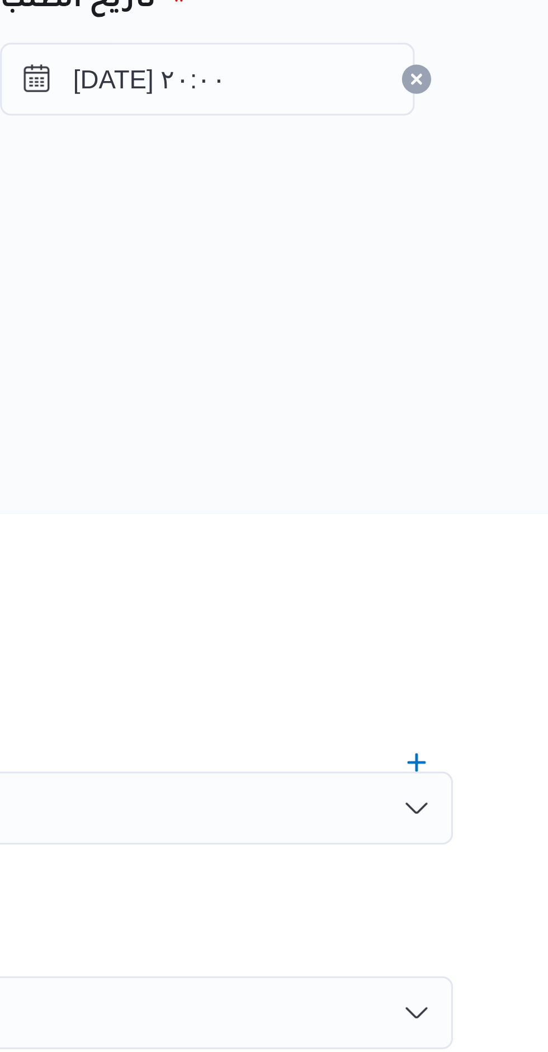
click at [415, 232] on div "المصدر" at bounding box center [340, 231] width 324 height 27
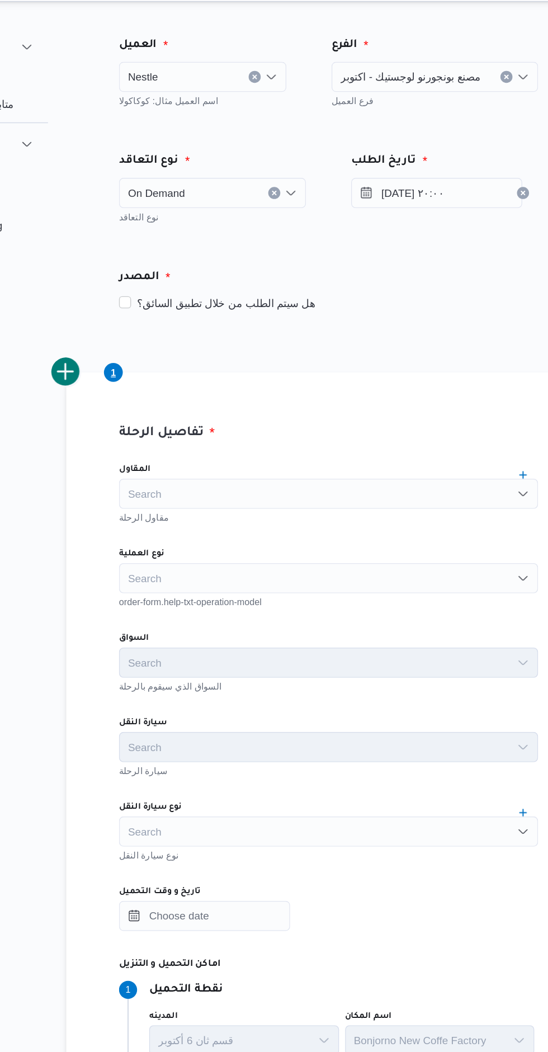
click at [230, 390] on div "Search" at bounding box center [340, 392] width 311 height 22
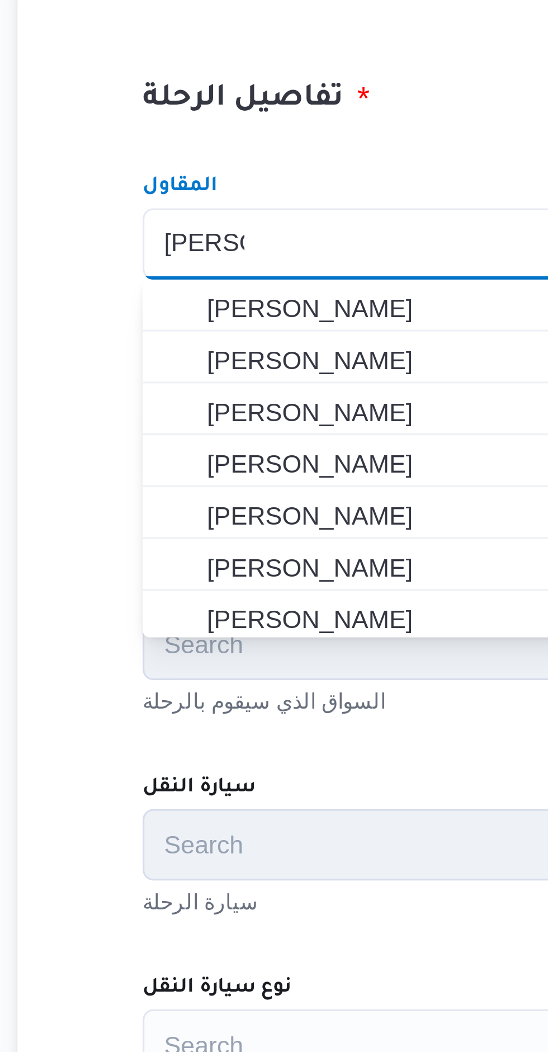
scroll to position [0, 0]
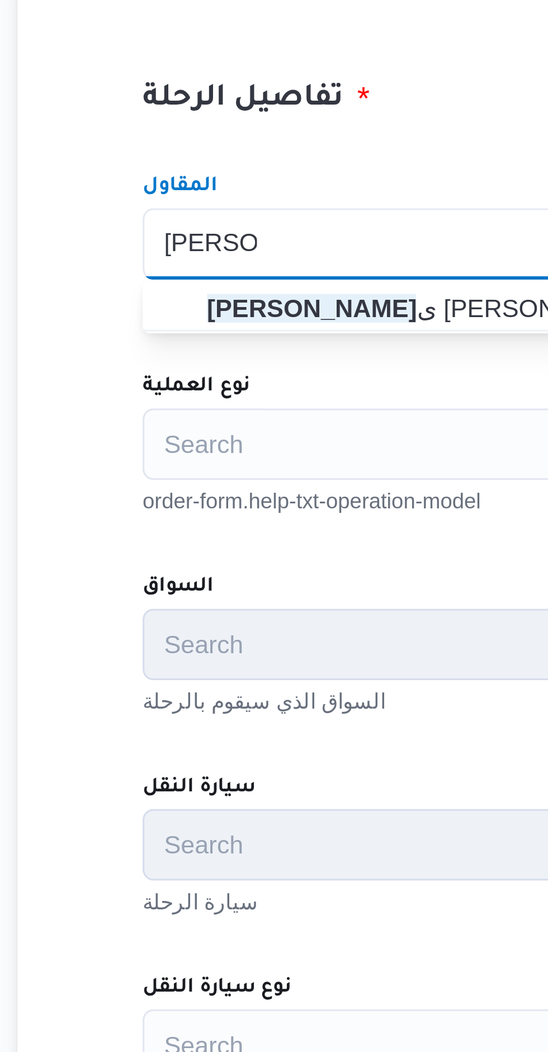
type input "هانى مجد"
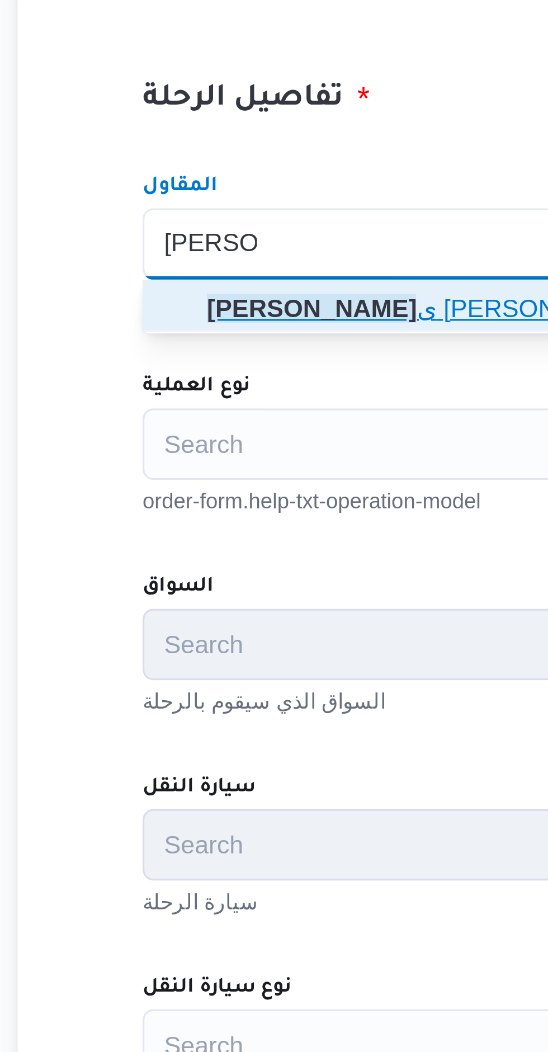
click at [214, 409] on span "هانى مجد ى رئيس احمد" at bounding box center [347, 412] width 284 height 13
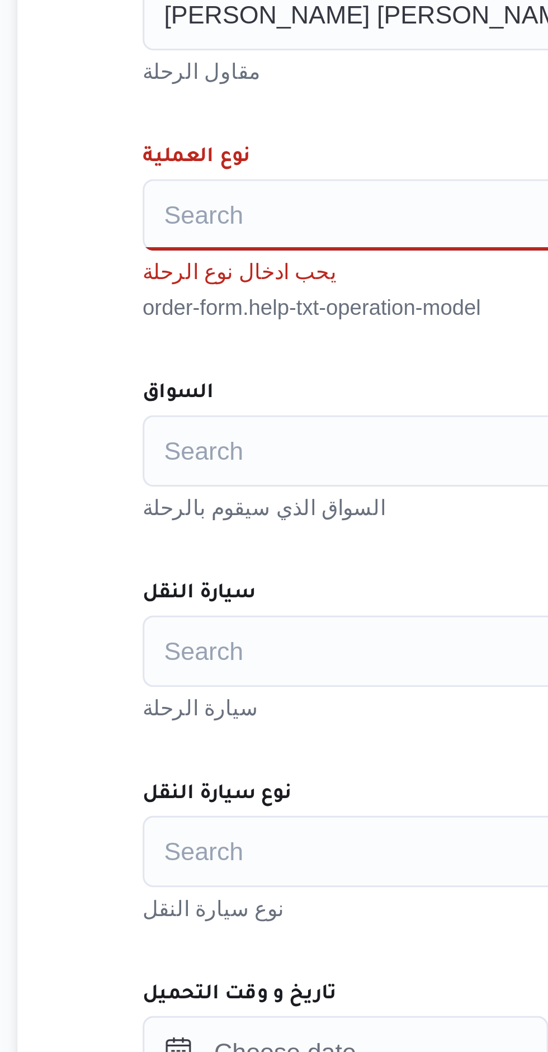
click at [209, 447] on div "Search" at bounding box center [340, 455] width 311 height 22
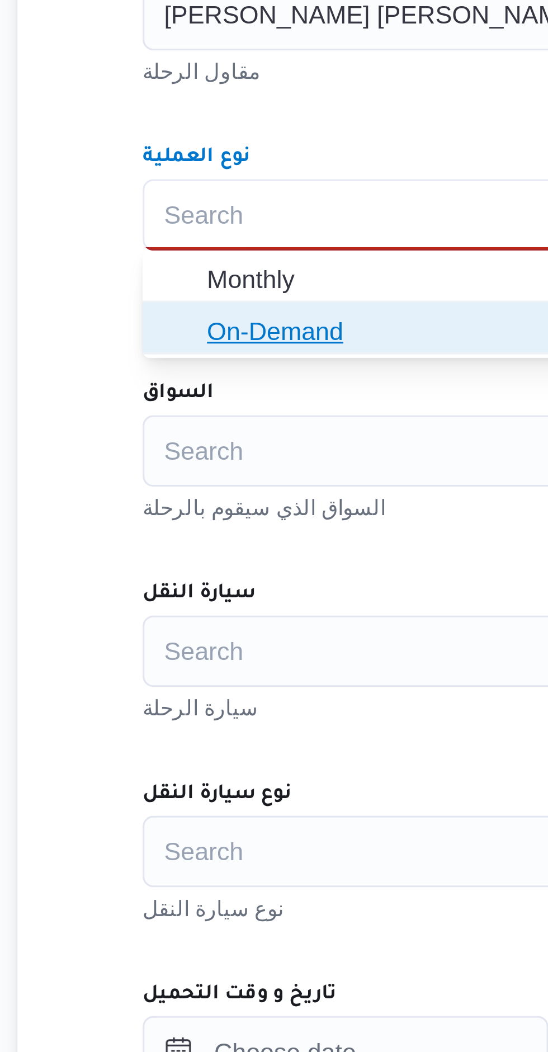
click at [209, 495] on span "On-Demand" at bounding box center [347, 490] width 284 height 13
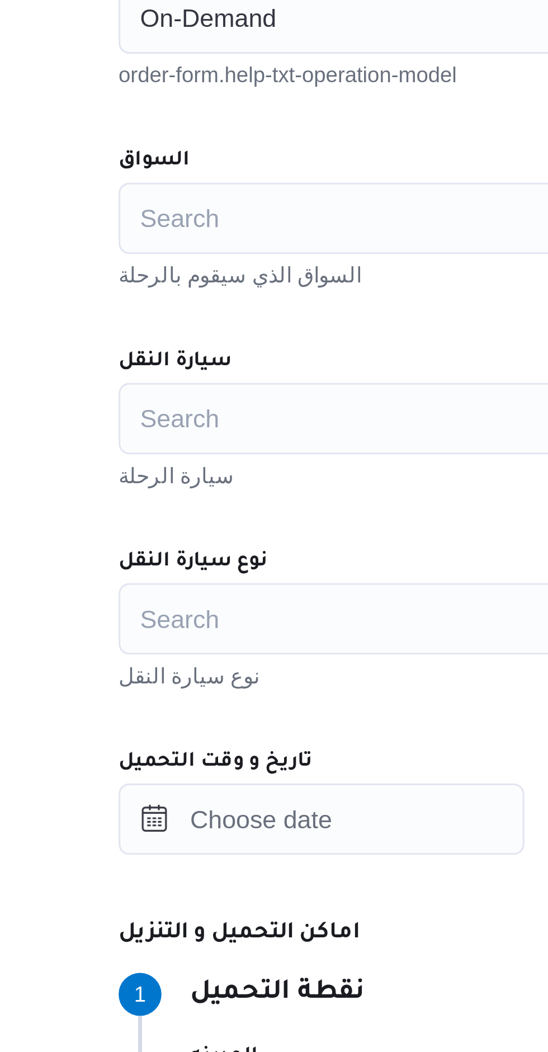
click at [225, 519] on div "Search" at bounding box center [340, 517] width 311 height 22
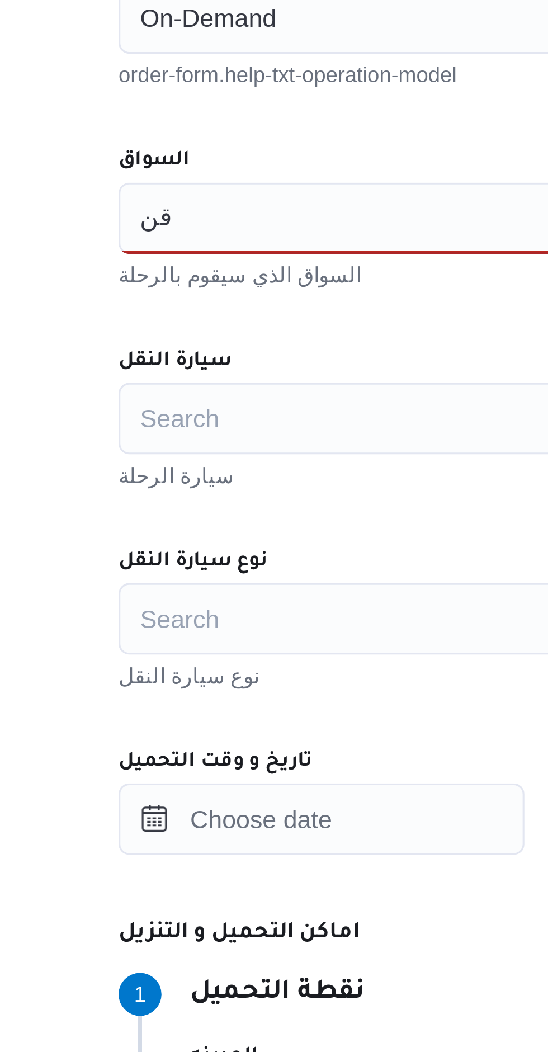
click at [207, 520] on div "اقن اقن" at bounding box center [340, 517] width 311 height 22
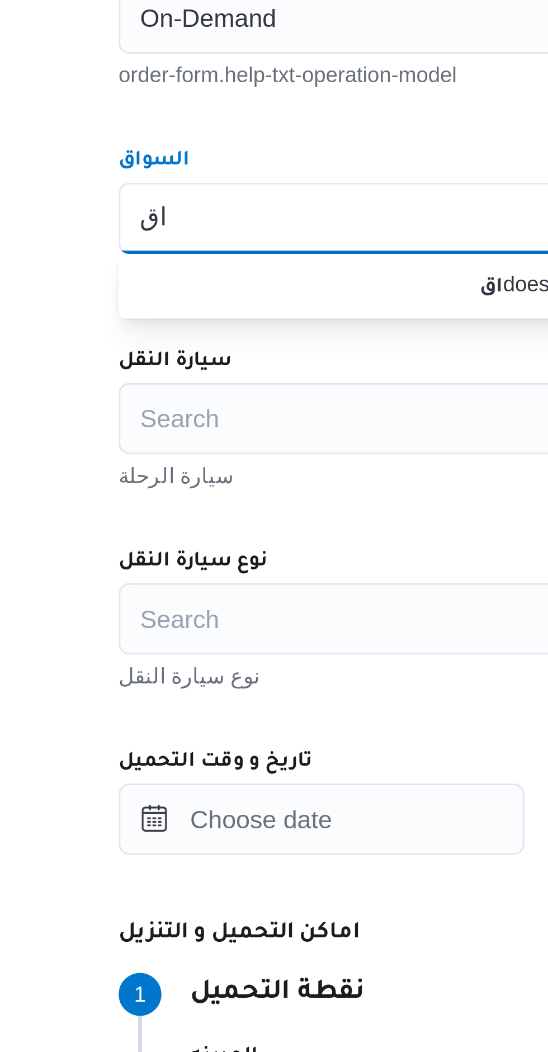
type input "ا"
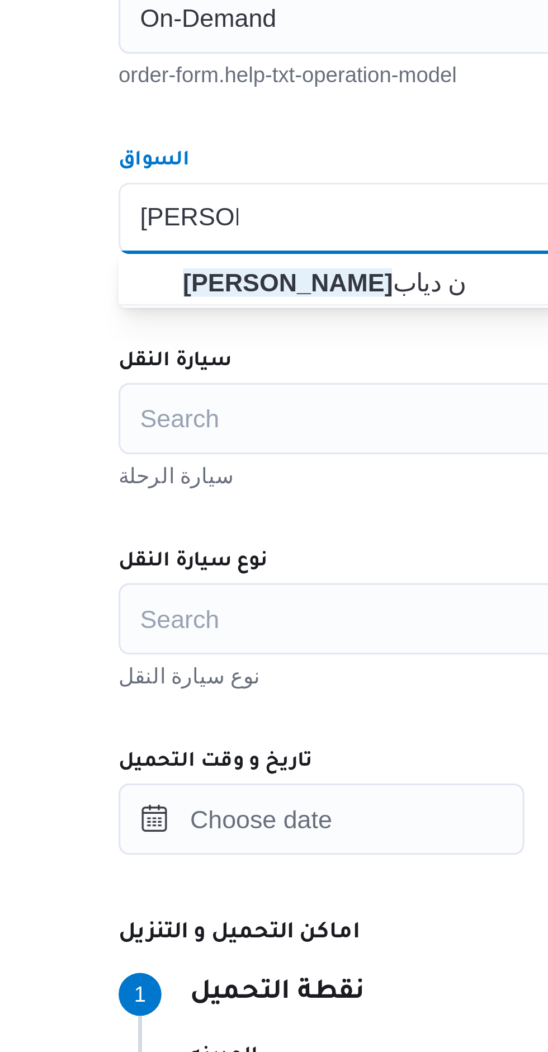
type input "محمد مروا"
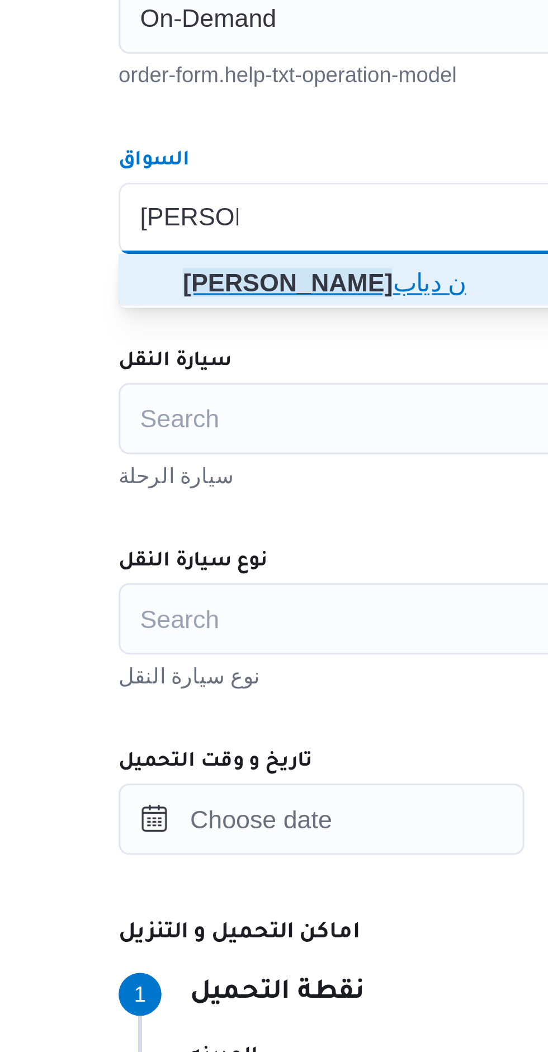
click at [213, 539] on span "محمد مروا ن دياب" at bounding box center [347, 537] width 284 height 13
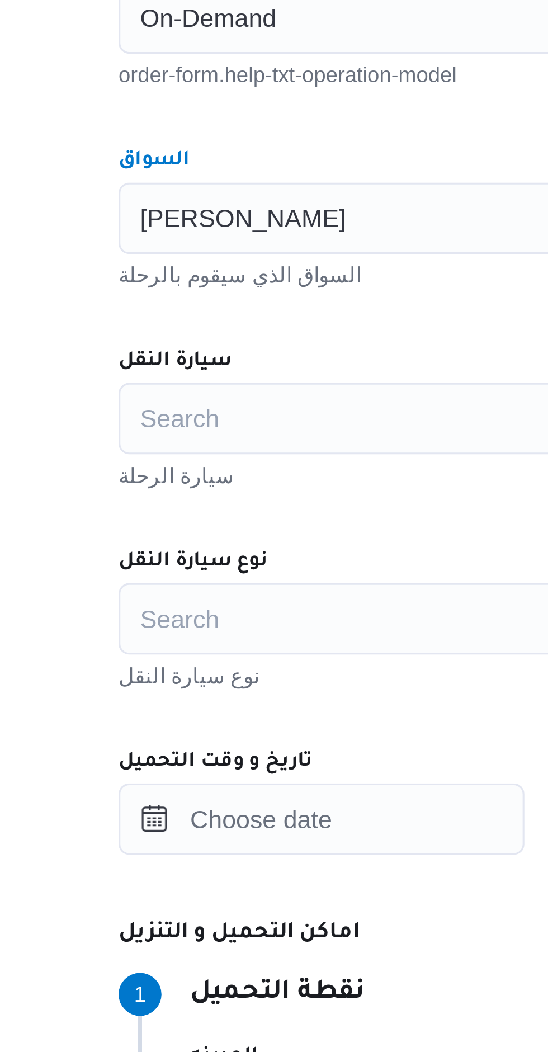
click at [209, 581] on div "Search" at bounding box center [340, 580] width 311 height 22
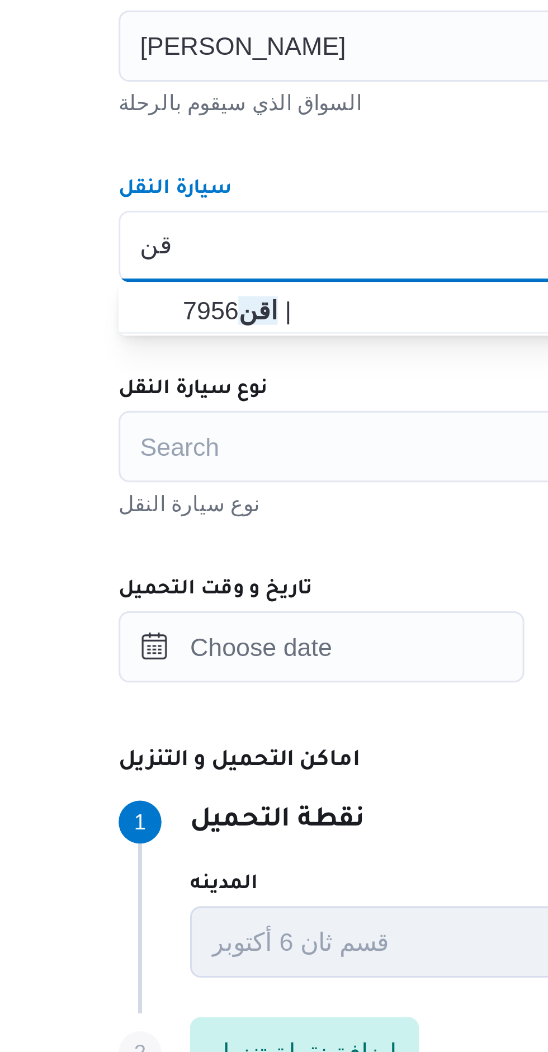
type input "اقن"
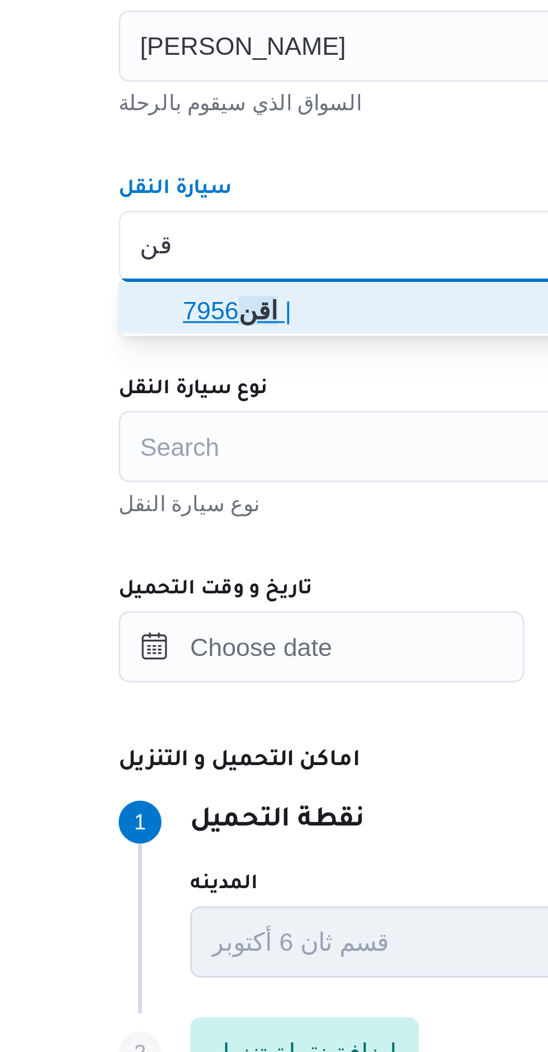
click at [213, 601] on span "اقن 7956 |" at bounding box center [347, 600] width 284 height 13
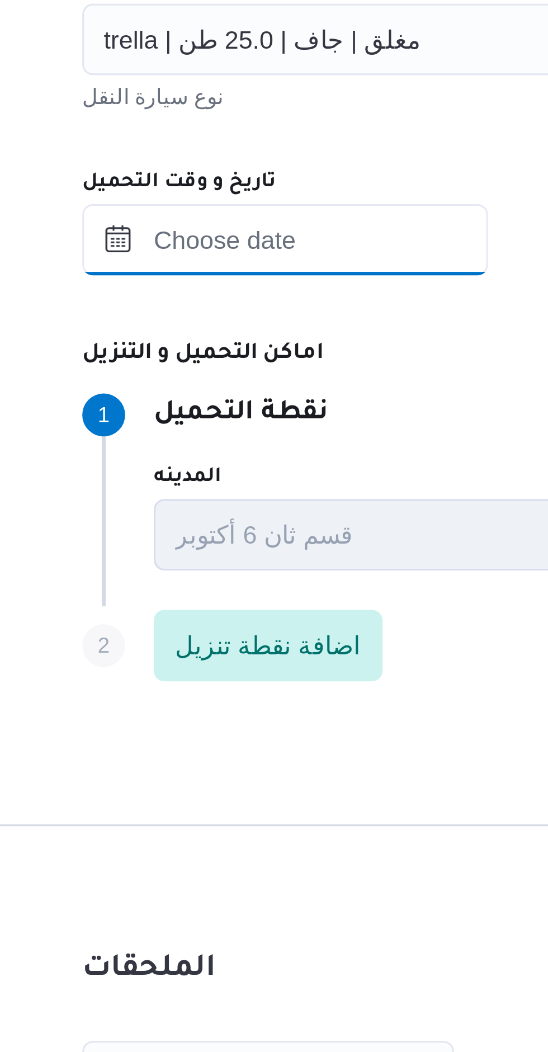
click at [237, 701] on input "تاريخ و وقت التحميل" at bounding box center [248, 705] width 127 height 22
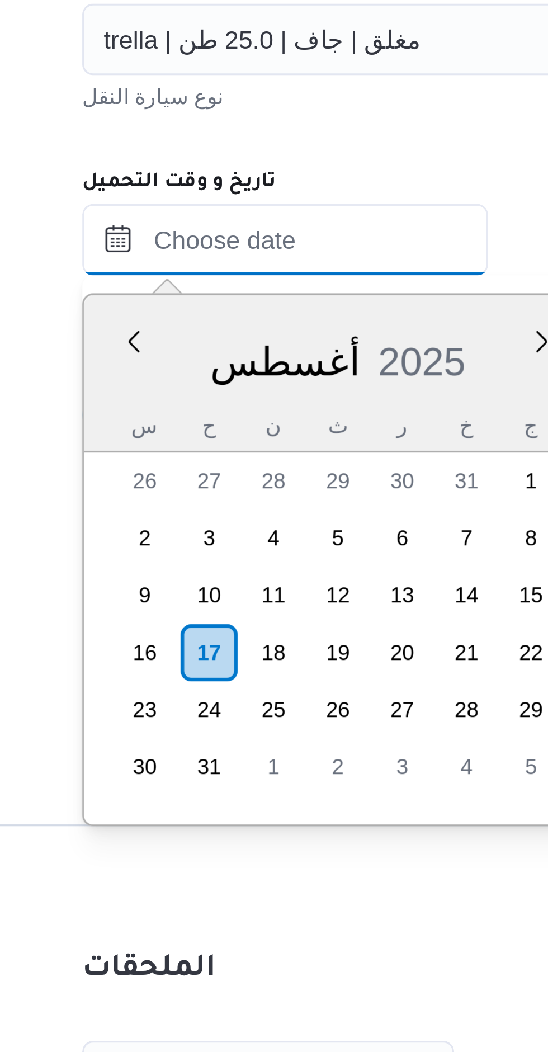
scroll to position [1037, 0]
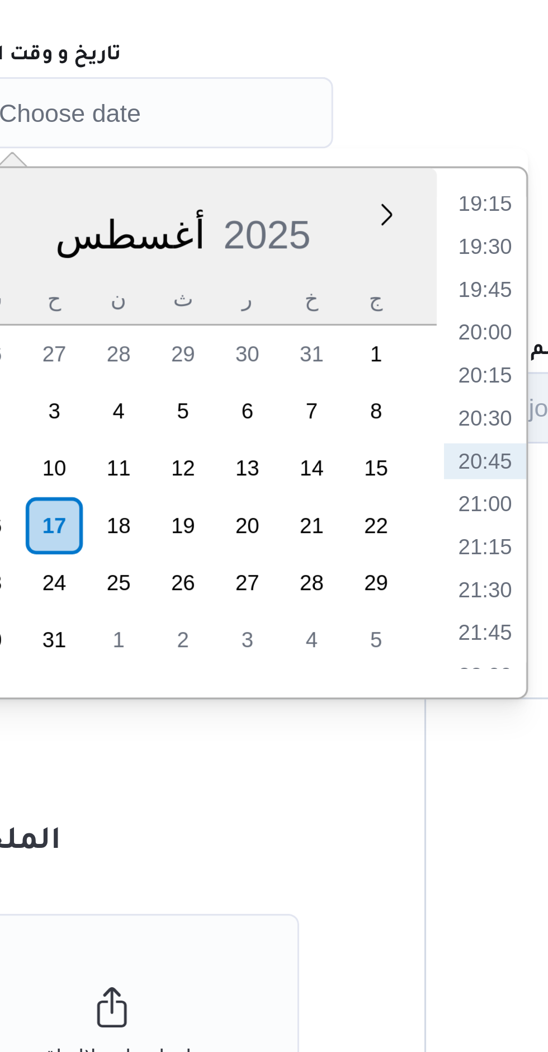
click at [363, 775] on li "20:00" at bounding box center [359, 774] width 26 height 11
type input "١٧/٠٨/٢٠٢٥ ٢٠:٠٠"
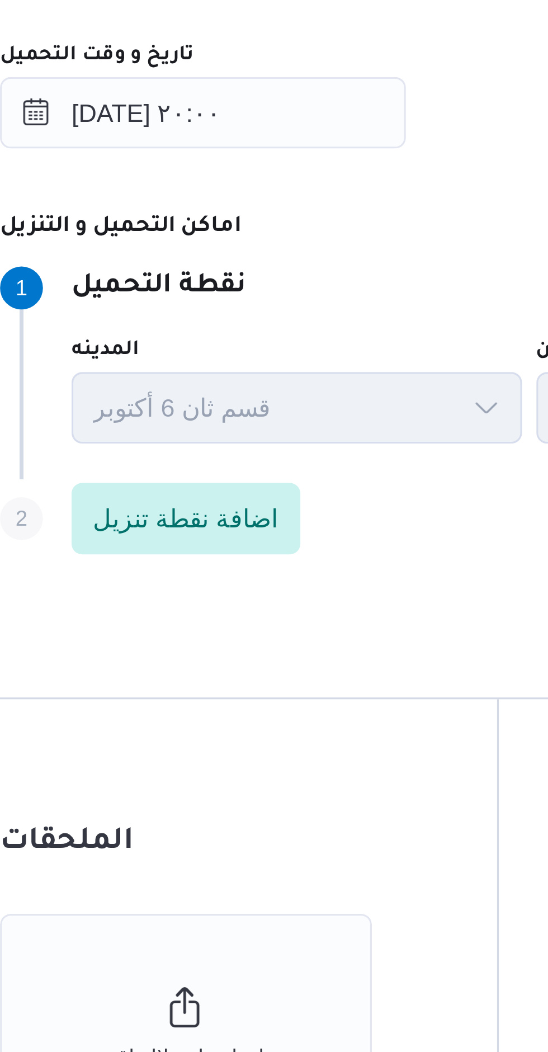
click at [262, 757] on p "نقطة التحميل" at bounding box center [234, 760] width 55 height 13
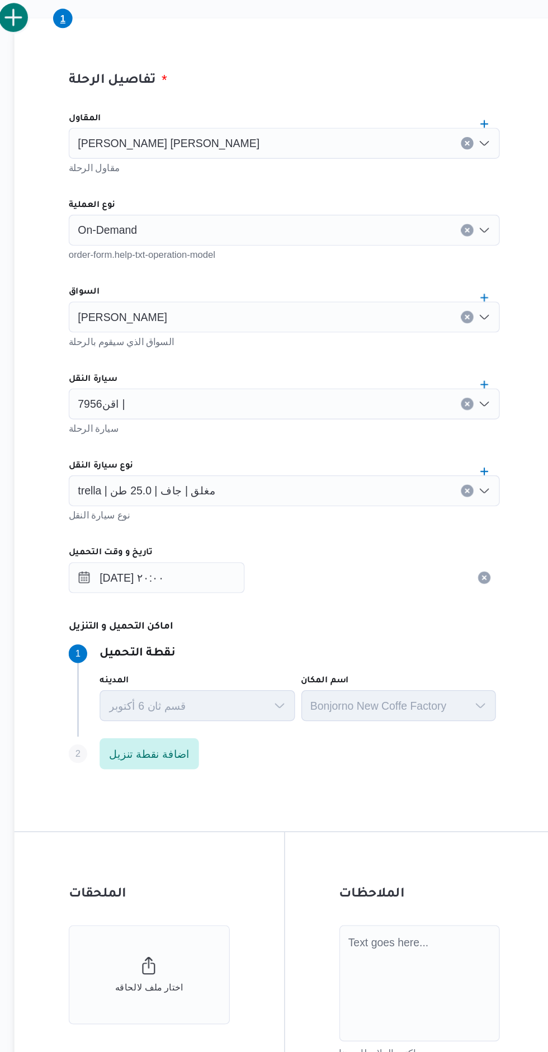
scroll to position [11, 0]
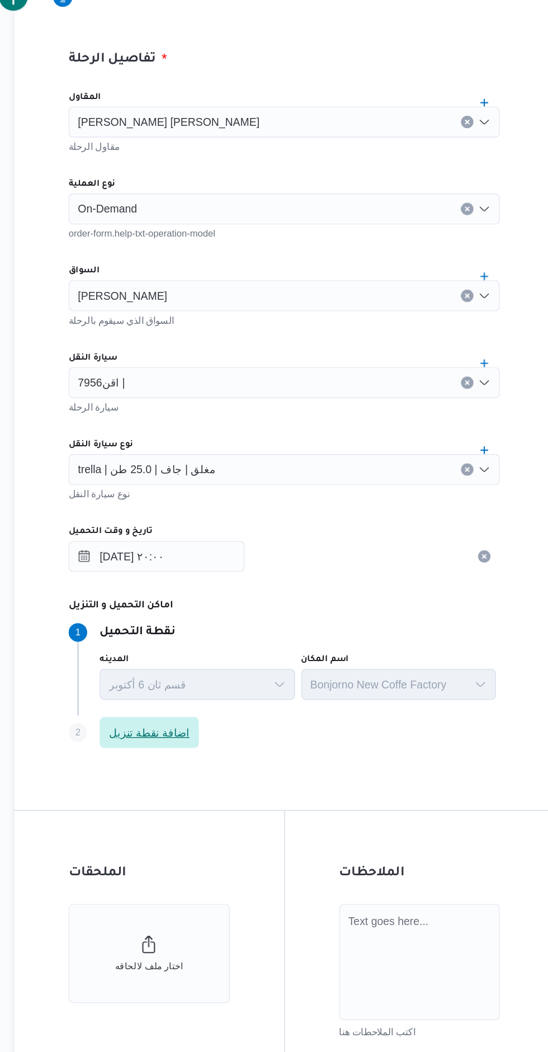
click at [264, 823] on span "اضافة نقطة تنزيل" at bounding box center [243, 822] width 72 height 22
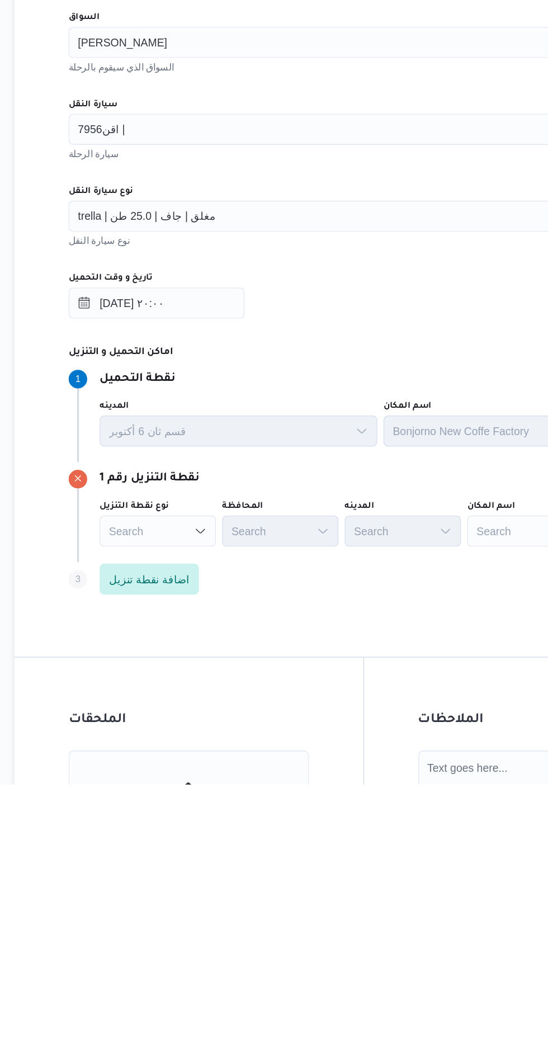
scroll to position [0, 0]
click at [279, 869] on icon "Open list of options" at bounding box center [279, 869] width 9 height 9
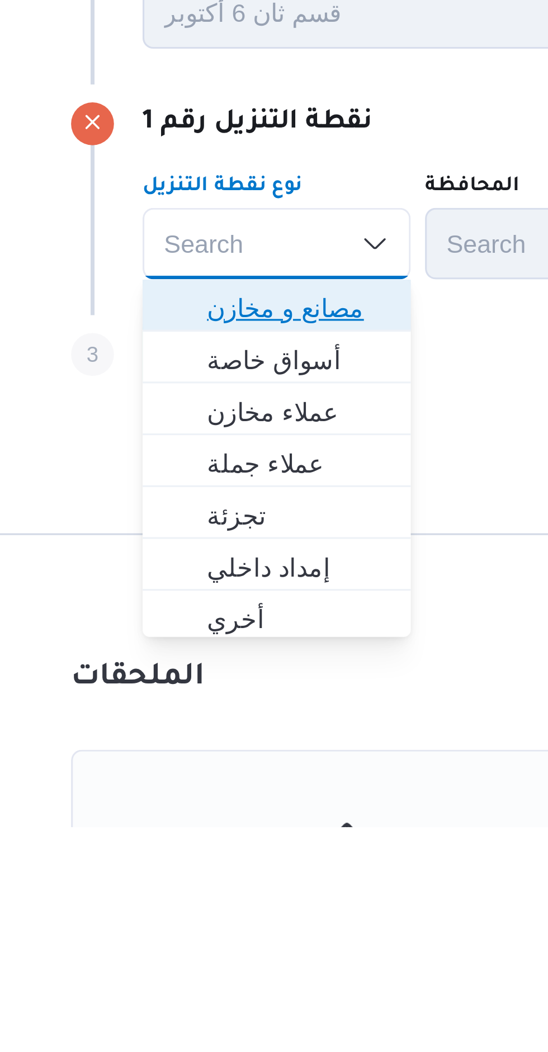
click at [271, 889] on span "مصانع و مخازن" at bounding box center [255, 889] width 57 height 13
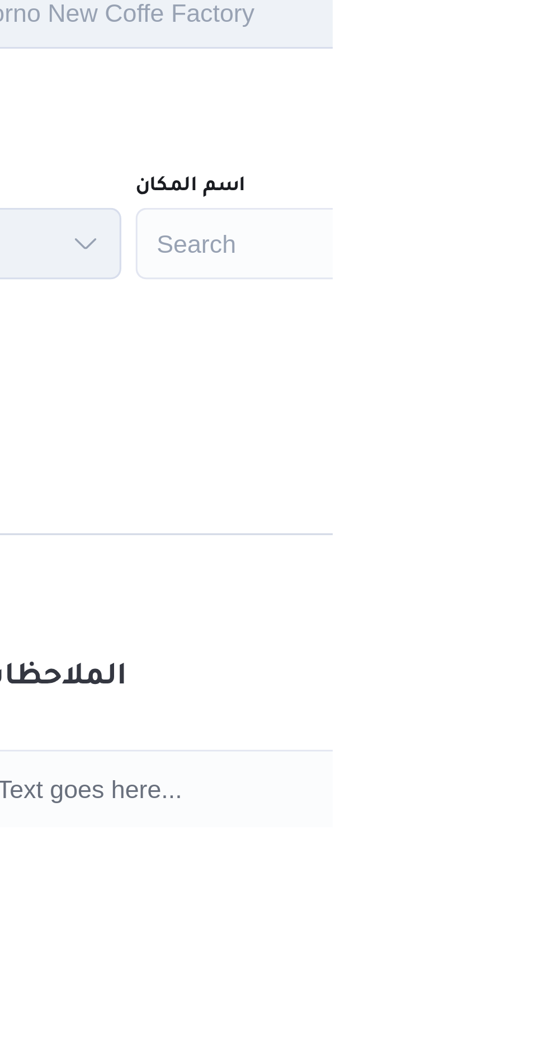
click at [548, 867] on div "Search" at bounding box center [557, 870] width 140 height 22
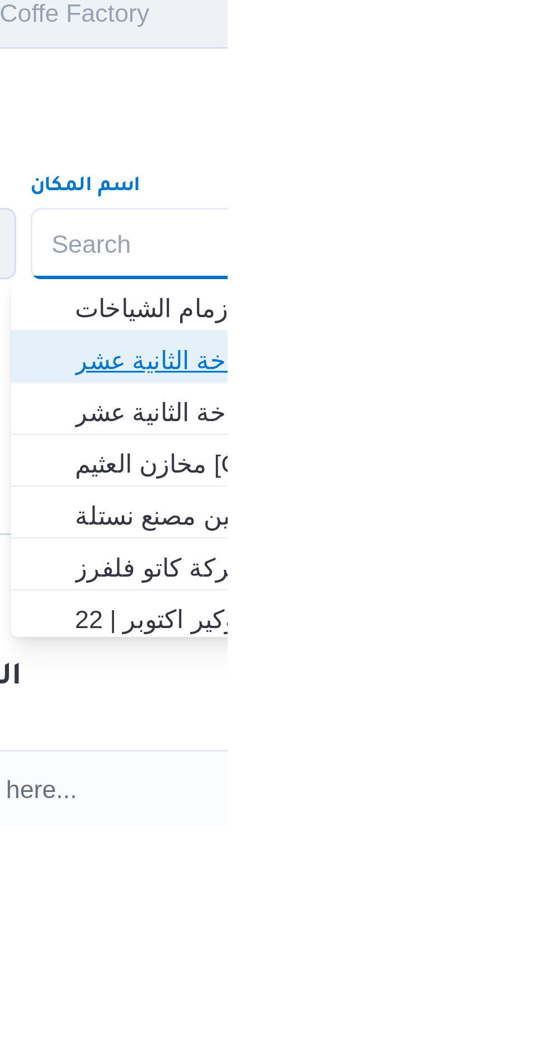
click at [548, 901] on span "اجيليتى لوجيستيكس مصر اكتوبر | | الشياخة الثانية عشر" at bounding box center [557, 906] width 113 height 13
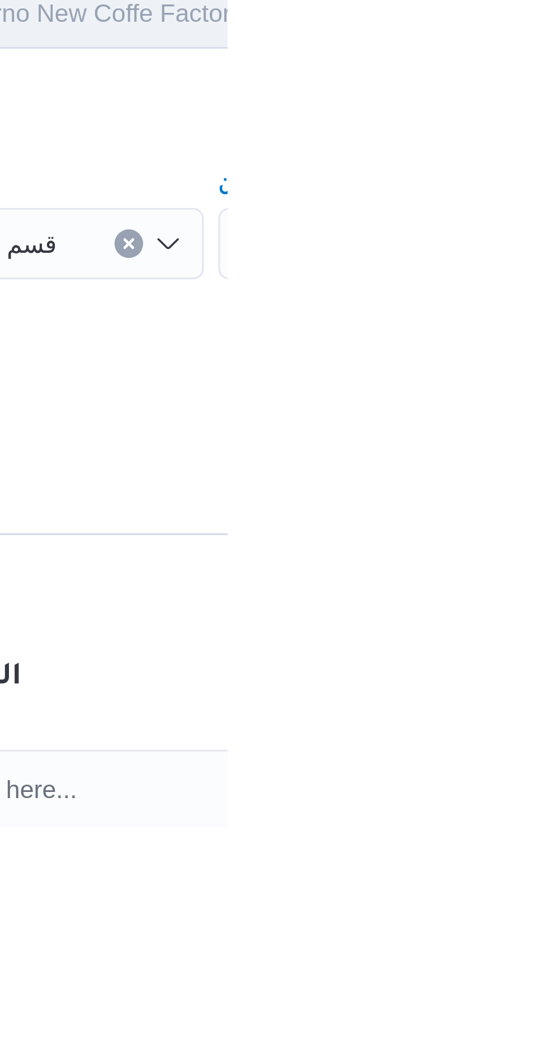
click at [532, 911] on div "Step 3 is disabled 3 اضافة نقطة تنزيل" at bounding box center [436, 906] width 503 height 29
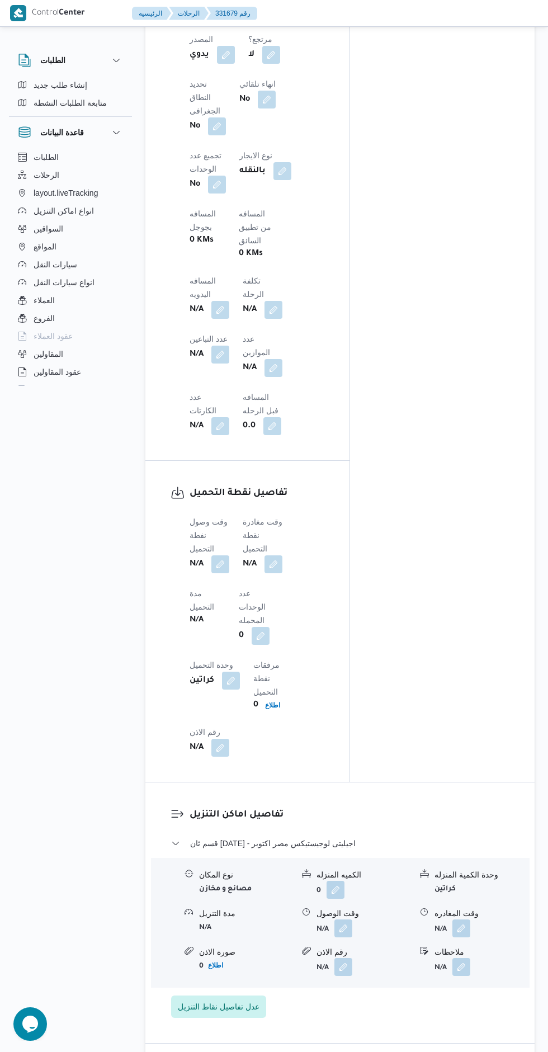
scroll to position [748, 0]
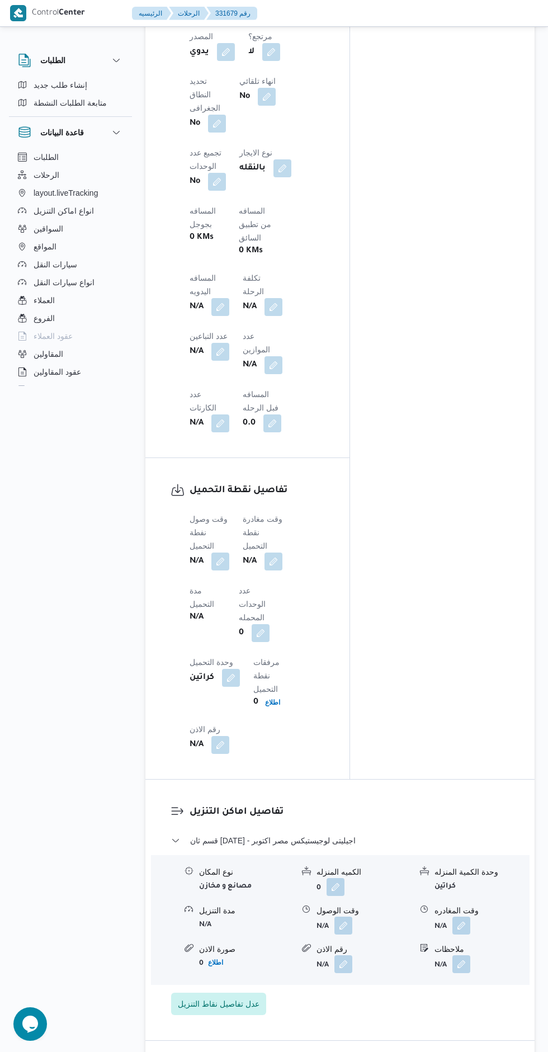
click at [222, 553] on button "button" at bounding box center [220, 562] width 18 height 18
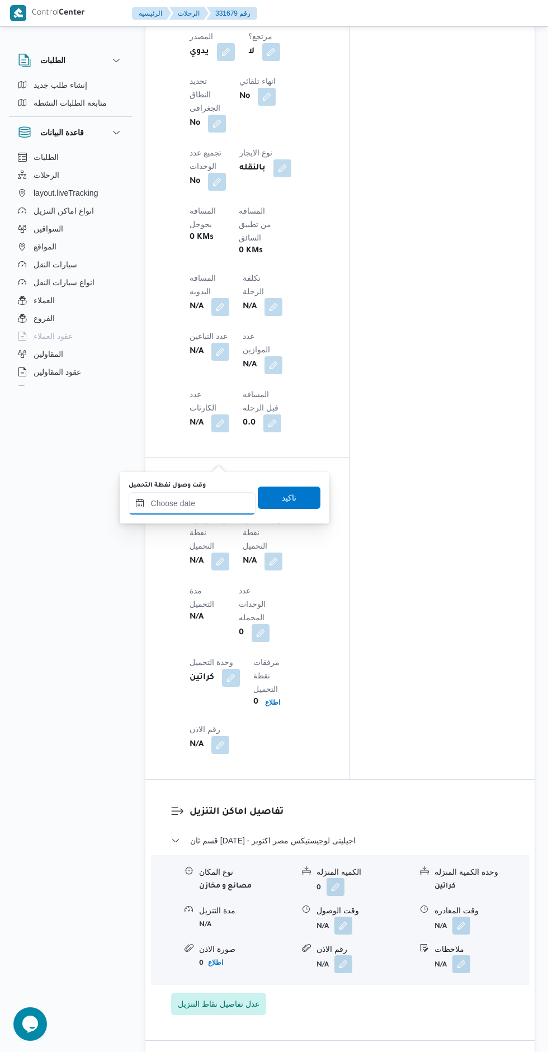
click at [190, 507] on input "وقت وصول نفطة التحميل" at bounding box center [192, 503] width 127 height 22
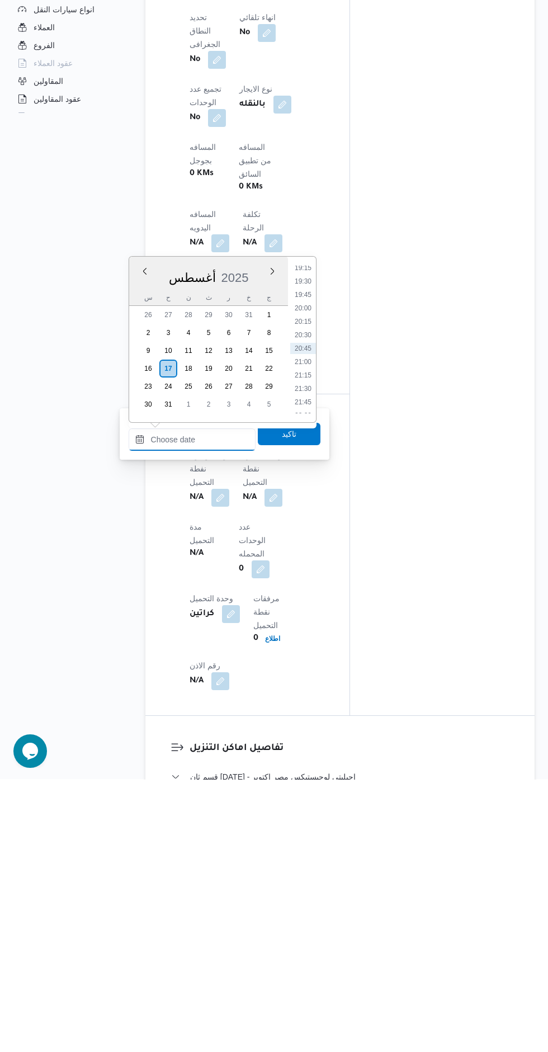
scroll to position [0, 0]
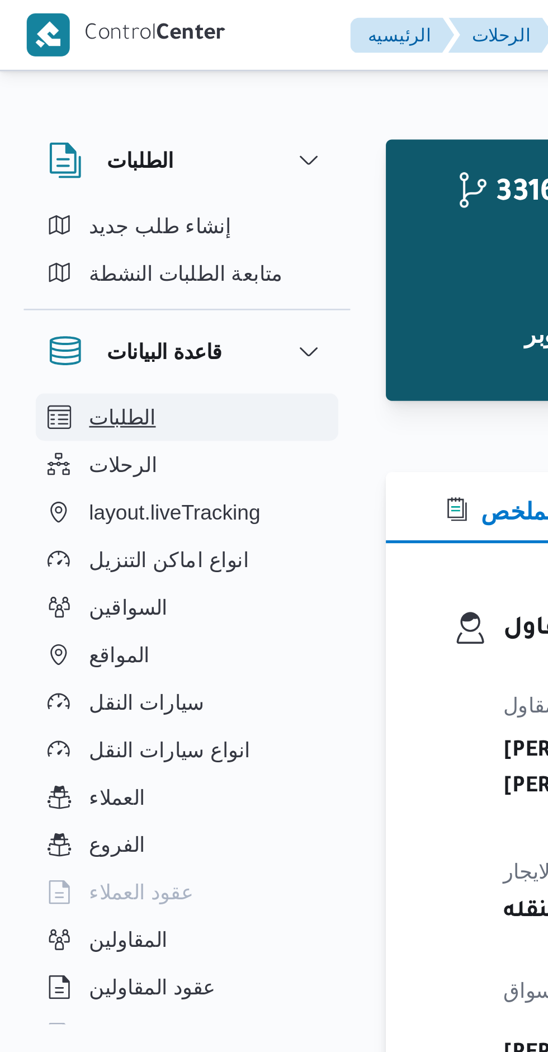
click at [103, 156] on button "الطلبات" at bounding box center [70, 157] width 114 height 18
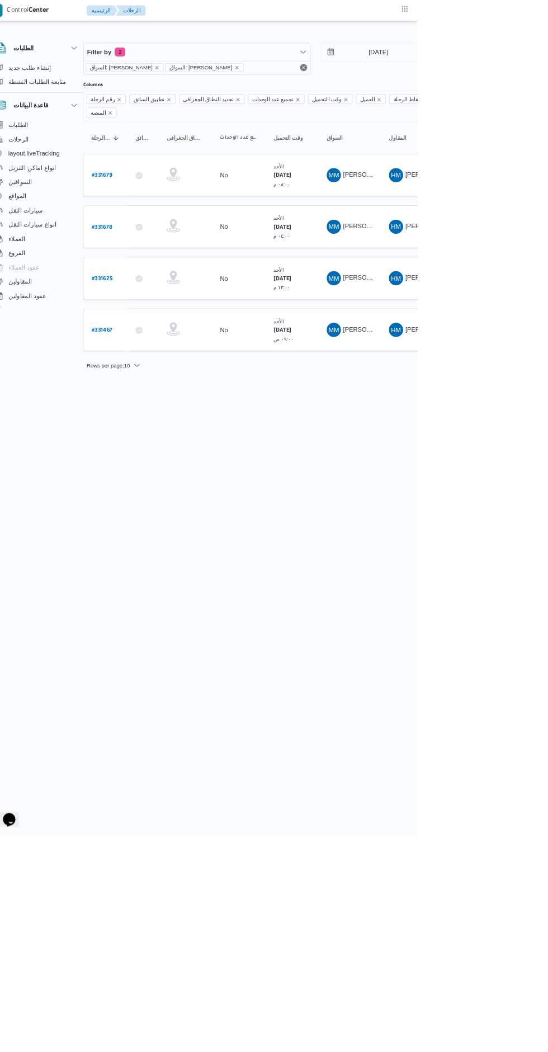
scroll to position [0, 17]
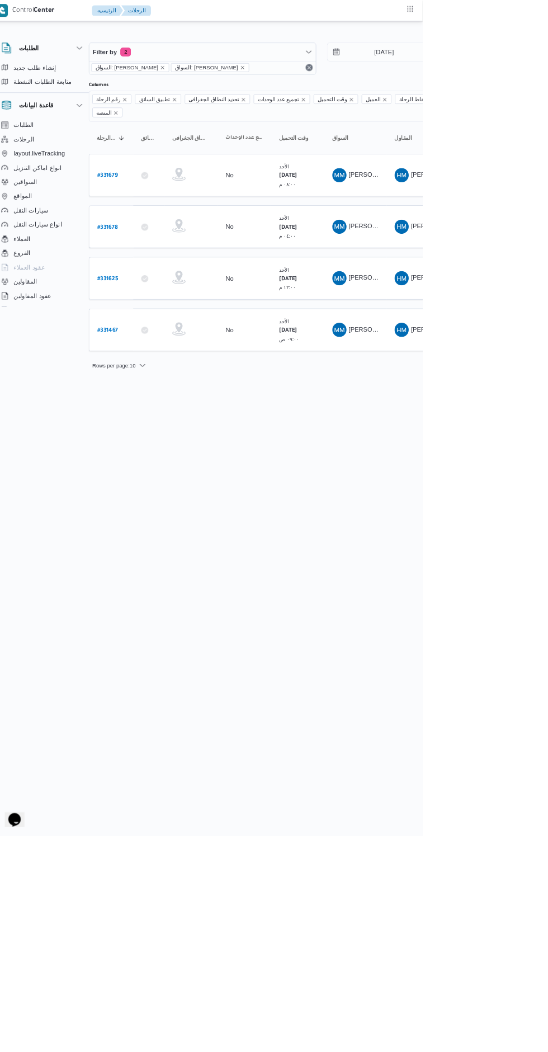
click at [153, 218] on b "# 331679" at bounding box center [152, 222] width 26 height 8
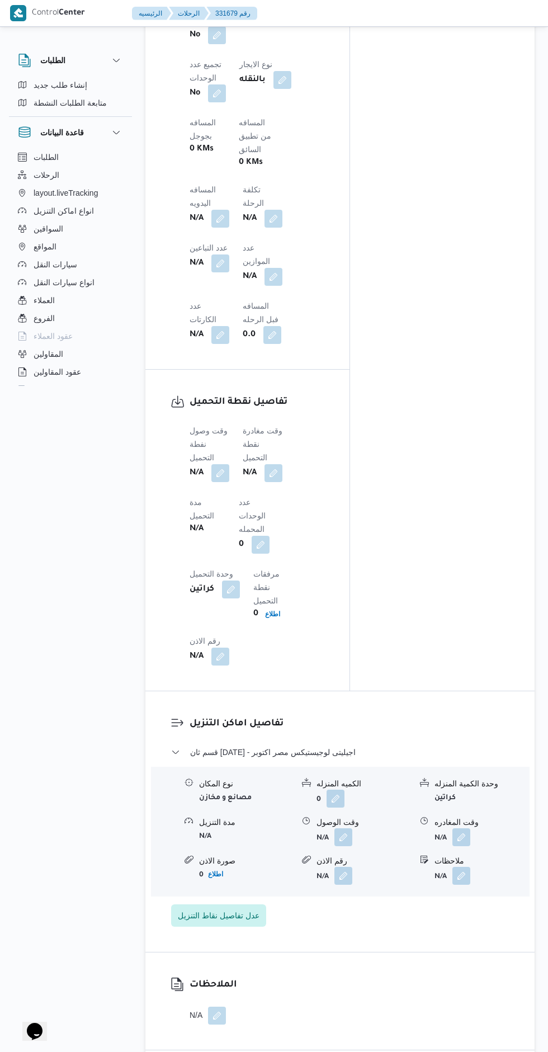
scroll to position [840, 0]
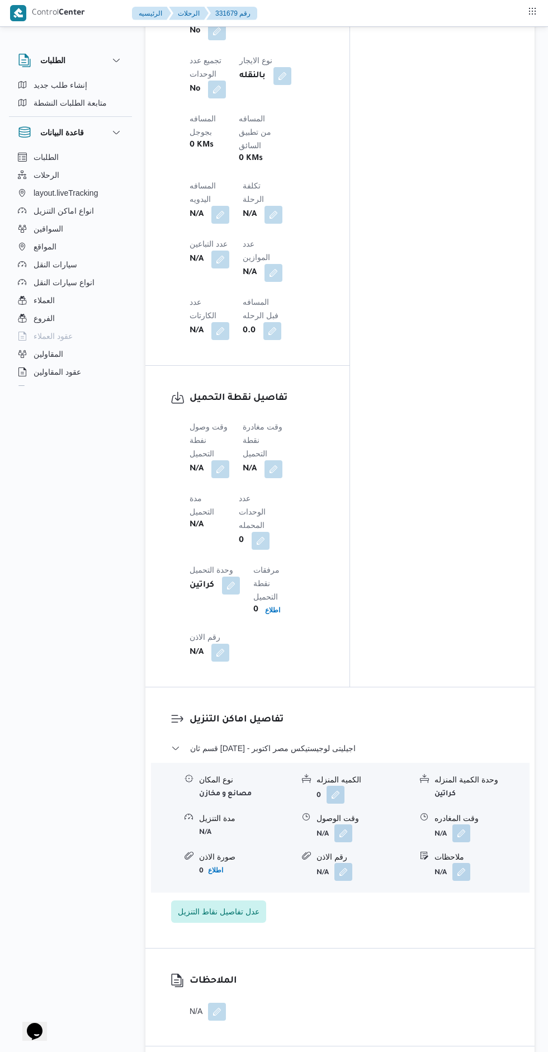
click at [214, 460] on button "button" at bounding box center [220, 469] width 18 height 18
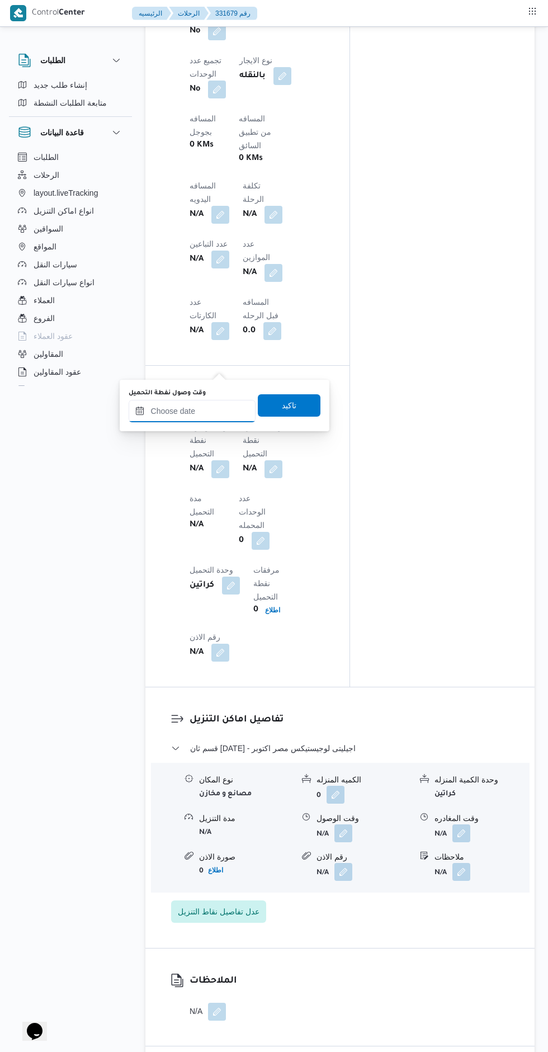
click at [203, 411] on input "وقت وصول نفطة التحميل" at bounding box center [192, 411] width 127 height 22
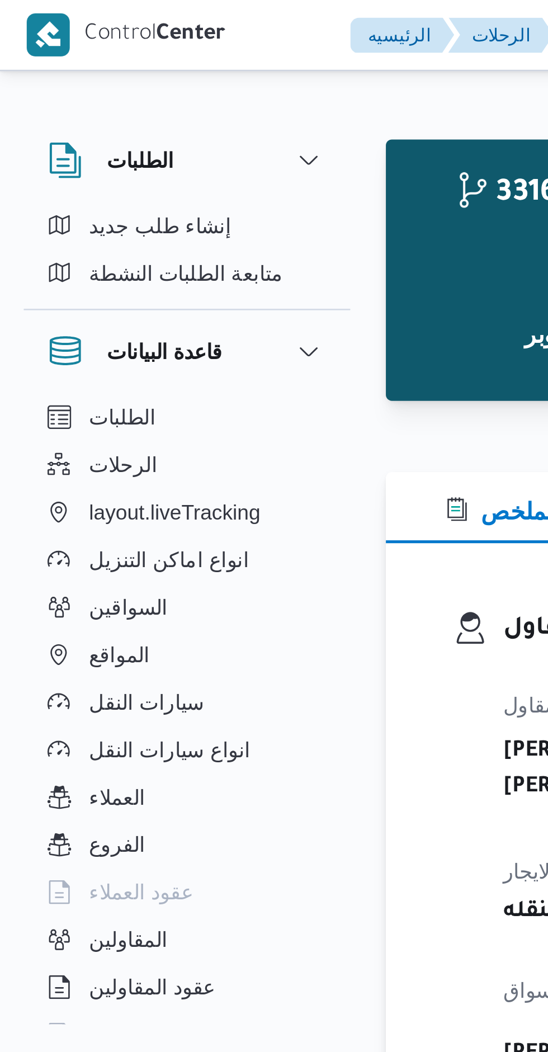
scroll to position [1037, 0]
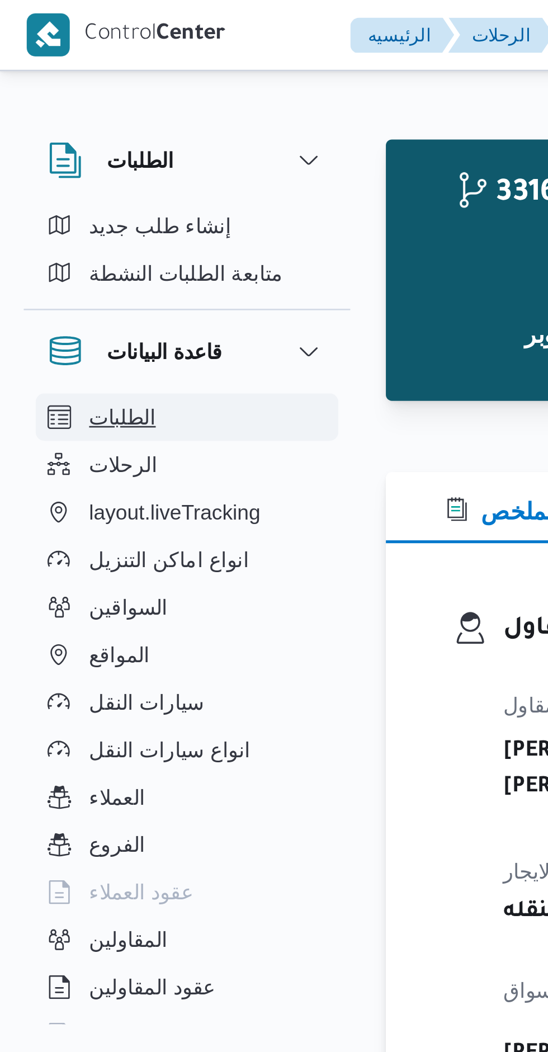
click at [92, 163] on button "الطلبات" at bounding box center [70, 157] width 114 height 18
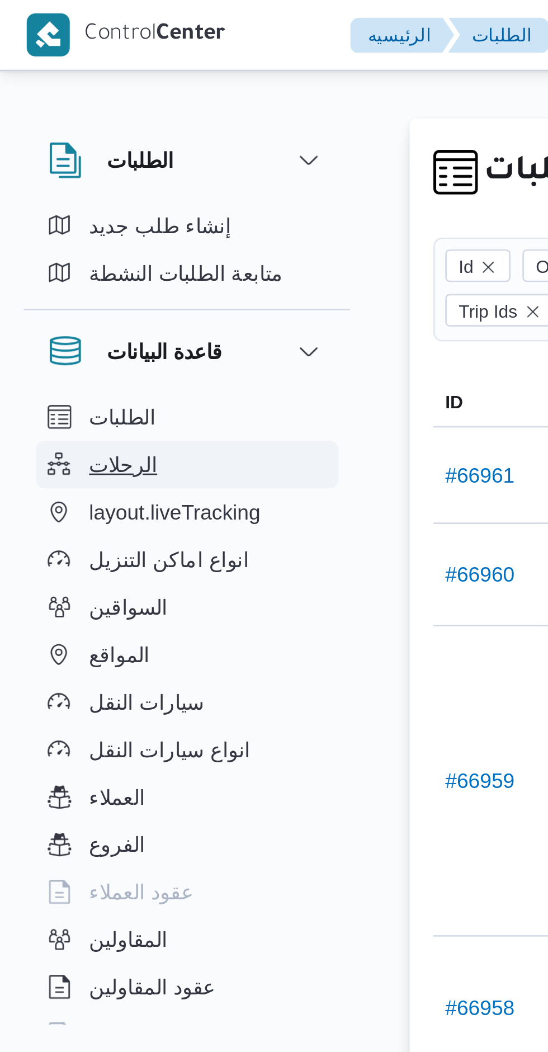
click at [46, 181] on span "الرحلات" at bounding box center [47, 174] width 26 height 13
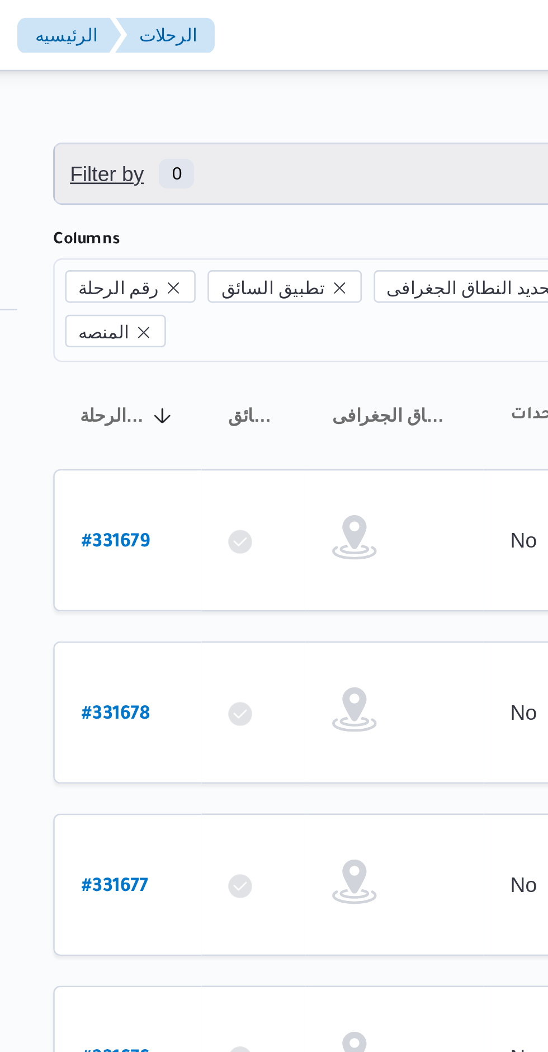
click at [215, 62] on span "Filter by 0" at bounding box center [288, 65] width 285 height 22
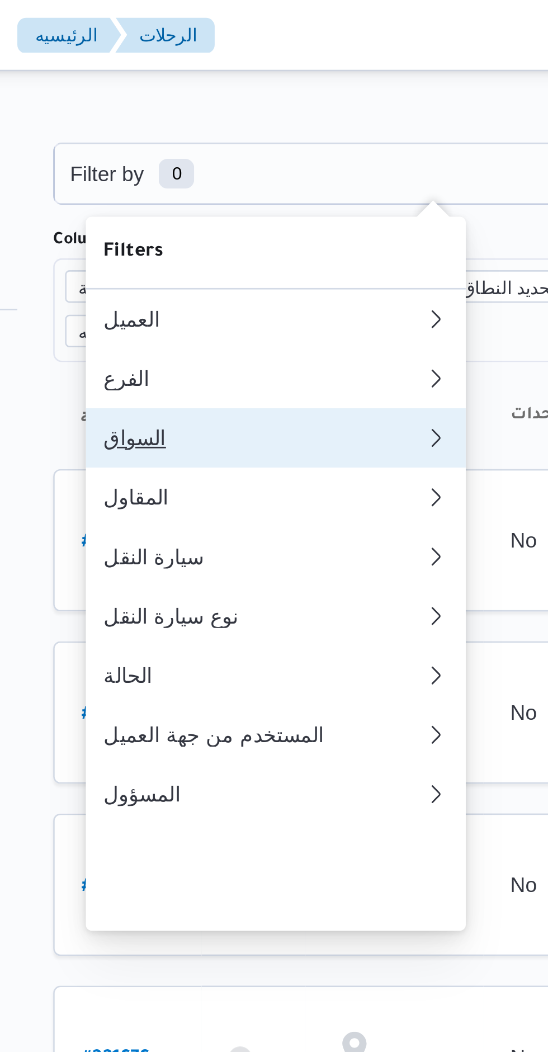
click at [183, 170] on div "السواق" at bounding box center [224, 165] width 121 height 9
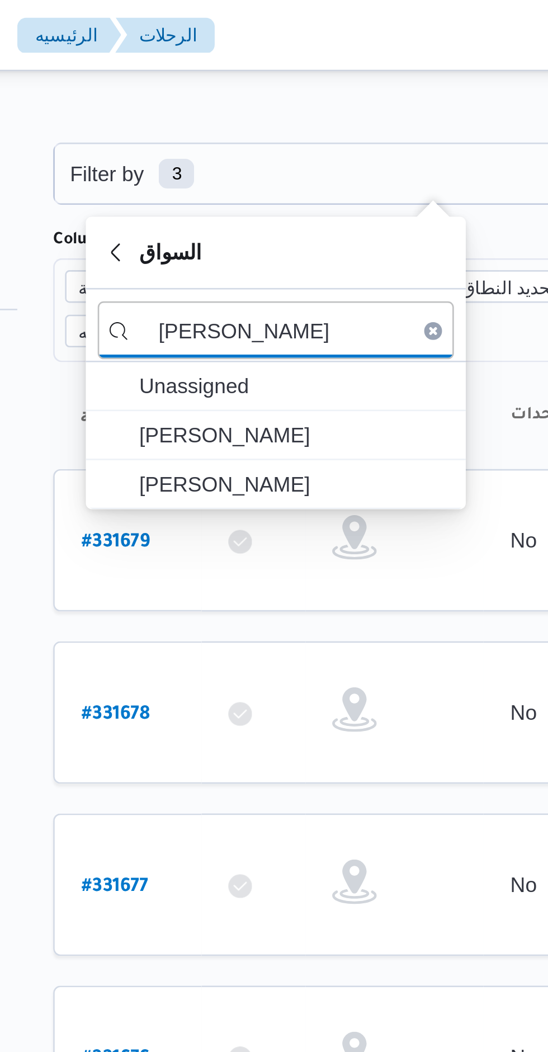
type input "محمد مروان"
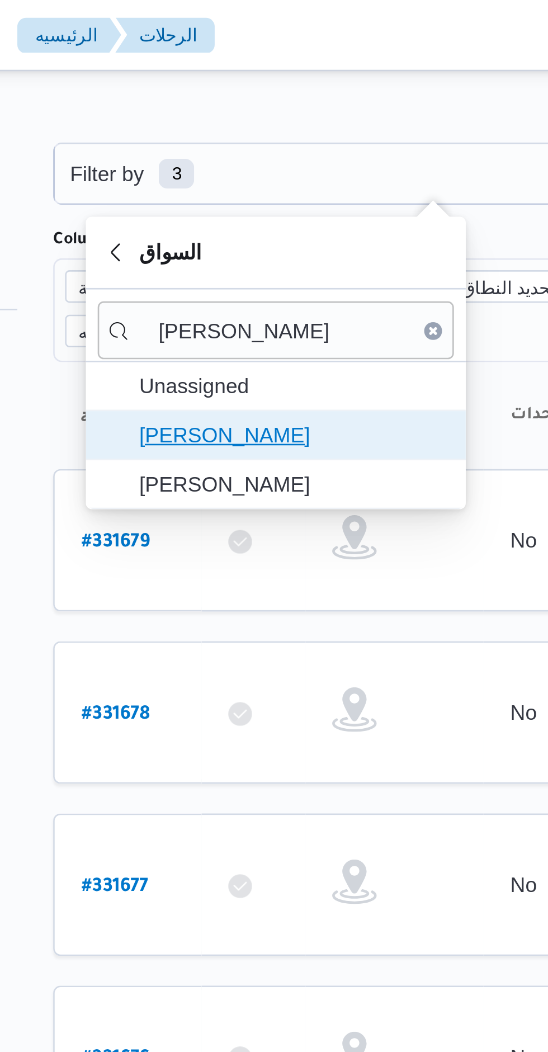
click at [195, 171] on span "[PERSON_NAME]" at bounding box center [229, 164] width 134 height 18
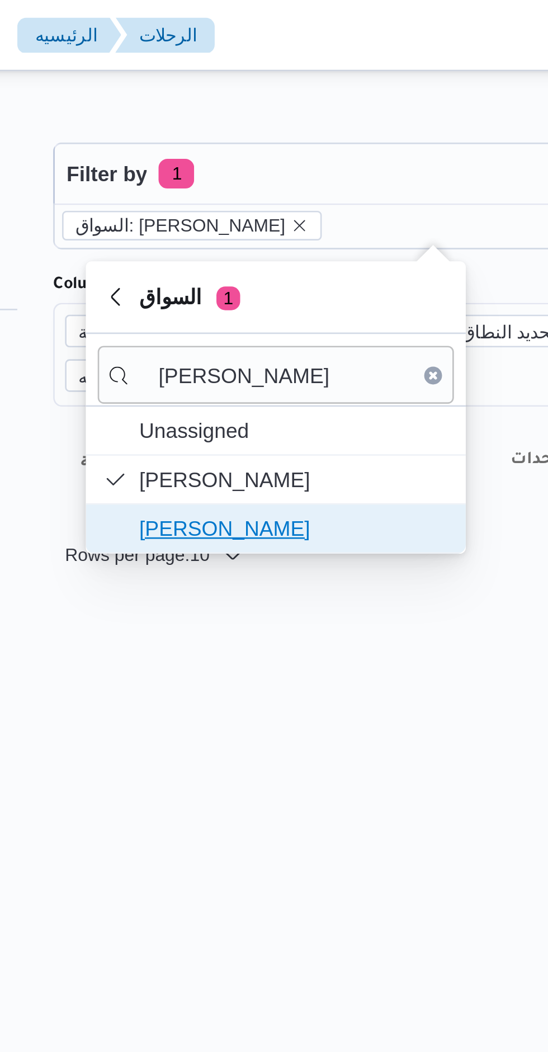
click at [195, 196] on span "[PERSON_NAME]" at bounding box center [236, 198] width 116 height 13
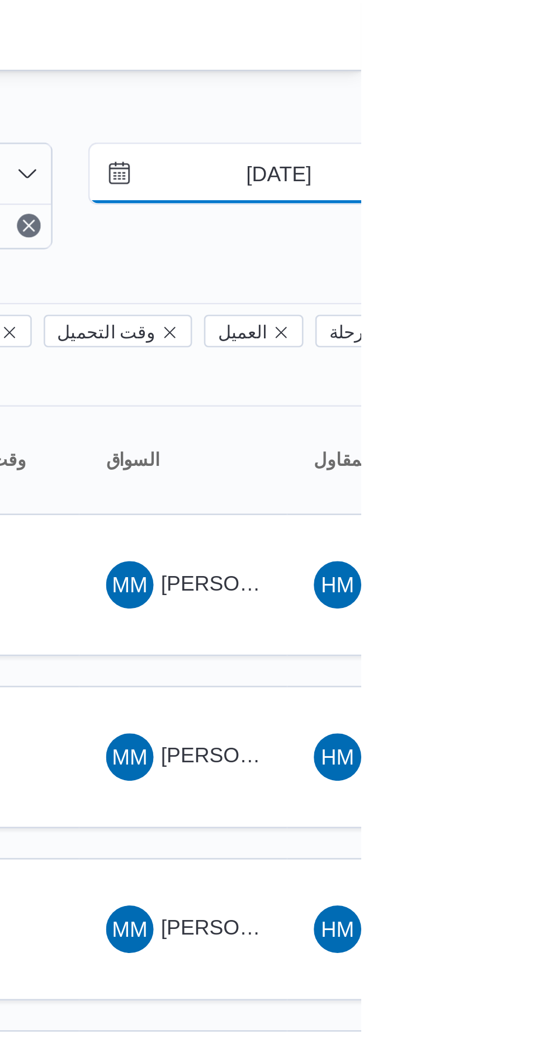
click at [515, 65] on input "10/8/2025" at bounding box center [509, 65] width 127 height 22
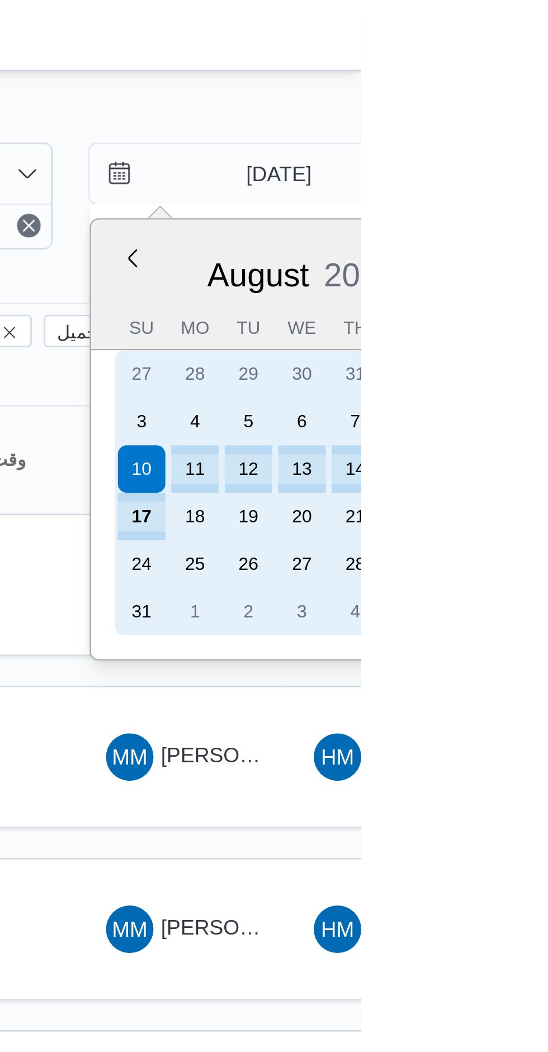
click at [465, 199] on div "17" at bounding box center [465, 195] width 18 height 18
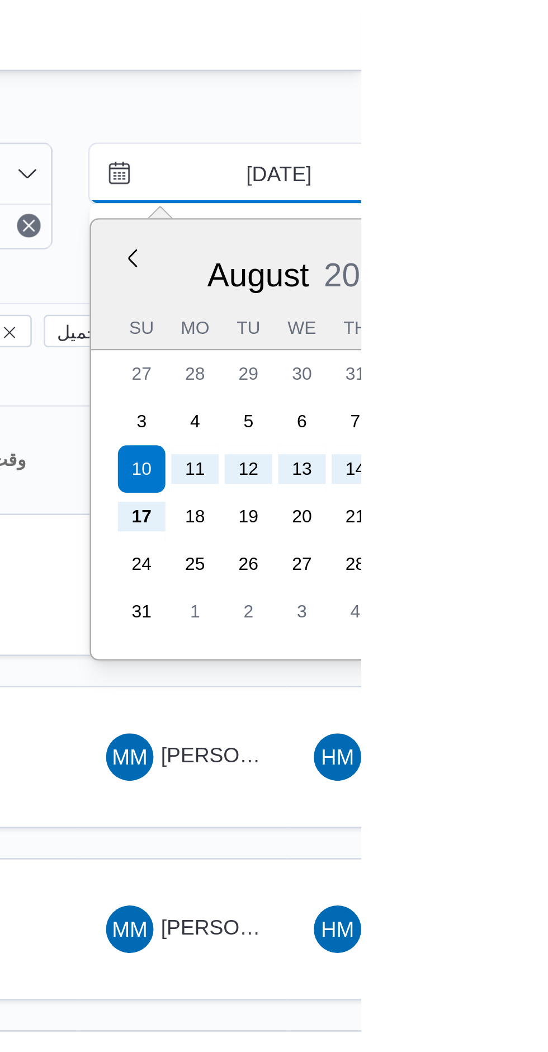
type input "[DATE]"
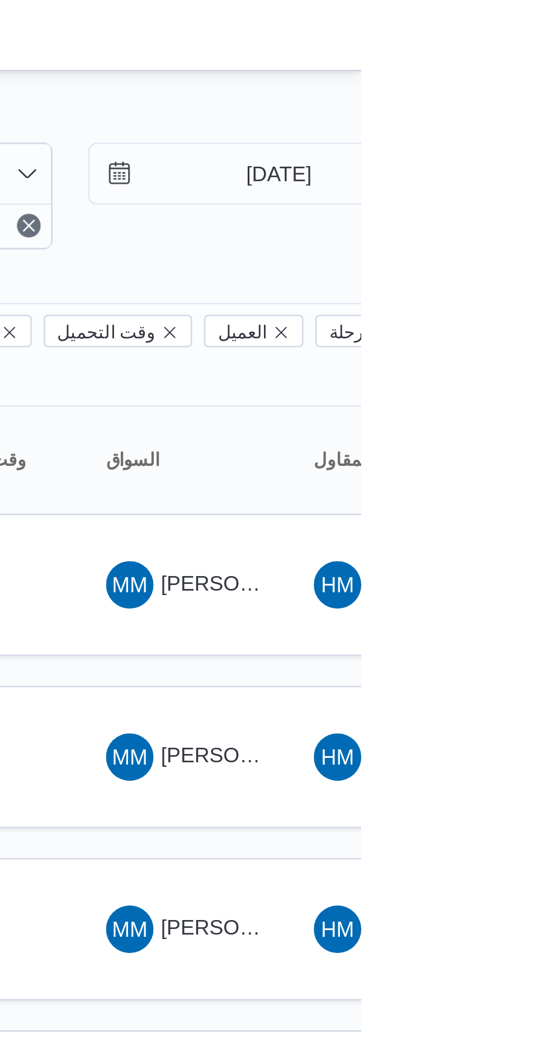
click at [456, 30] on div "Filter by 2 السواق: محمد مروان دياب السواق: محمد مروان دياب 17/8/2025 → 17/8/20…" at bounding box center [267, 254] width 548 height 451
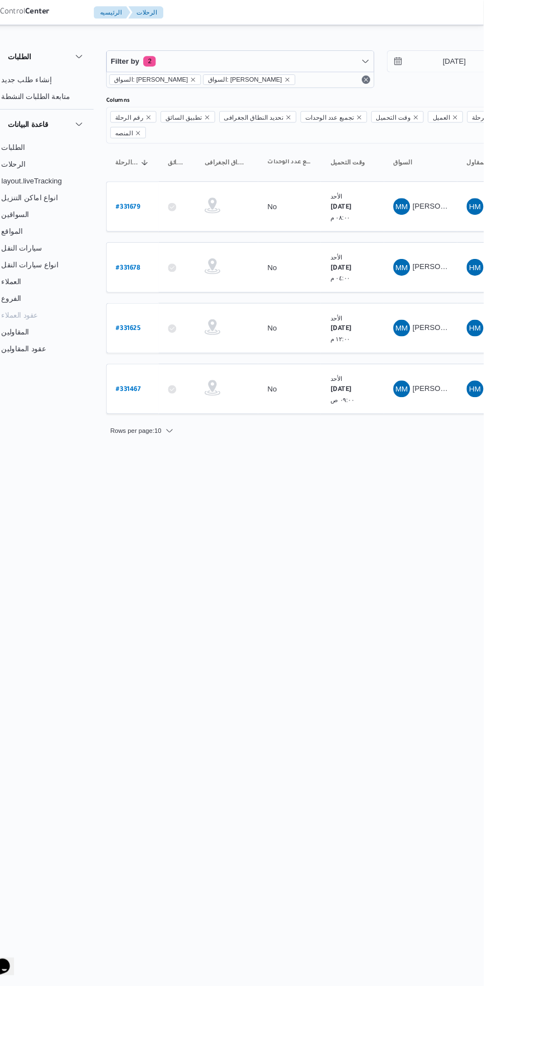
click at [171, 218] on b "# 331679" at bounding box center [169, 222] width 26 height 8
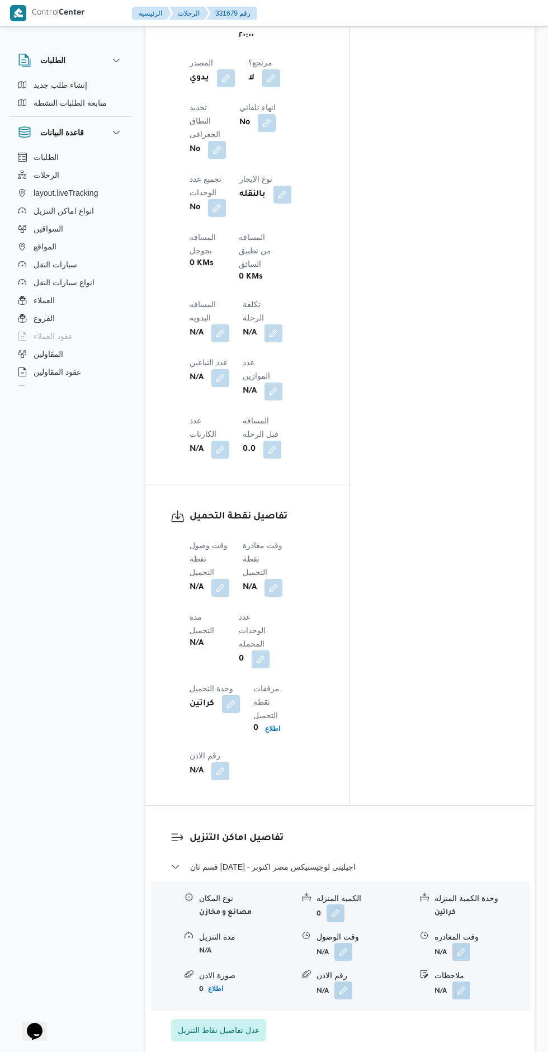
scroll to position [738, 0]
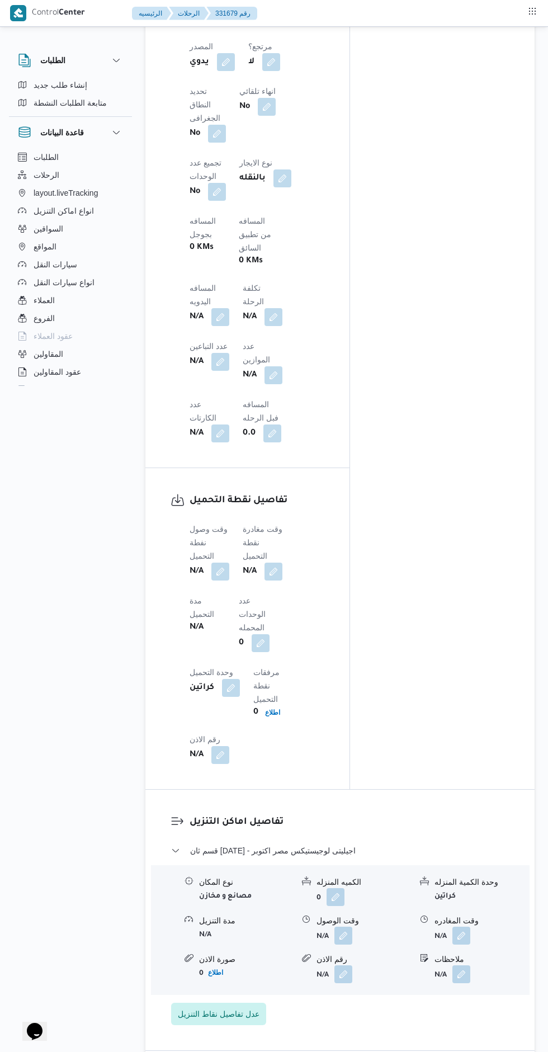
click at [175, 506] on div at bounding box center [177, 628] width 13 height 271
click at [216, 563] on button "button" at bounding box center [220, 572] width 18 height 18
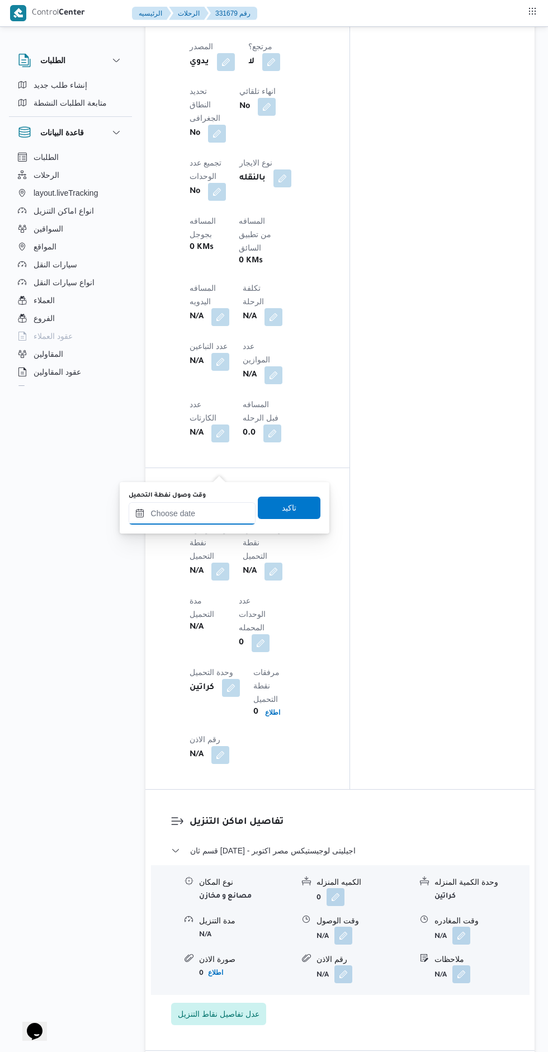
click at [189, 513] on input "وقت وصول نفطة التحميل" at bounding box center [192, 513] width 127 height 22
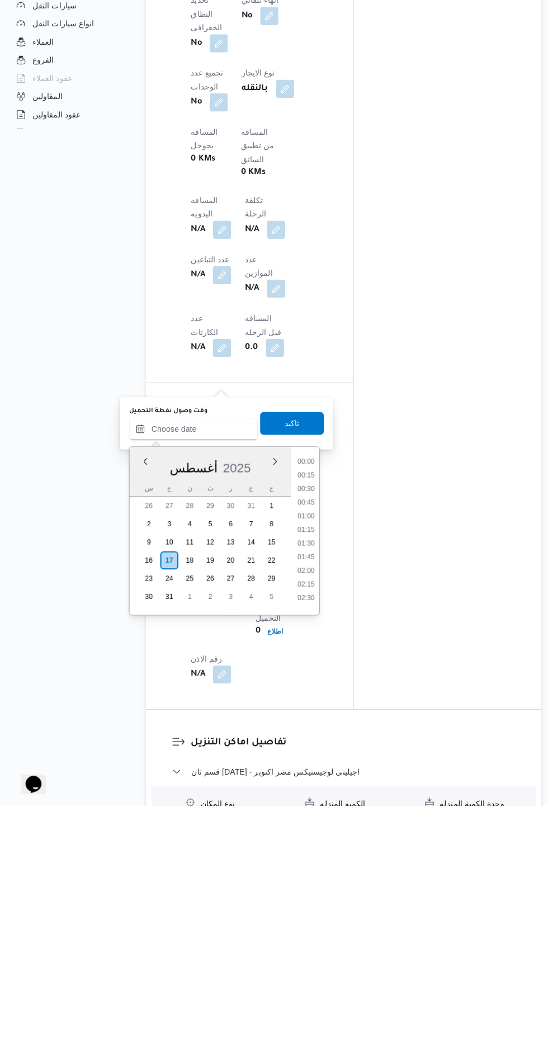
scroll to position [569, 0]
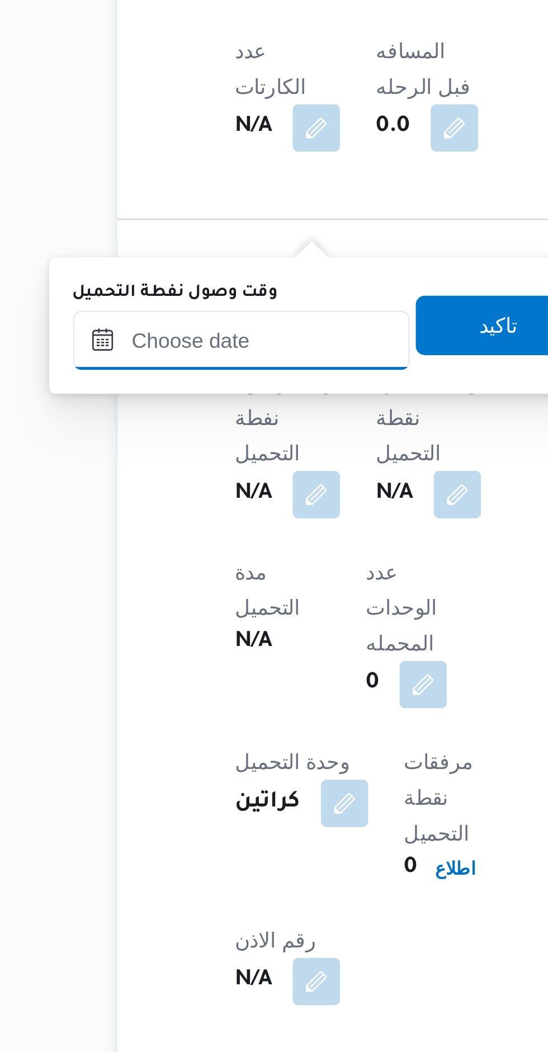
click at [200, 683] on input "وقت وصول نفطة التحميل" at bounding box center [192, 682] width 127 height 22
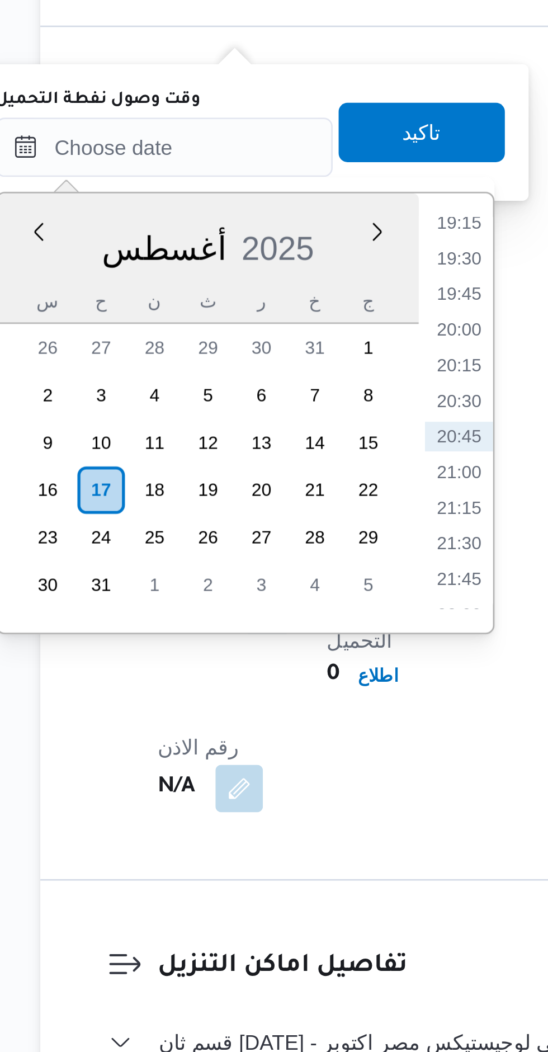
click at [305, 755] on li "20:00" at bounding box center [303, 750] width 26 height 11
type input "١٧/٠٨/٢٠٢٥ ٢٠:٠٠"
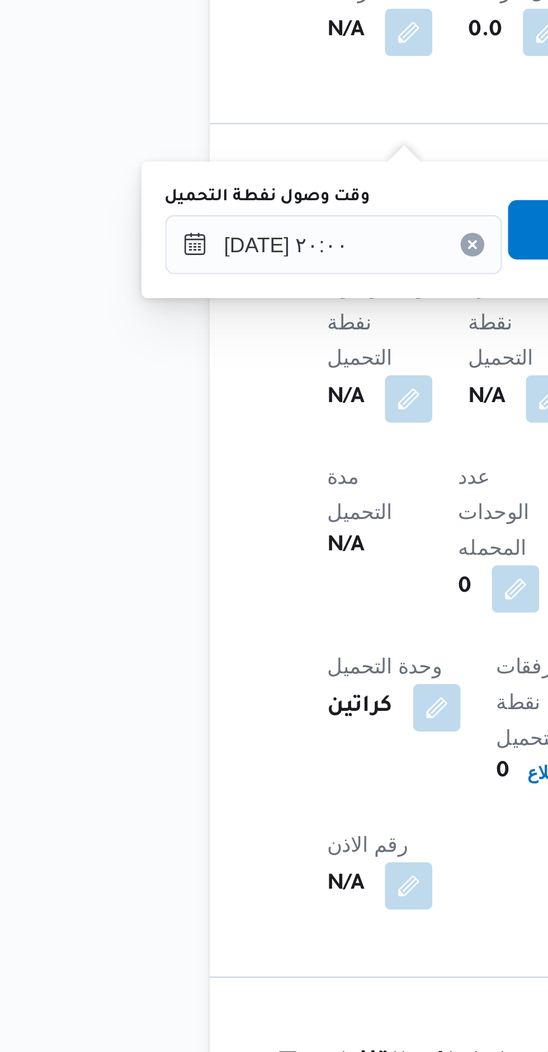
click at [258, 683] on span "تاكيد" at bounding box center [289, 676] width 63 height 22
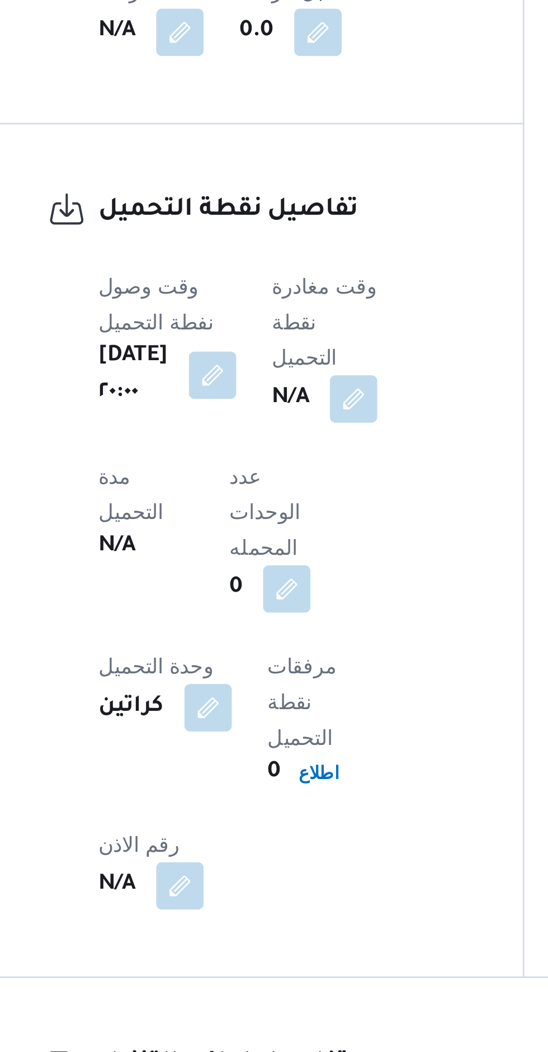
click at [269, 733] on b "N/A" at bounding box center [262, 739] width 14 height 13
click at [295, 731] on button "button" at bounding box center [286, 740] width 18 height 18
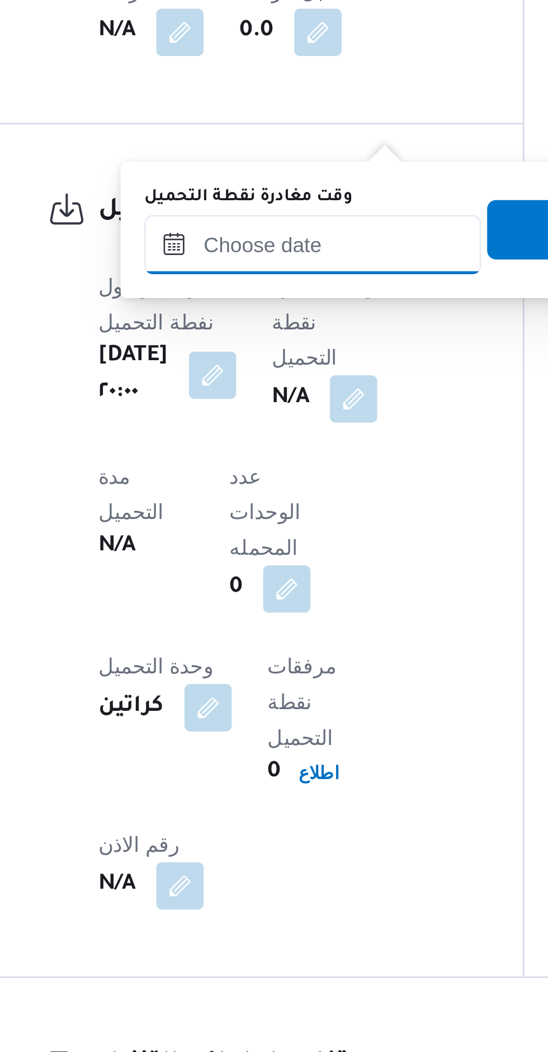
click at [255, 691] on input "وقت مغادرة نقطة التحميل" at bounding box center [270, 682] width 127 height 22
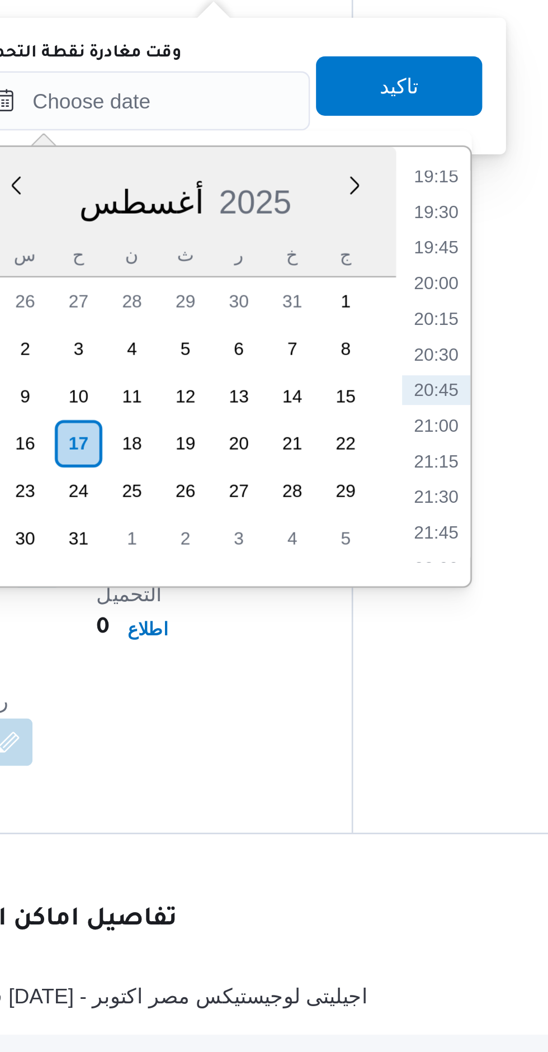
click at [383, 804] on li "21:00" at bounding box center [382, 804] width 26 height 11
type input "١٧/٠٨/٢٠٢٥ ٢١:٠٠"
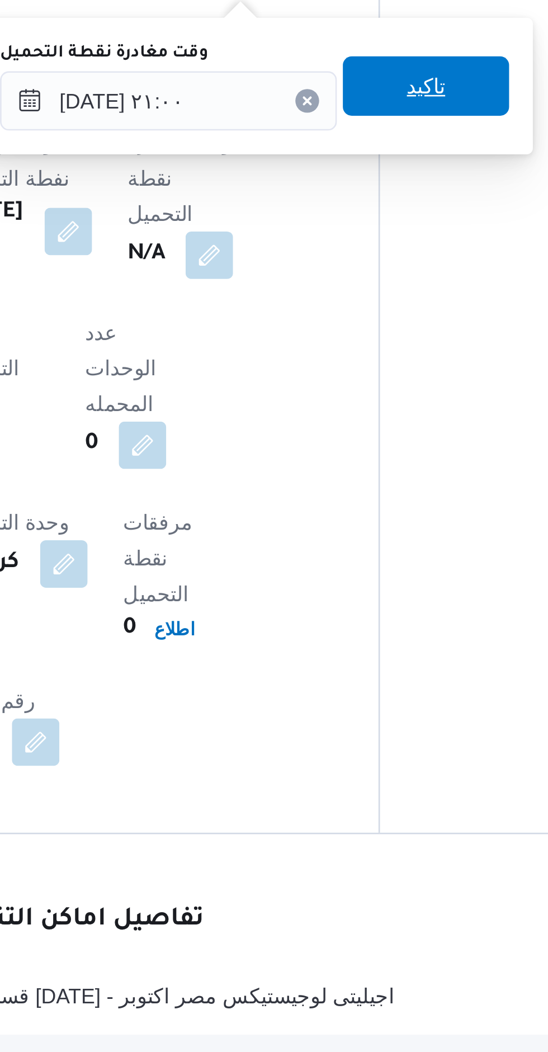
click at [347, 682] on span "تاكيد" at bounding box center [367, 676] width 63 height 22
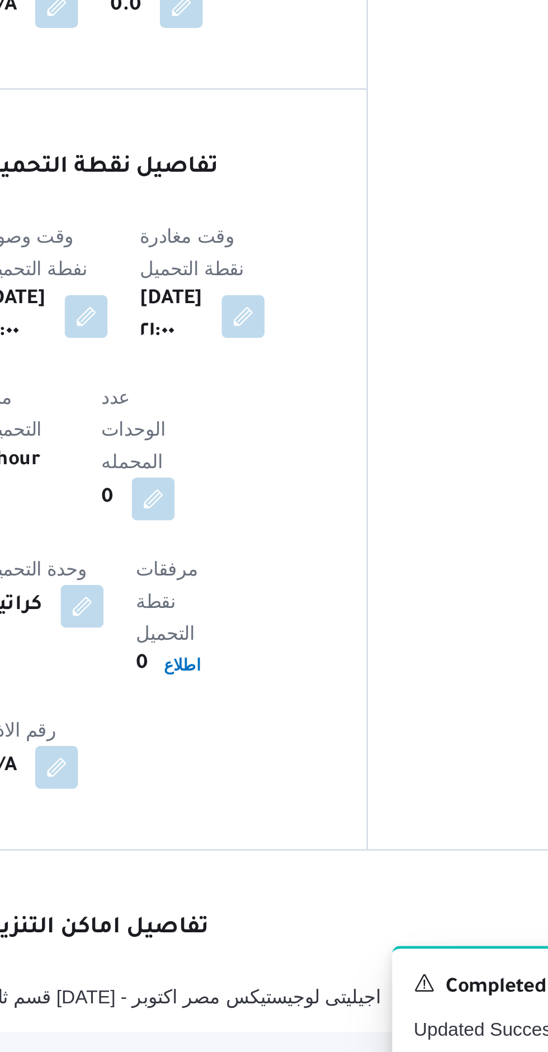
scroll to position [569, 0]
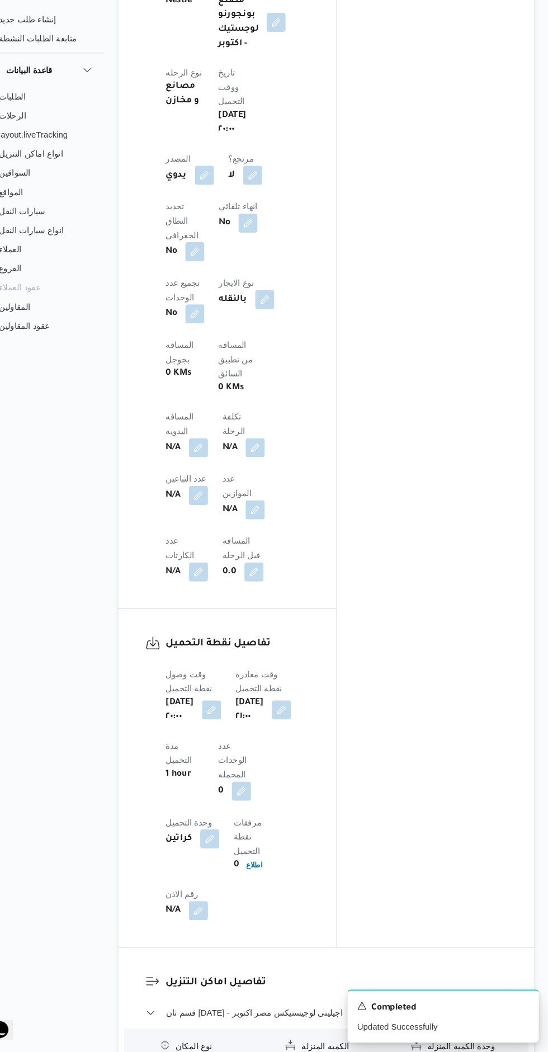
click at [229, 477] on button "button" at bounding box center [220, 486] width 18 height 18
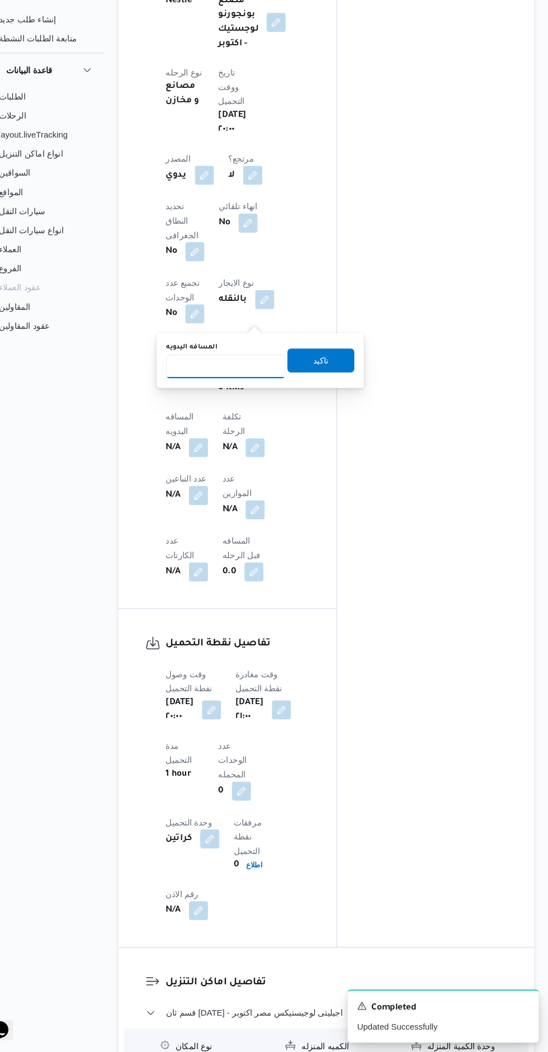
click at [225, 409] on input "المسافه اليدويه" at bounding box center [245, 410] width 111 height 22
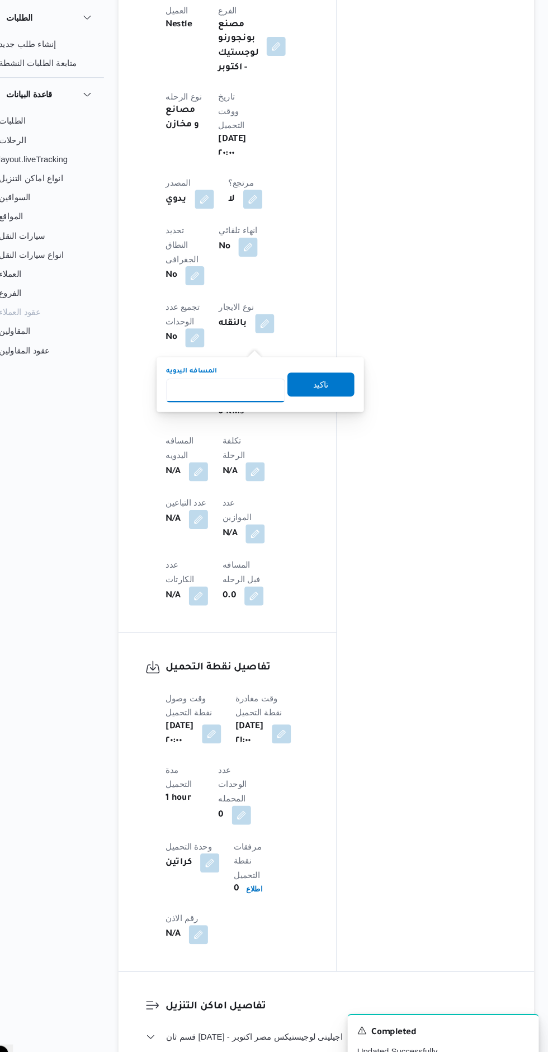
type input "8"
click at [308, 408] on span "تاكيد" at bounding box center [335, 404] width 63 height 22
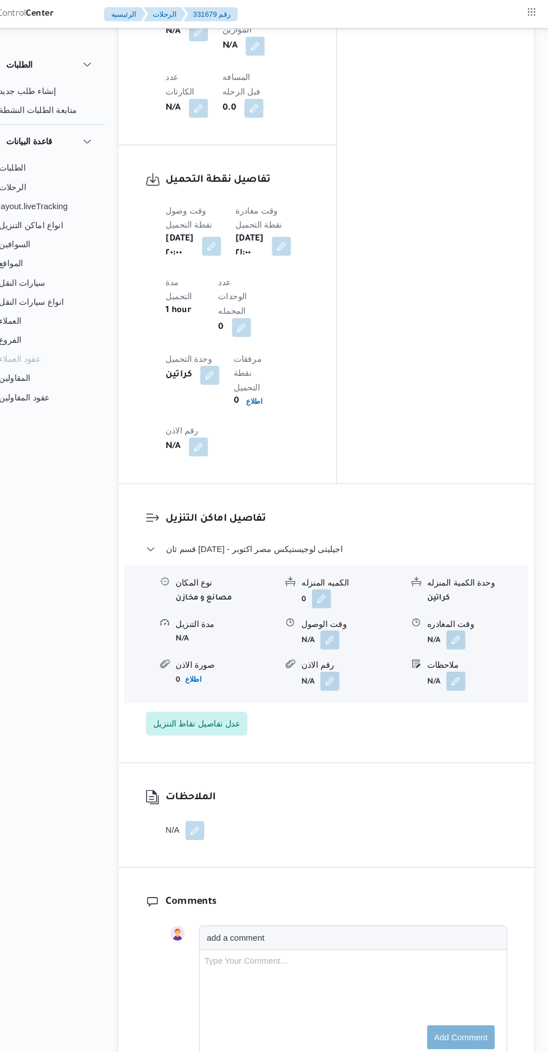
scroll to position [1070, 0]
click at [218, 410] on button "button" at bounding box center [220, 419] width 18 height 18
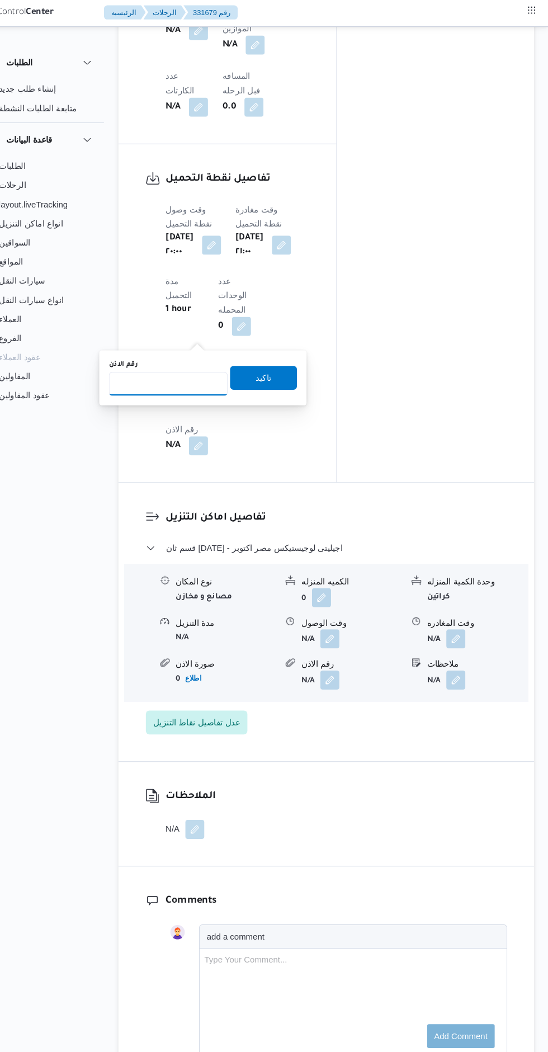
click at [185, 364] on input "رقم الاذن" at bounding box center [191, 361] width 111 height 22
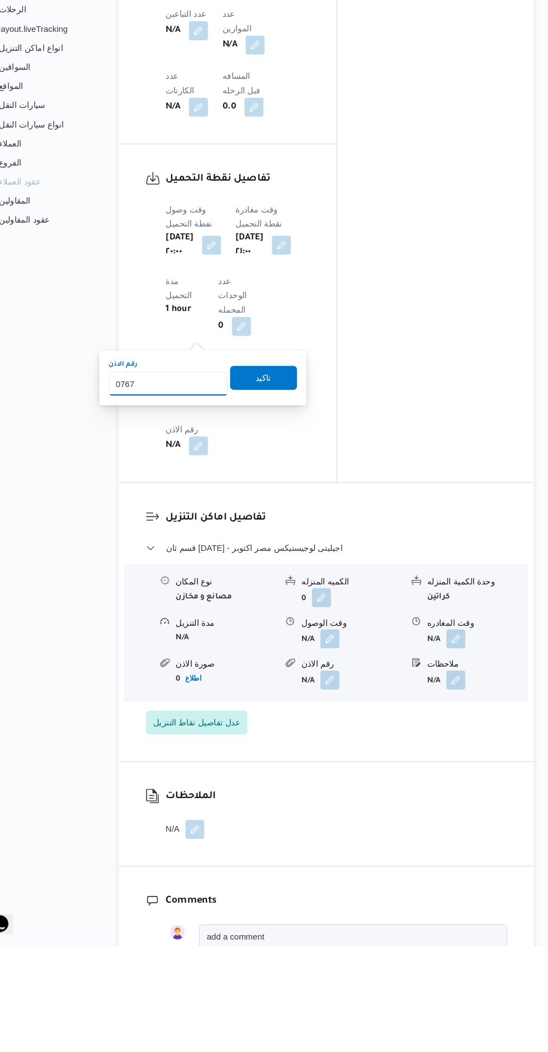
type input "07678"
click at [274, 520] on span "تاكيد" at bounding box center [281, 519] width 15 height 13
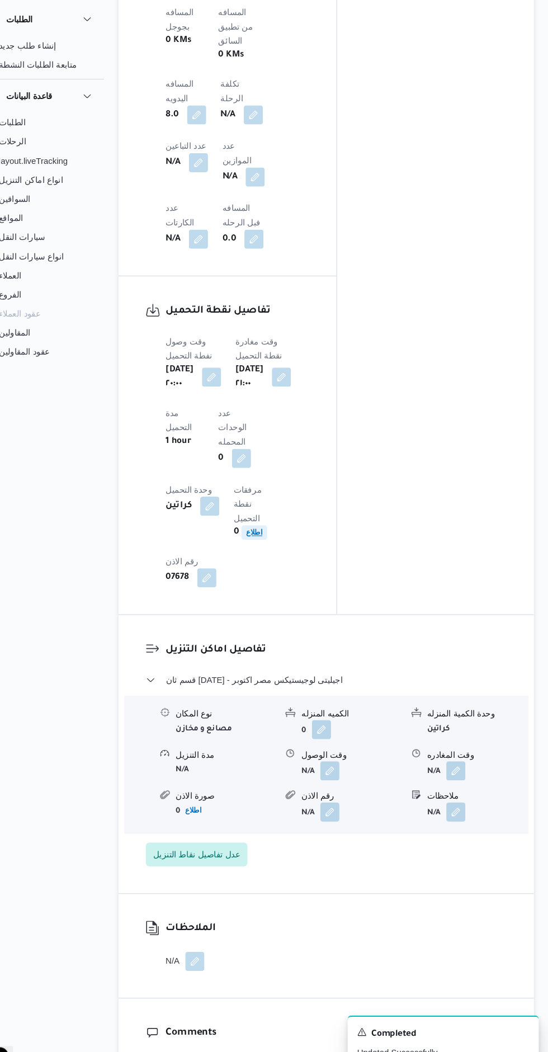
click at [269, 537] on b "اطلاع" at bounding box center [272, 541] width 15 height 8
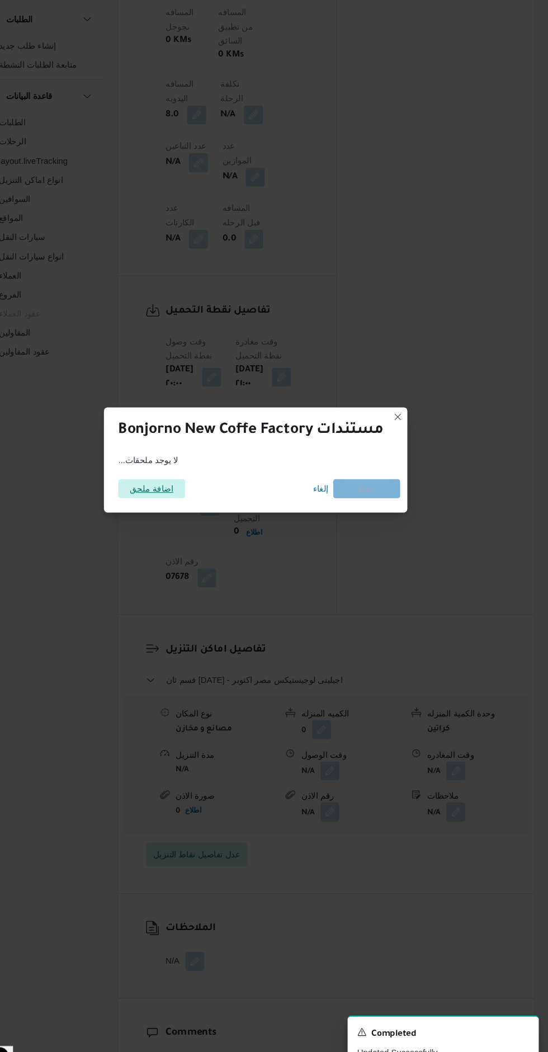
click at [161, 500] on span "اضافة ملحق" at bounding box center [177, 500] width 41 height 18
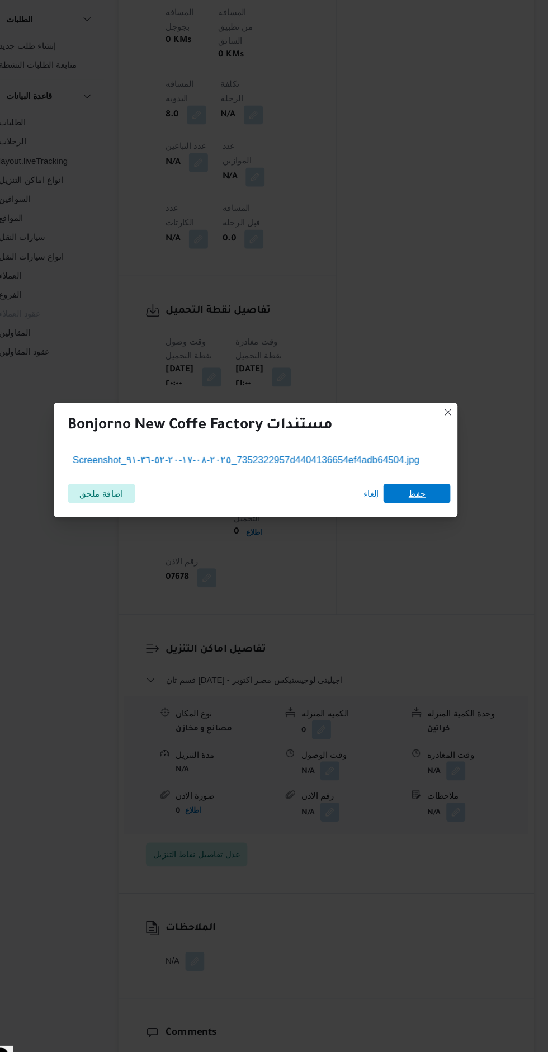
click at [421, 496] on span "حفظ" at bounding box center [425, 505] width 63 height 18
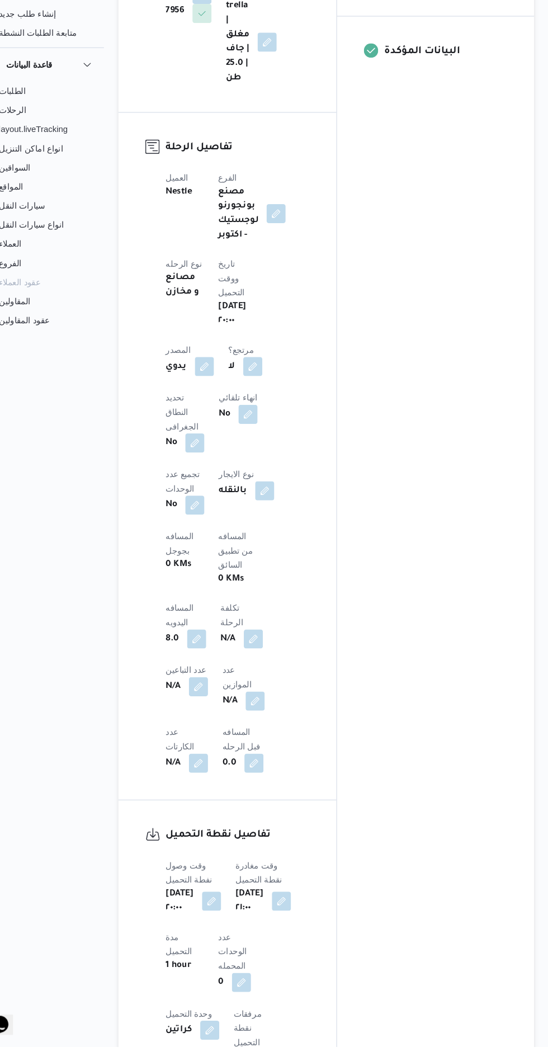
scroll to position [386, 0]
